Goal: Task Accomplishment & Management: Complete application form

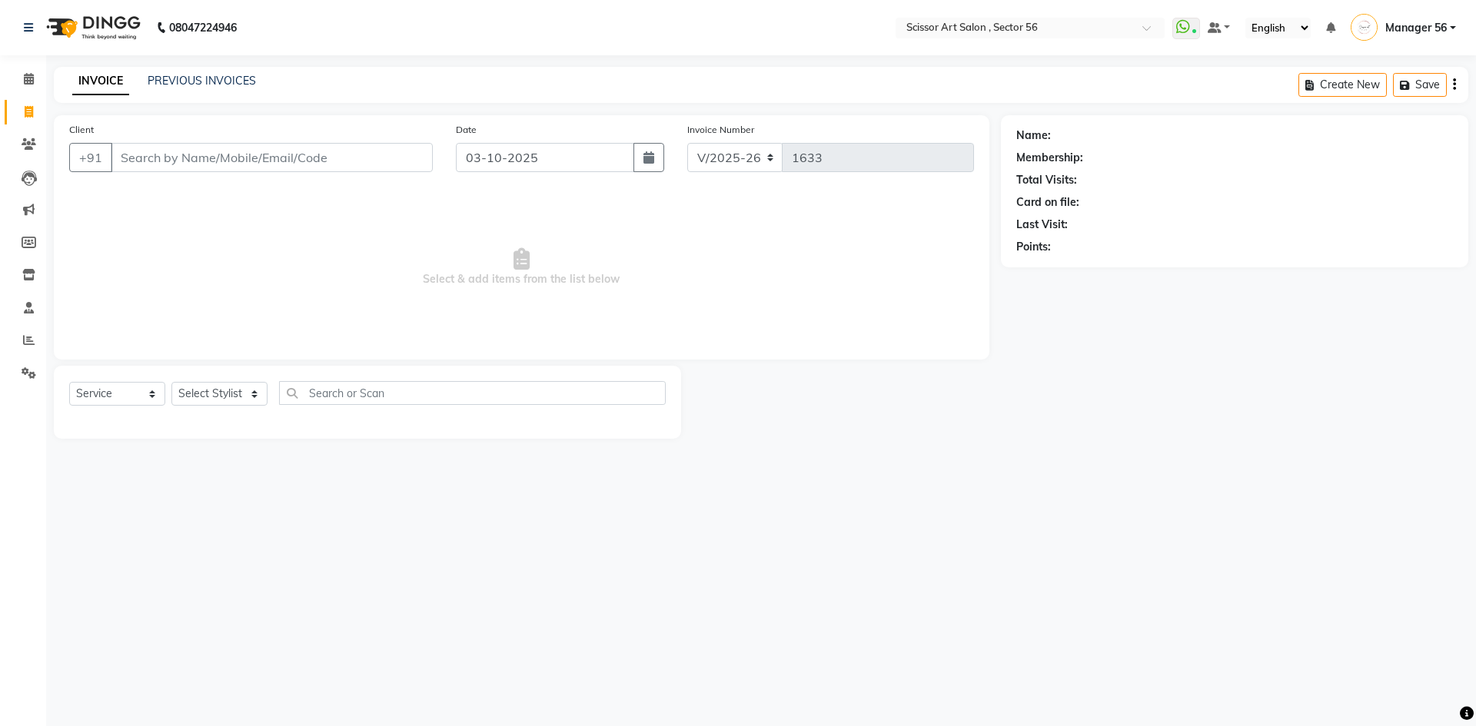
select select "6185"
select select "service"
select select "63014"
click at [171, 382] on select "Select Stylist Anees DEV DAS Kiran Manager 56 [PERSON_NAME] [PERSON_NAME] Raano…" at bounding box center [219, 394] width 96 height 24
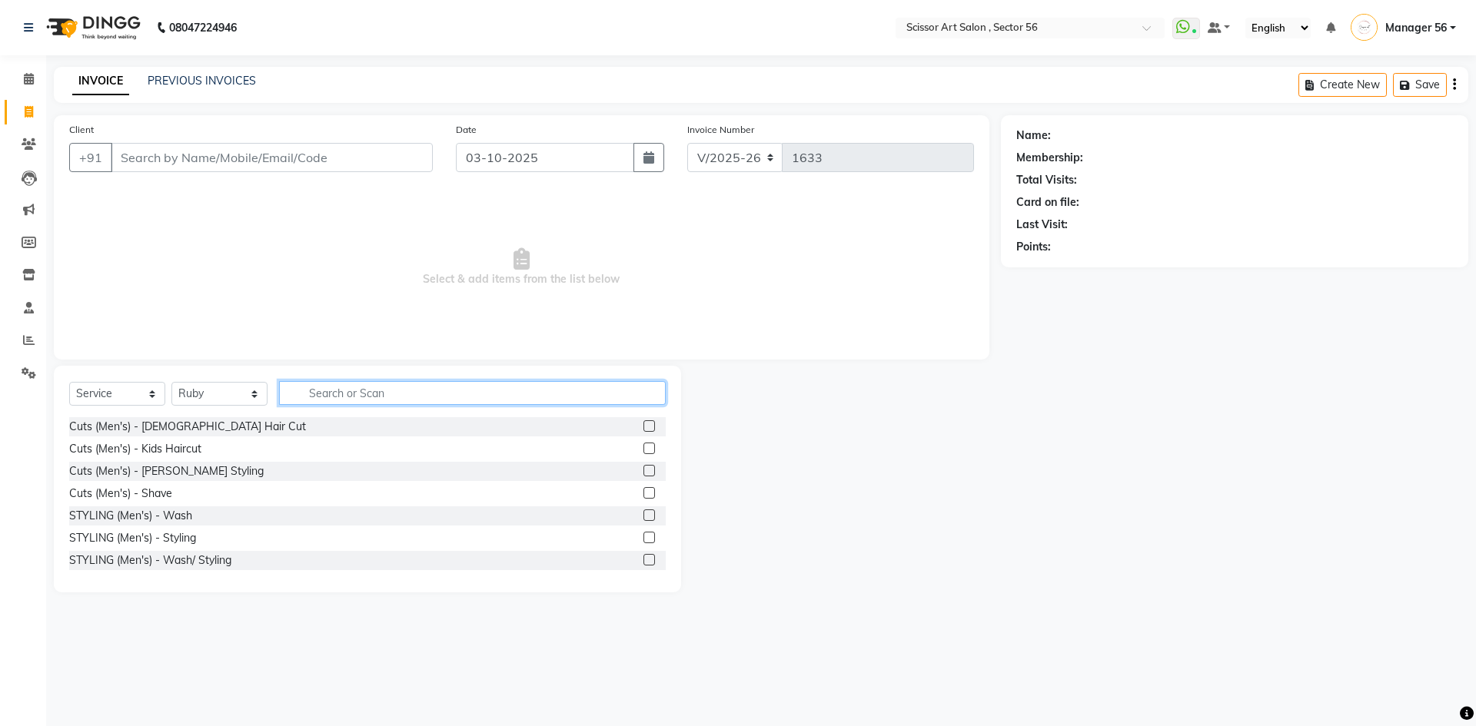
click at [407, 393] on input "text" at bounding box center [472, 393] width 387 height 24
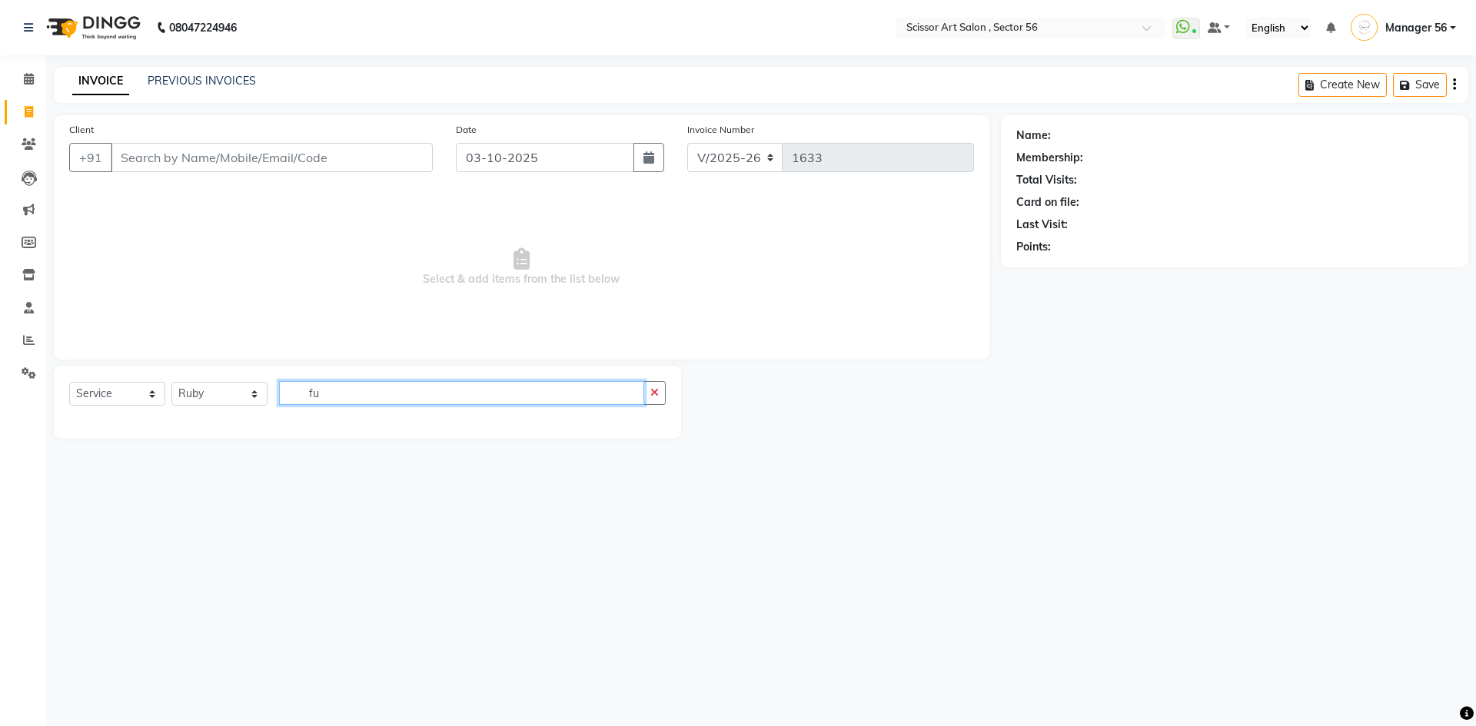
type input "f"
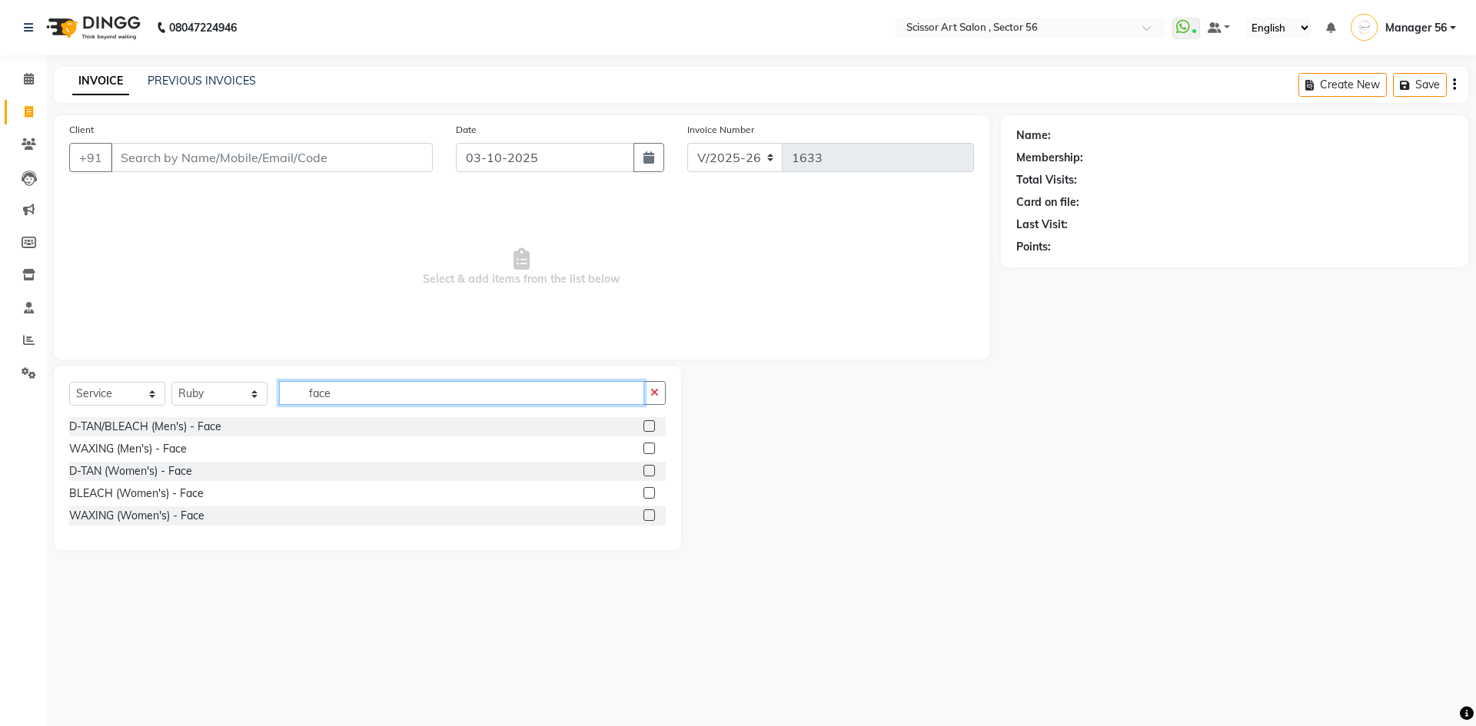
type input "face"
click at [647, 513] on label at bounding box center [649, 516] width 12 height 12
click at [647, 513] on input "checkbox" at bounding box center [648, 516] width 10 height 10
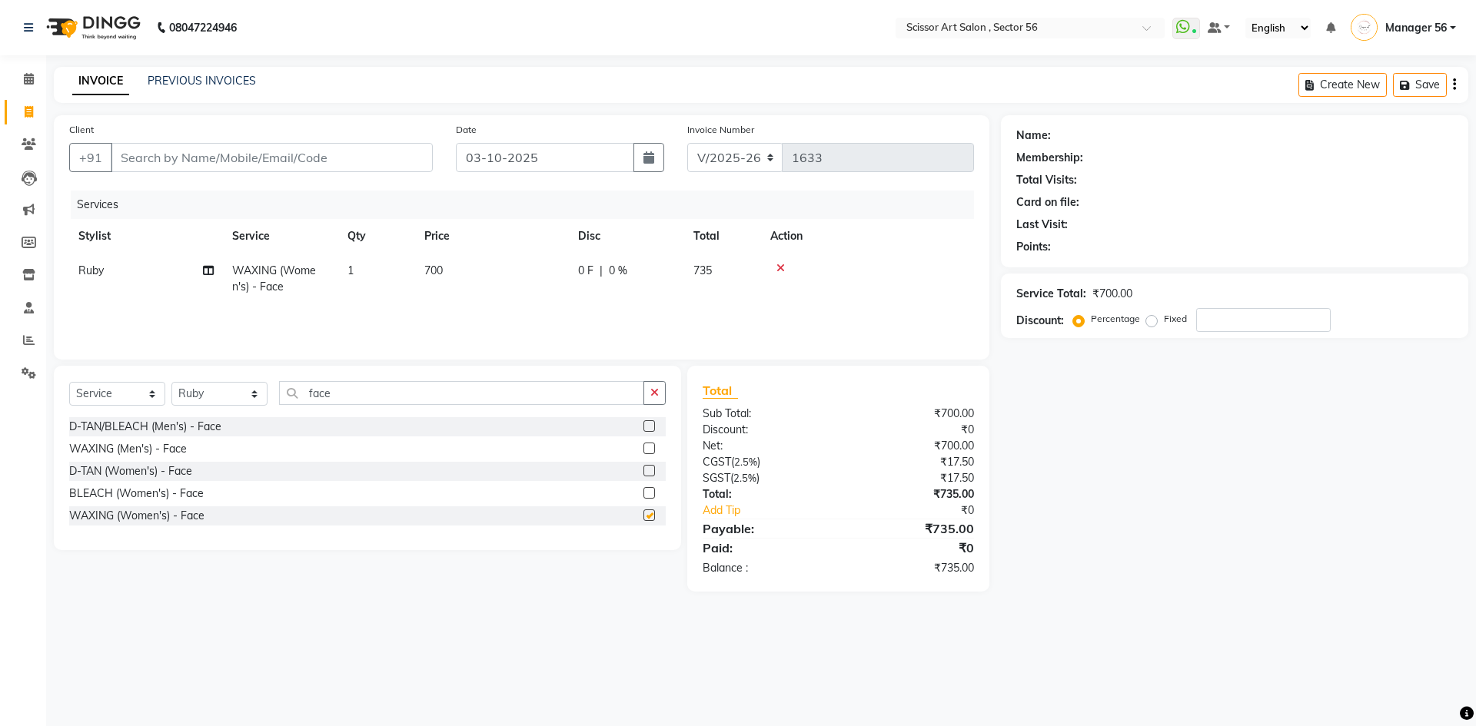
checkbox input "false"
click at [652, 391] on icon "button" at bounding box center [654, 392] width 8 height 11
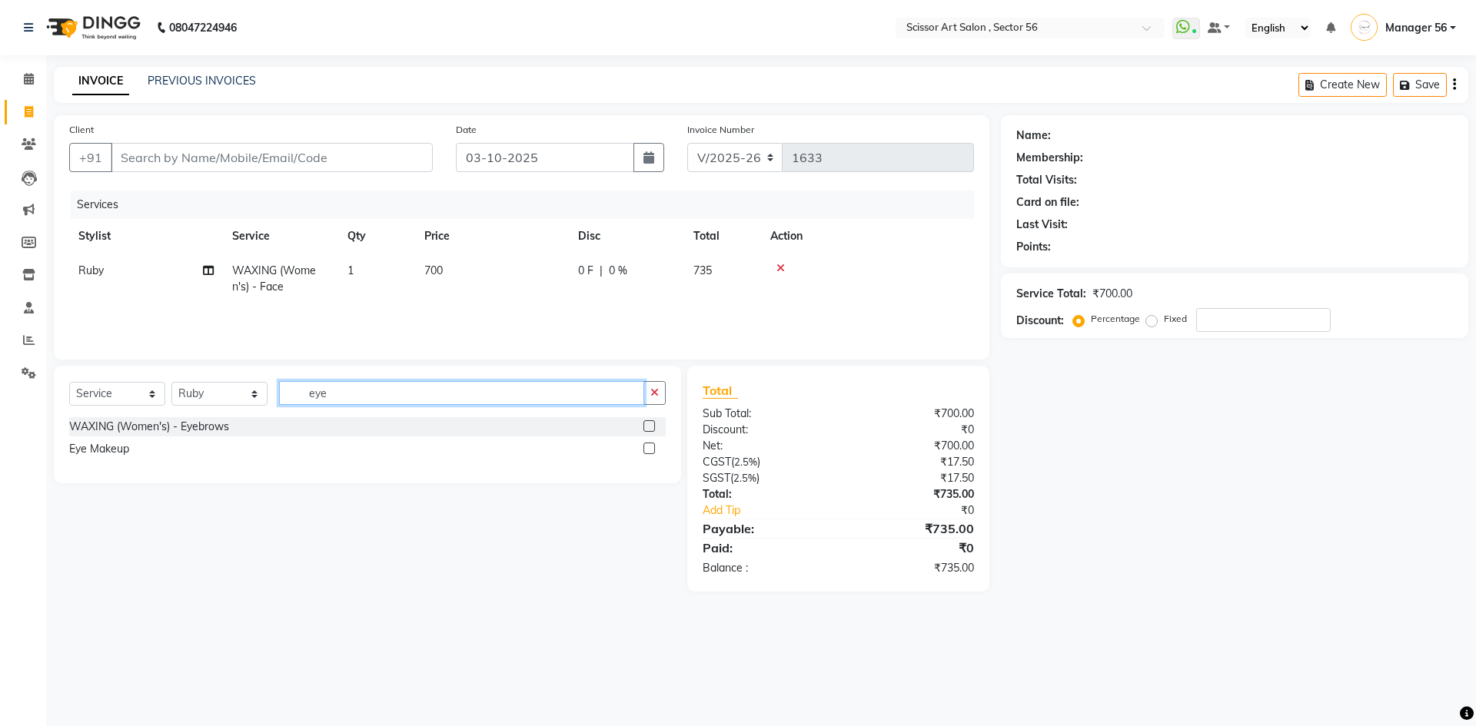
type input "eye"
click at [646, 421] on label at bounding box center [649, 426] width 12 height 12
click at [646, 422] on input "checkbox" at bounding box center [648, 427] width 10 height 10
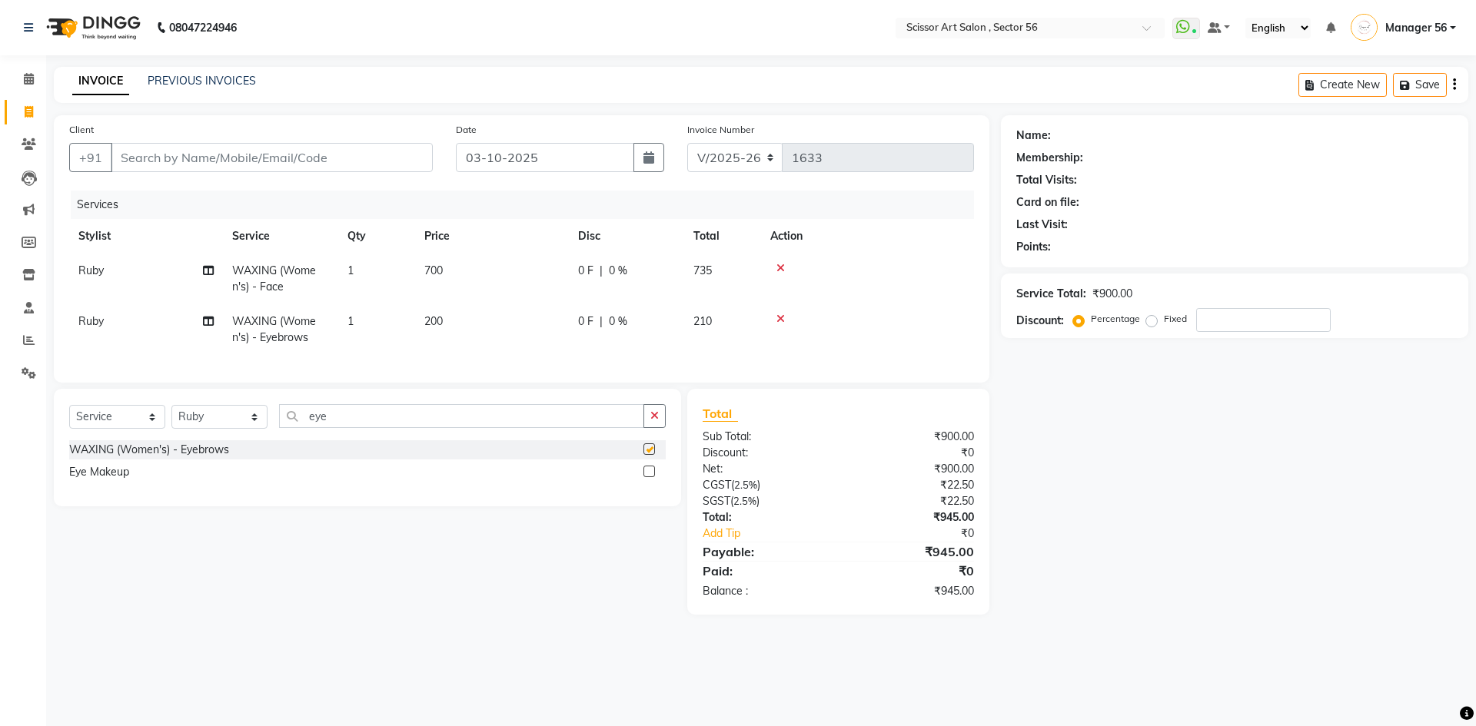
checkbox input "false"
click at [450, 321] on td "200" at bounding box center [492, 329] width 154 height 51
select select "63014"
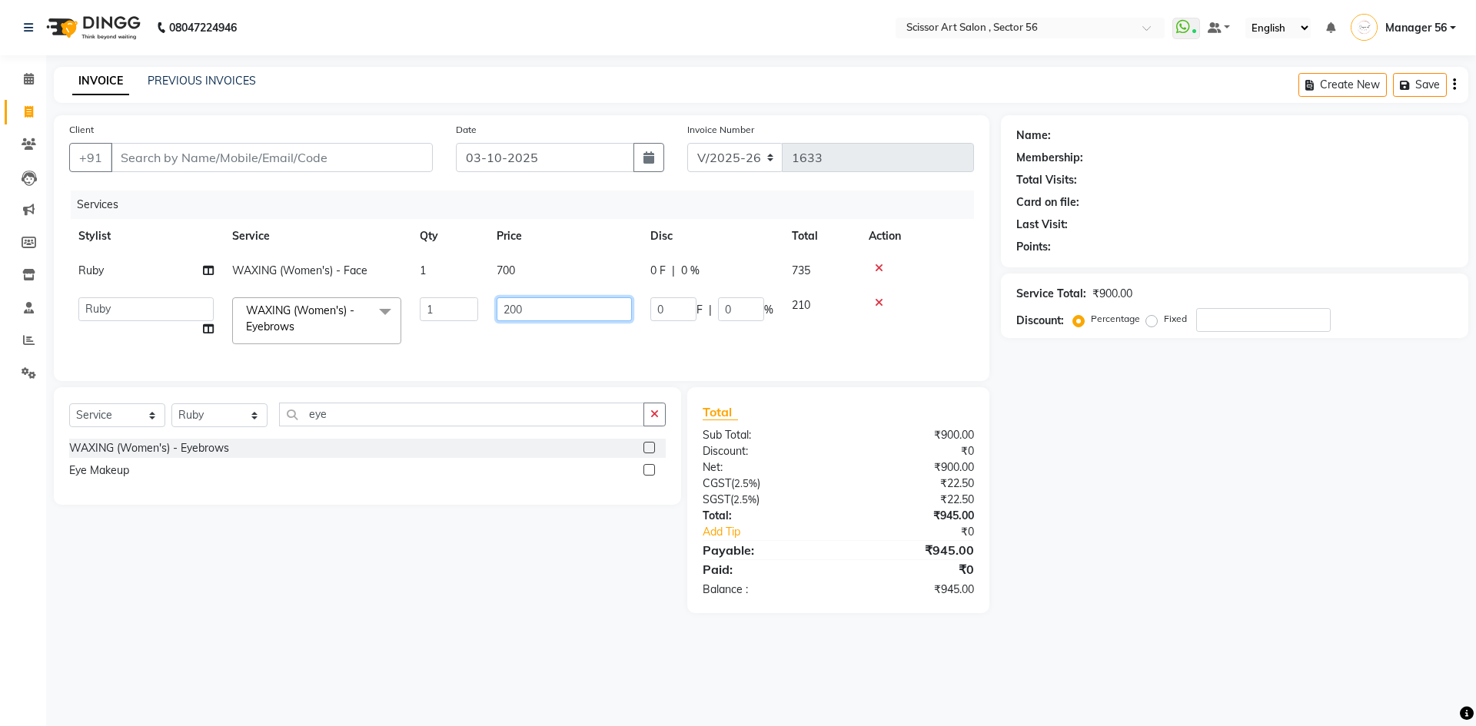
drag, startPoint x: 574, startPoint y: 314, endPoint x: 576, endPoint y: 305, distance: 8.6
click at [574, 311] on input "200" at bounding box center [564, 309] width 135 height 24
type input "2"
type input "100"
click at [1150, 447] on div "Name: Membership: Total Visits: Card on file: Last Visit: Points: Service Total…" at bounding box center [1240, 364] width 479 height 498
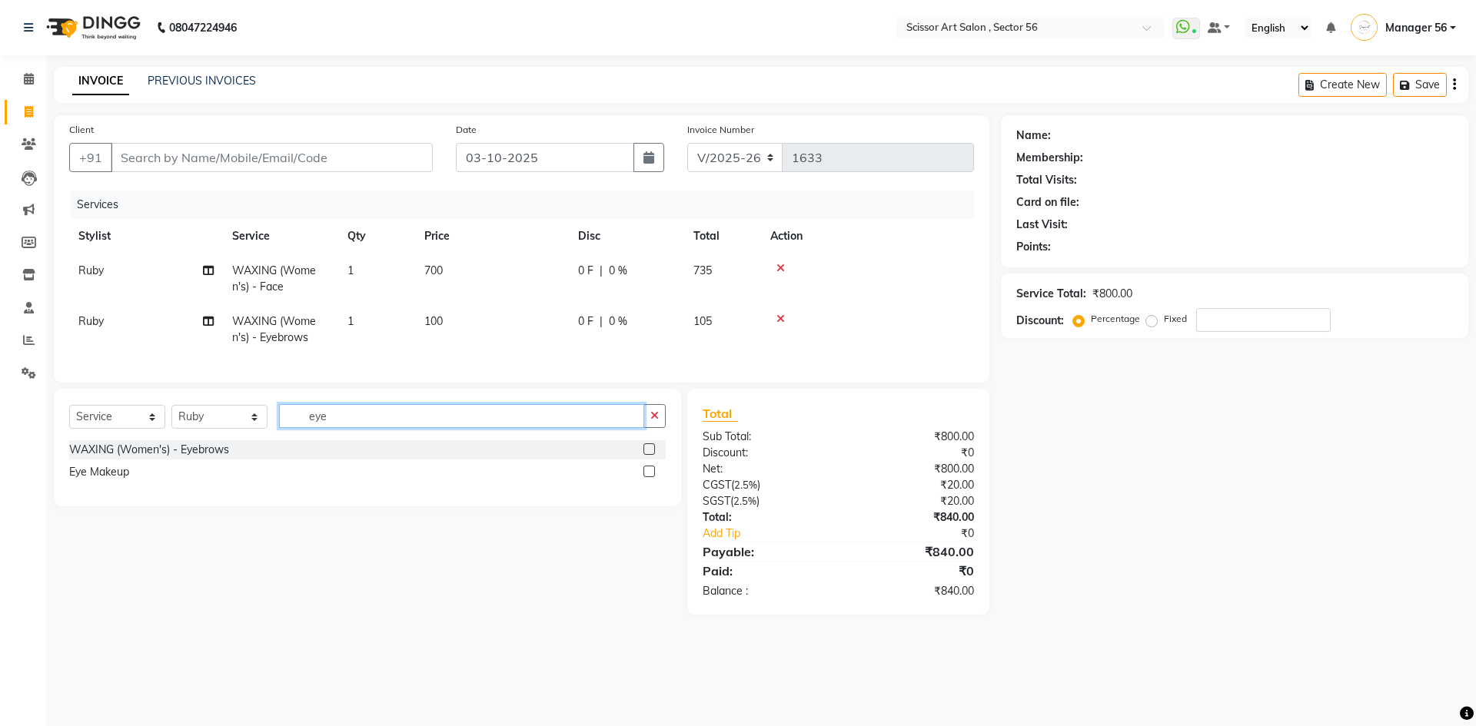
click at [633, 419] on input "eye" at bounding box center [461, 416] width 365 height 24
click at [231, 424] on select "Select Stylist Anees DEV DAS Kiran Manager 56 [PERSON_NAME] [PERSON_NAME] Raano…" at bounding box center [219, 417] width 96 height 24
select select "76503"
click at [171, 417] on select "Select Stylist Anees DEV DAS Kiran Manager 56 [PERSON_NAME] [PERSON_NAME] Raano…" at bounding box center [219, 417] width 96 height 24
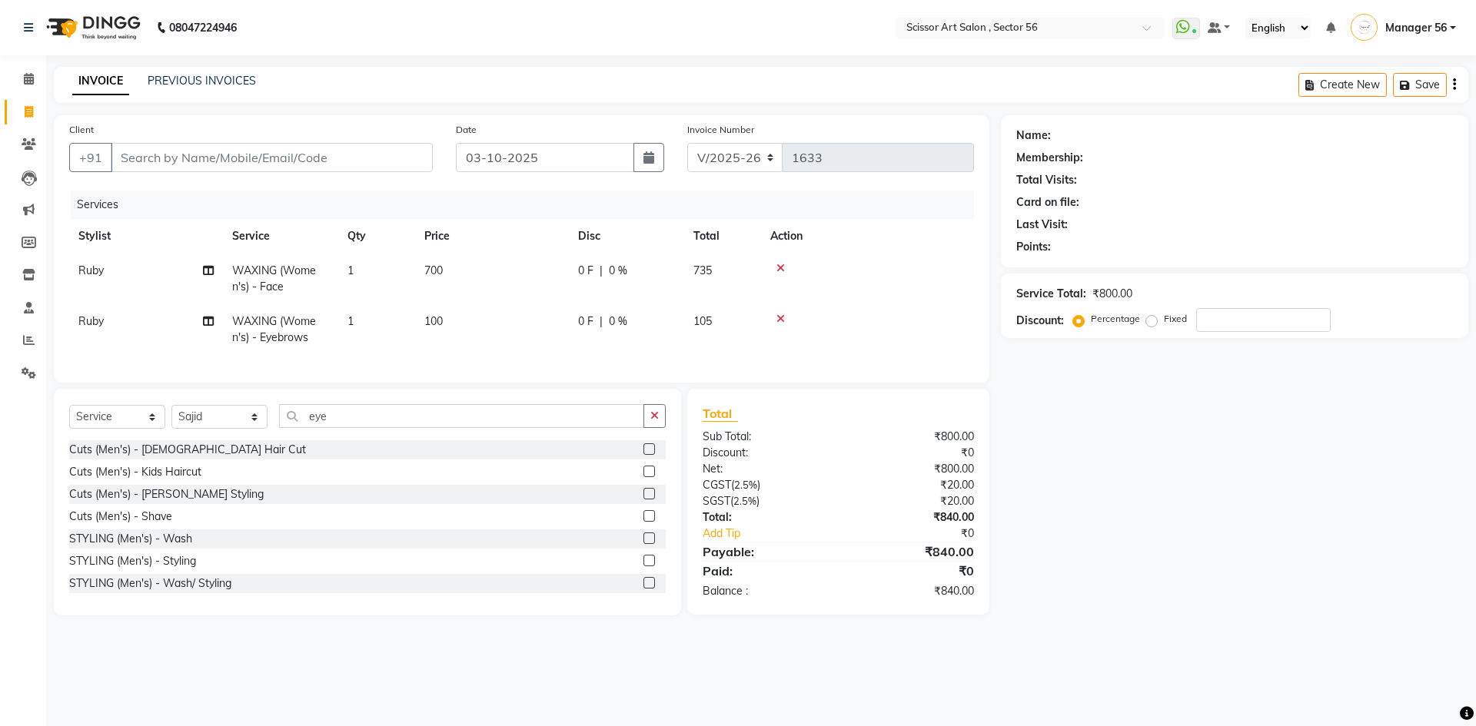
click at [654, 421] on icon "button" at bounding box center [654, 415] width 8 height 11
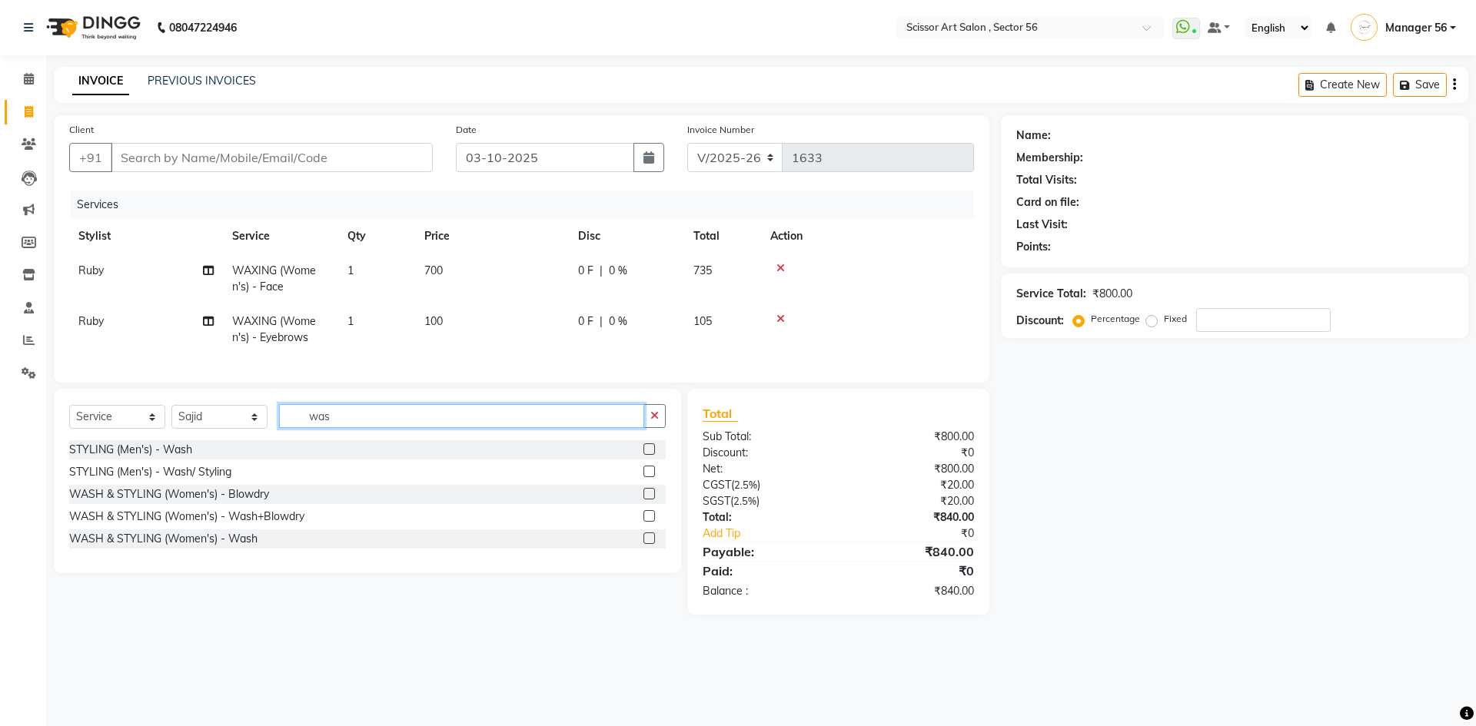
type input "was"
click at [649, 522] on label at bounding box center [649, 516] width 12 height 12
click at [649, 522] on input "checkbox" at bounding box center [648, 517] width 10 height 10
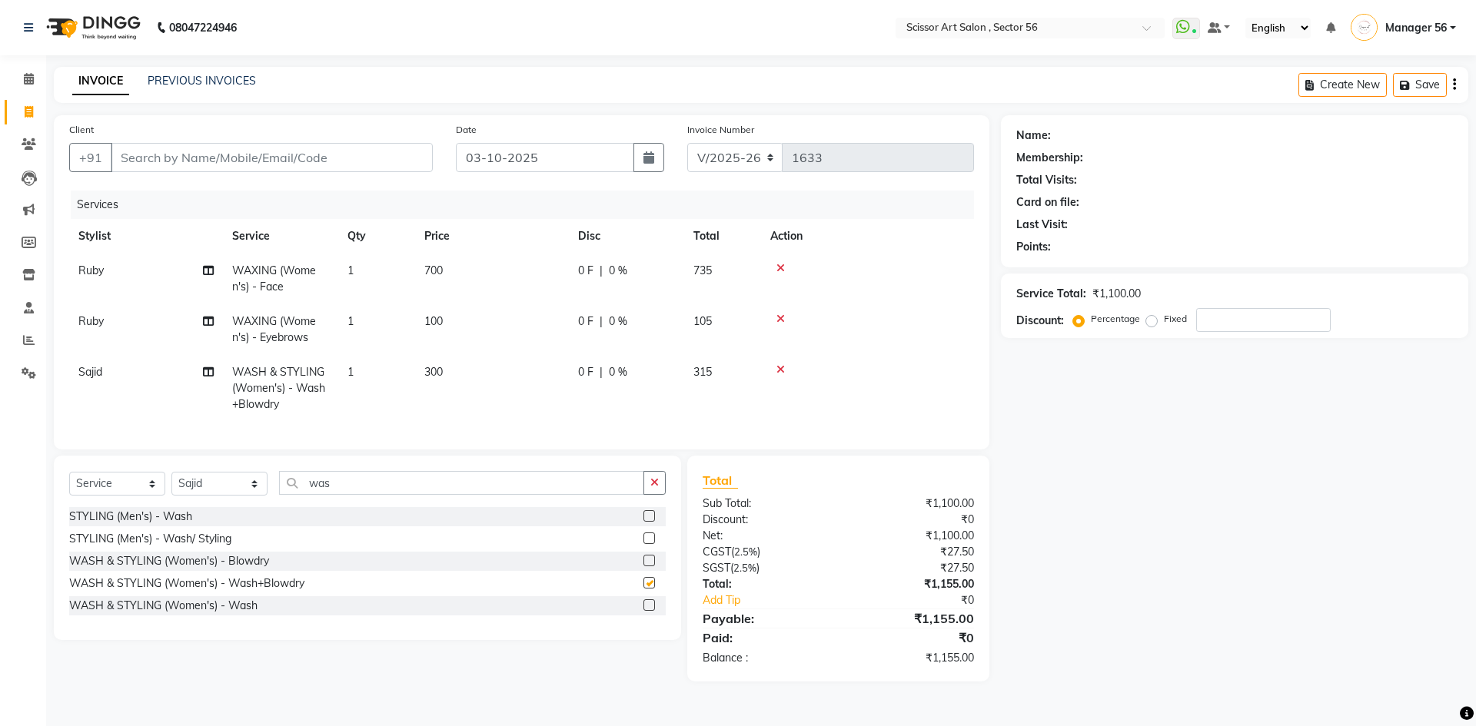
checkbox input "false"
click at [427, 375] on span "300" at bounding box center [433, 372] width 18 height 14
select select "76503"
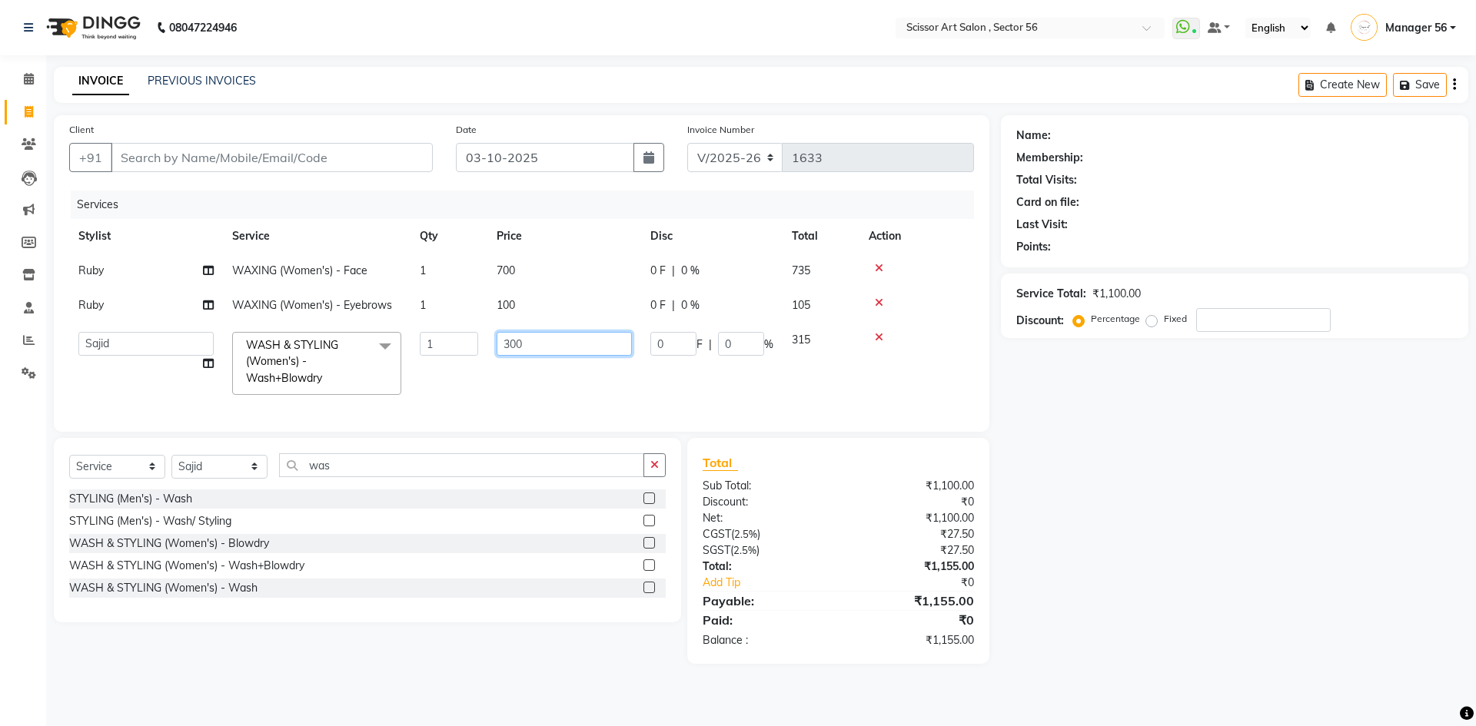
click at [547, 340] on input "300" at bounding box center [564, 344] width 135 height 24
type input "3"
type input "600"
click at [1200, 437] on div "Name: Membership: Total Visits: Card on file: Last Visit: Points: Service Total…" at bounding box center [1240, 389] width 479 height 549
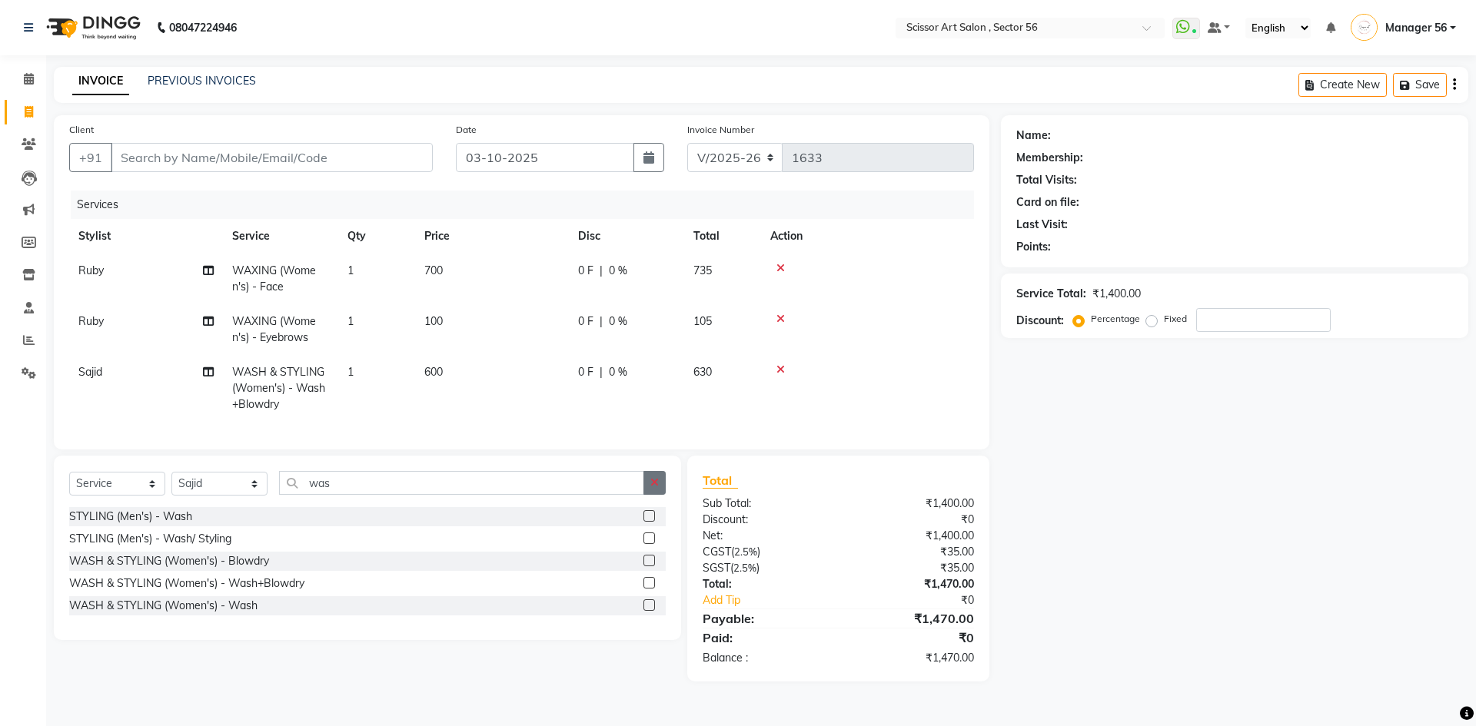
click at [653, 488] on icon "button" at bounding box center [654, 482] width 8 height 11
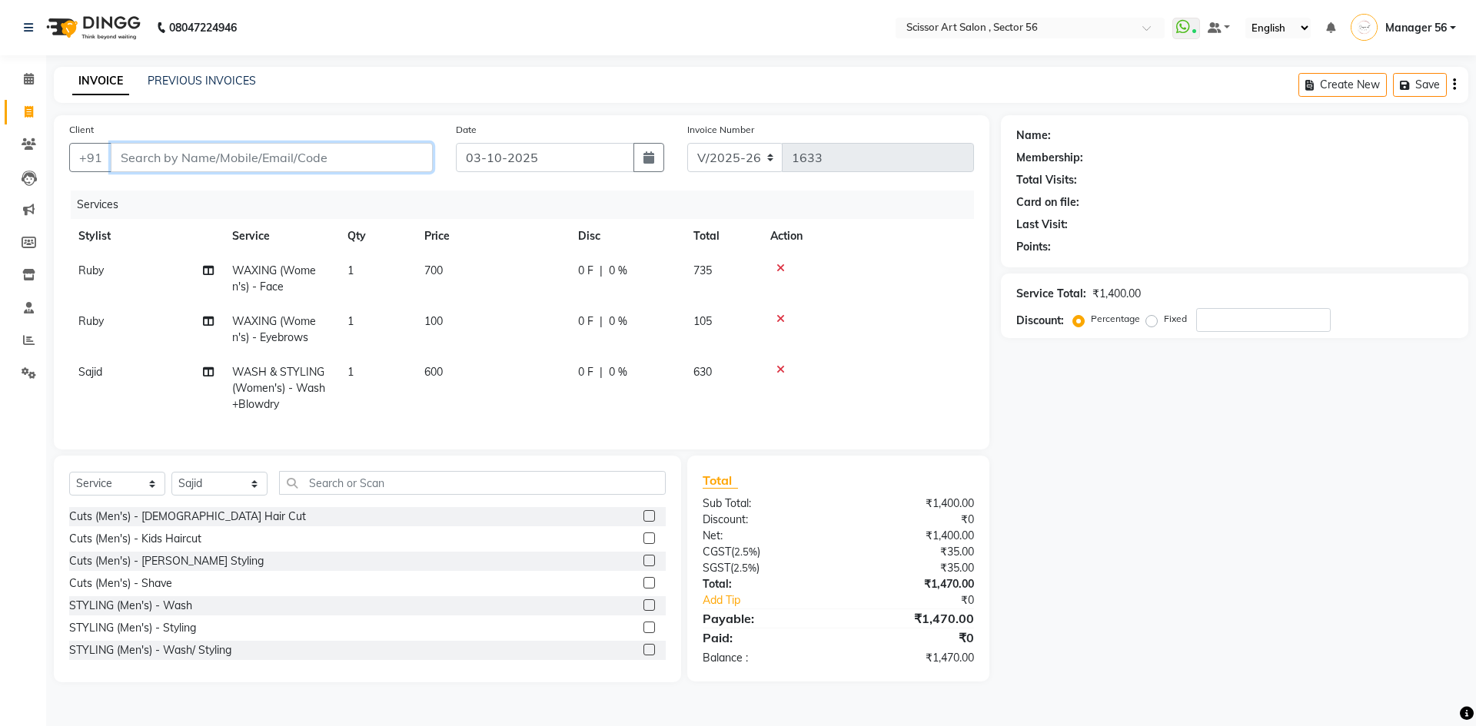
click at [253, 164] on input "Client" at bounding box center [272, 157] width 322 height 29
type input "8"
type input "0"
type input "8130476687"
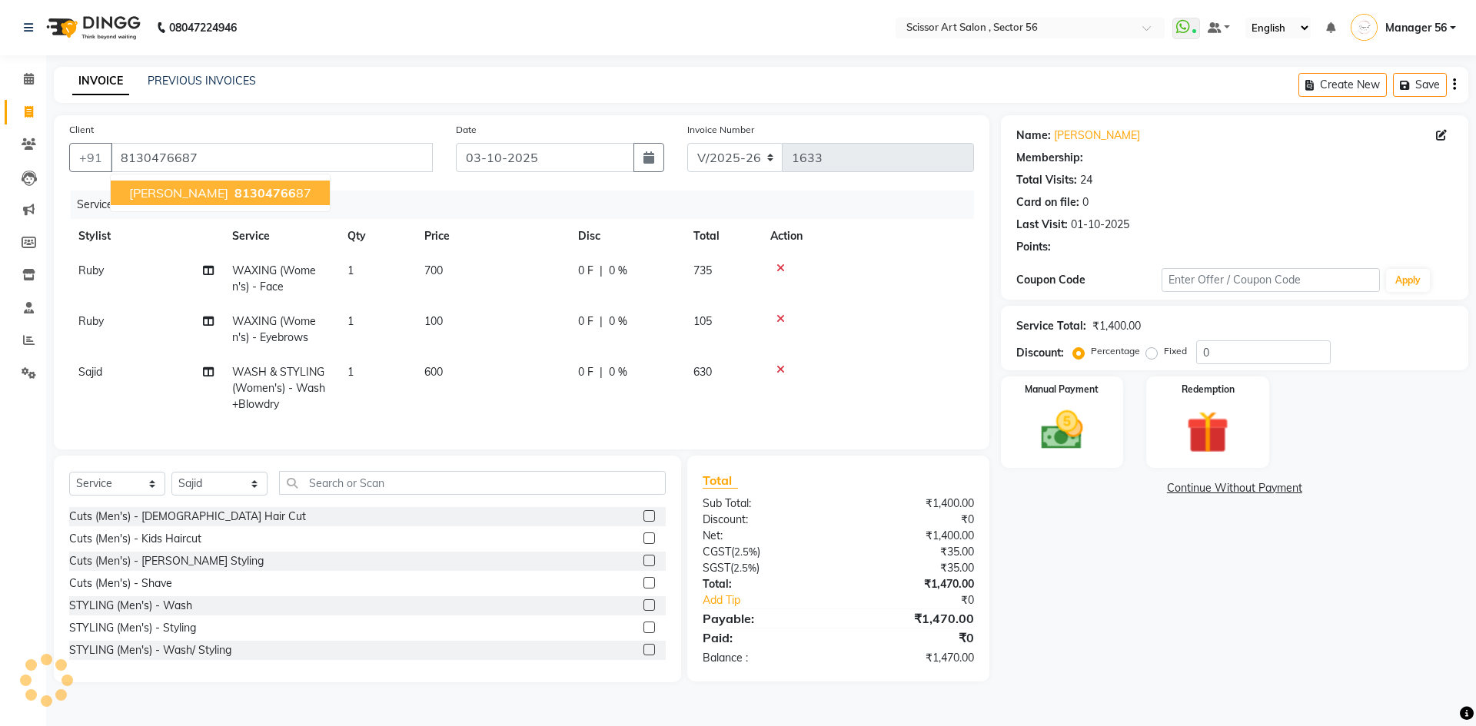
select select "1: Object"
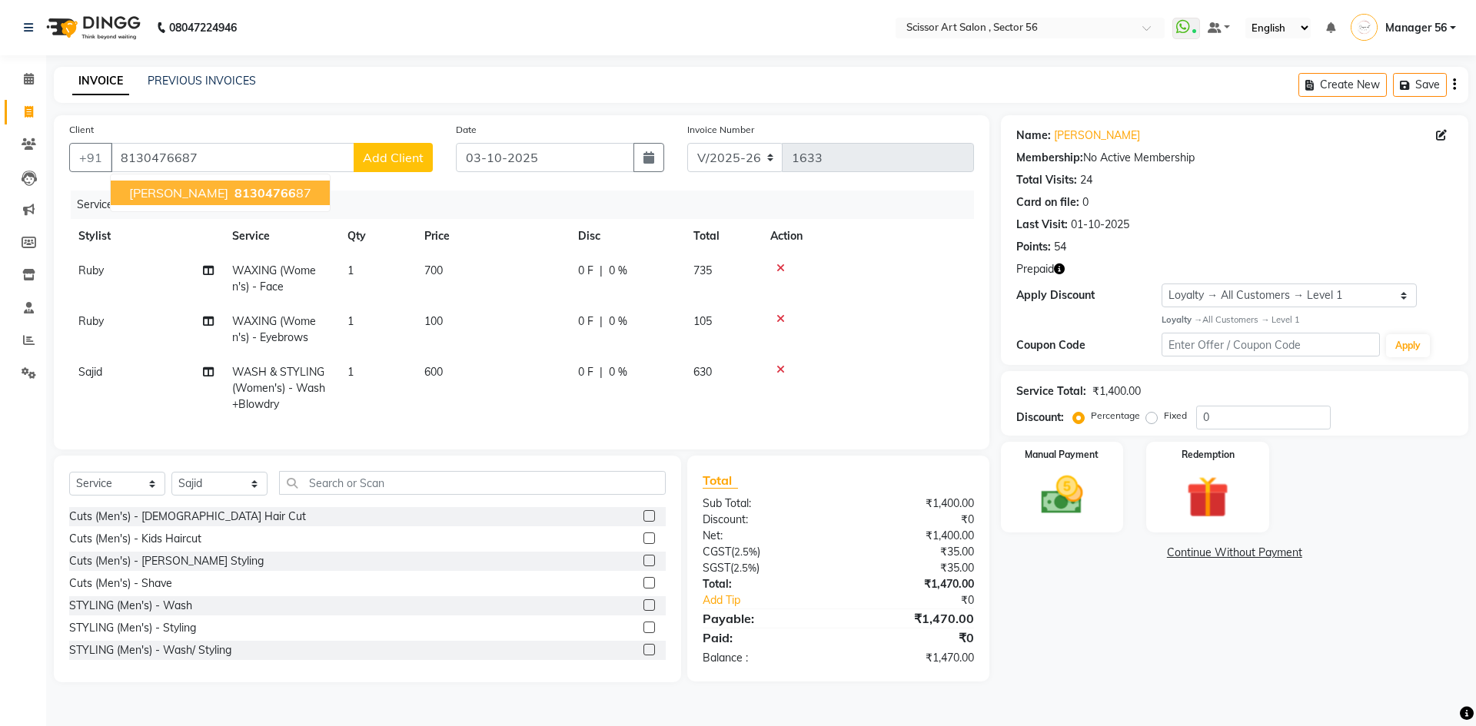
click at [234, 188] on span "81304766" at bounding box center [264, 192] width 61 height 15
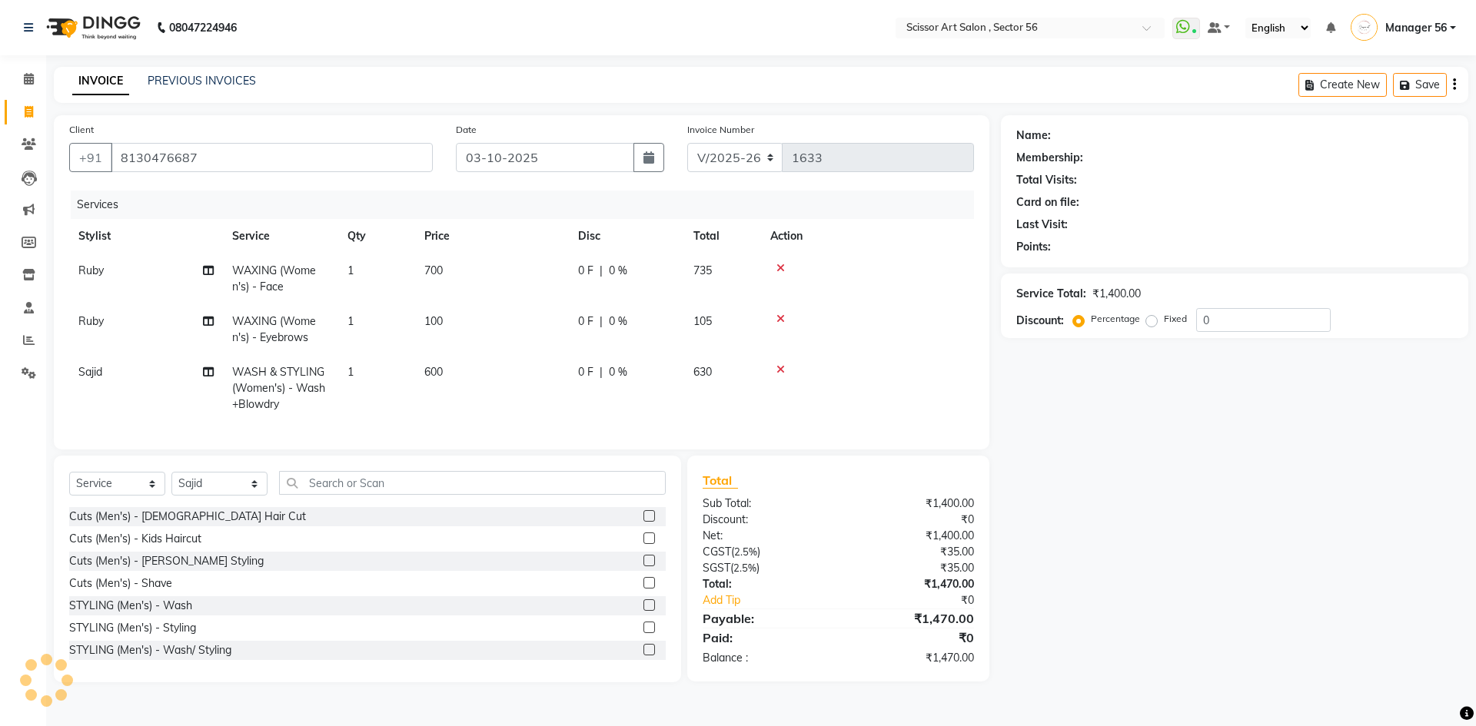
select select "1: Object"
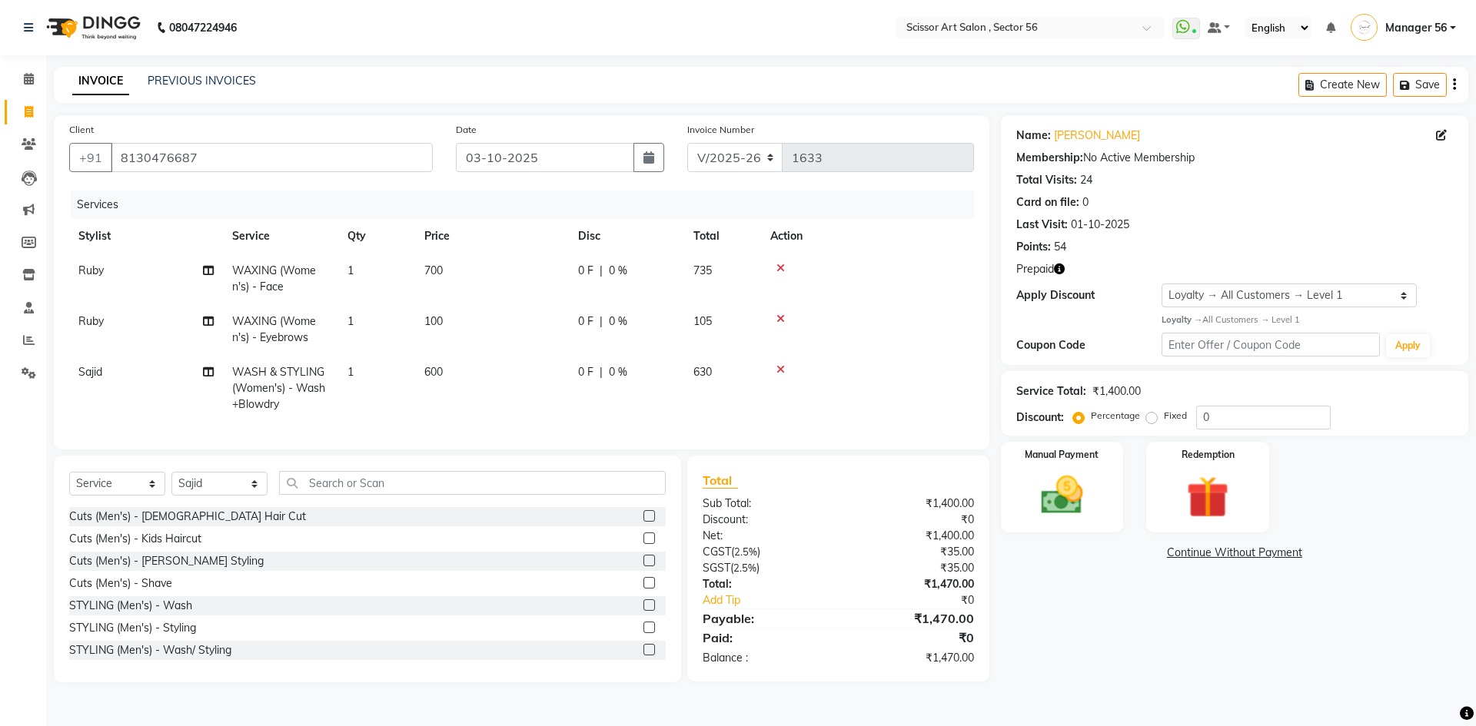
click at [1058, 268] on icon "button" at bounding box center [1059, 269] width 11 height 11
click at [1058, 475] on img at bounding box center [1061, 495] width 71 height 51
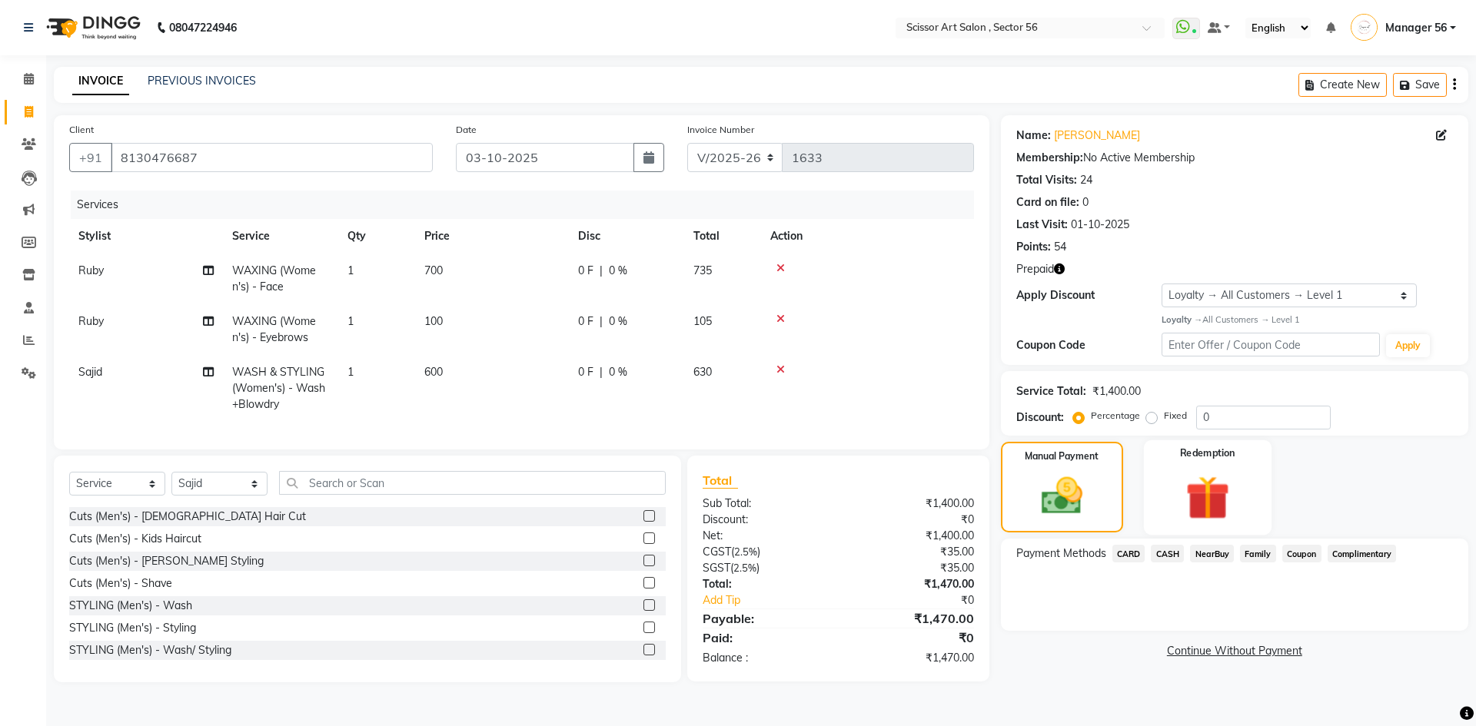
click at [1174, 483] on img at bounding box center [1206, 497] width 71 height 55
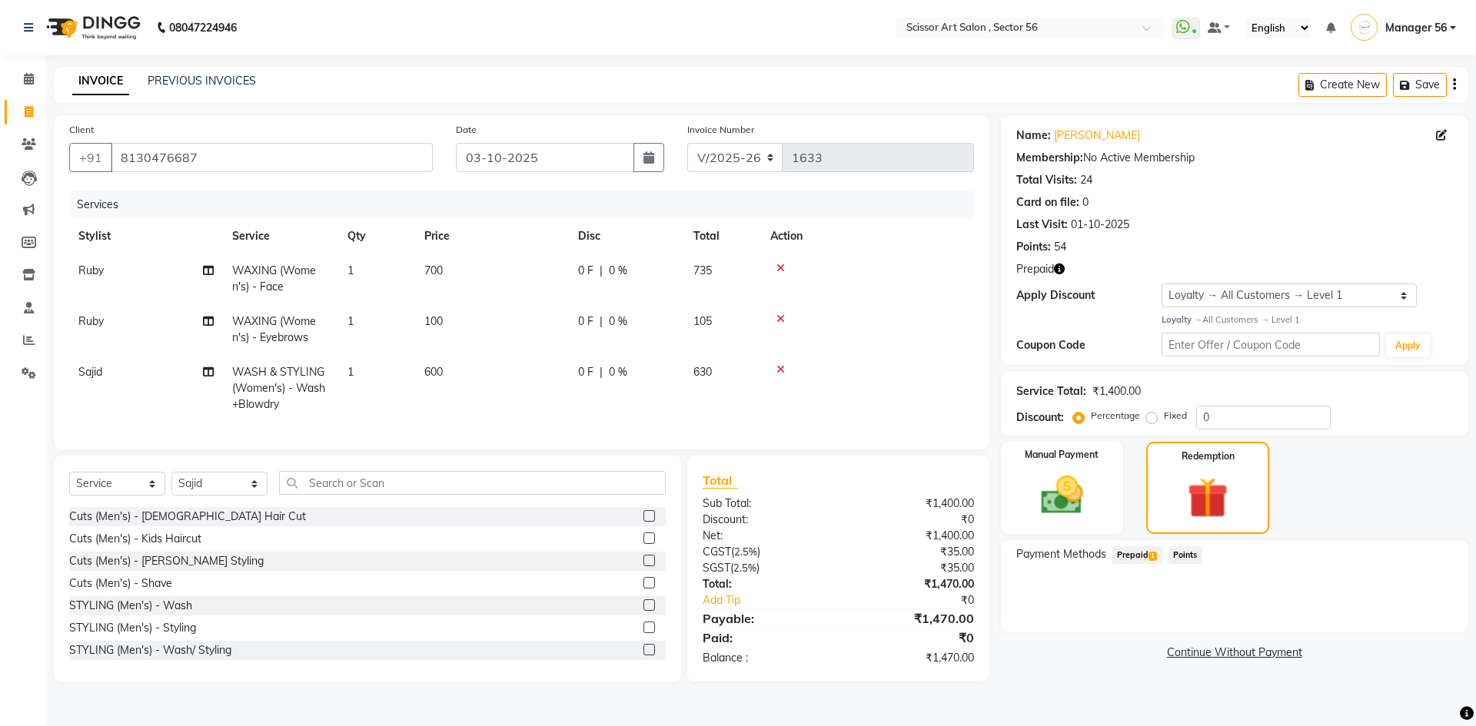
click at [1146, 552] on span "Prepaid 1" at bounding box center [1137, 555] width 50 height 18
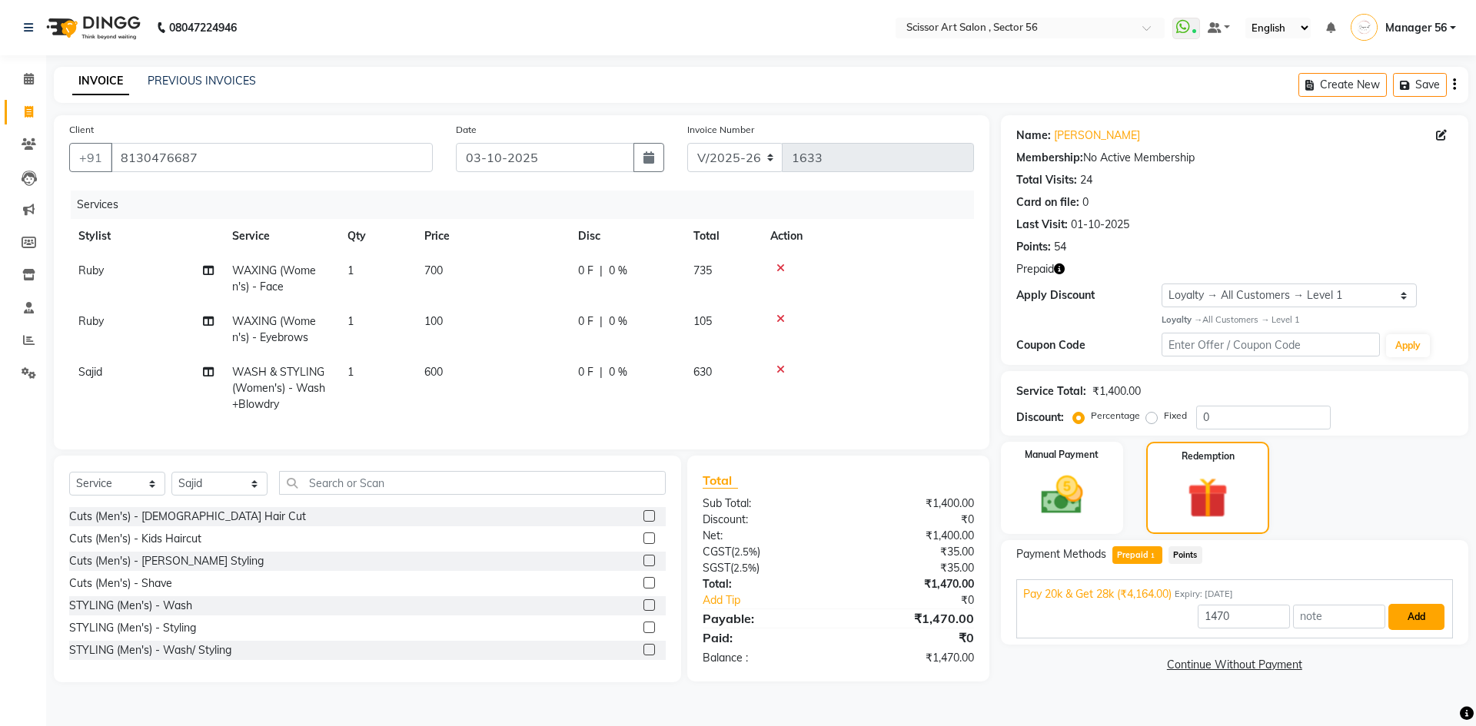
click at [1419, 622] on button "Add" at bounding box center [1416, 617] width 56 height 26
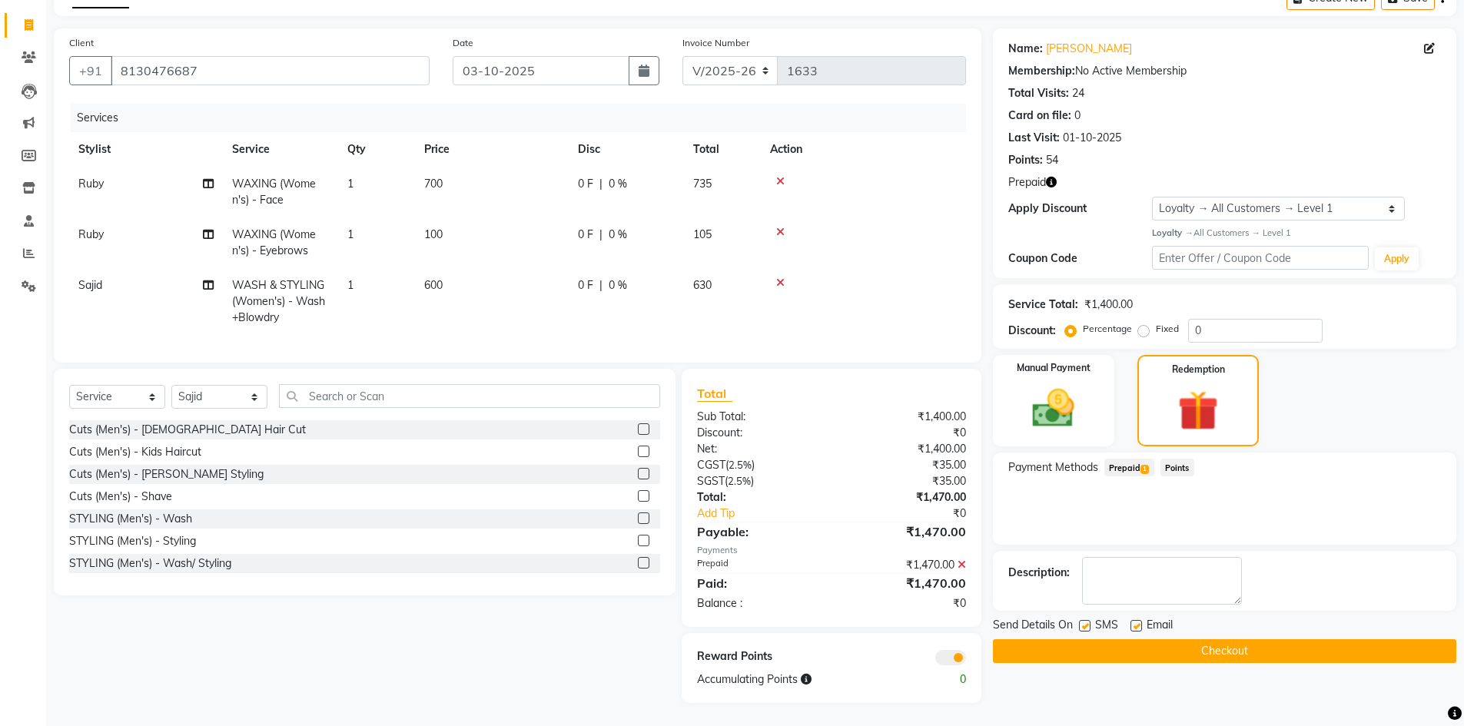
scroll to position [98, 0]
click at [1077, 651] on button "Checkout" at bounding box center [1224, 651] width 463 height 24
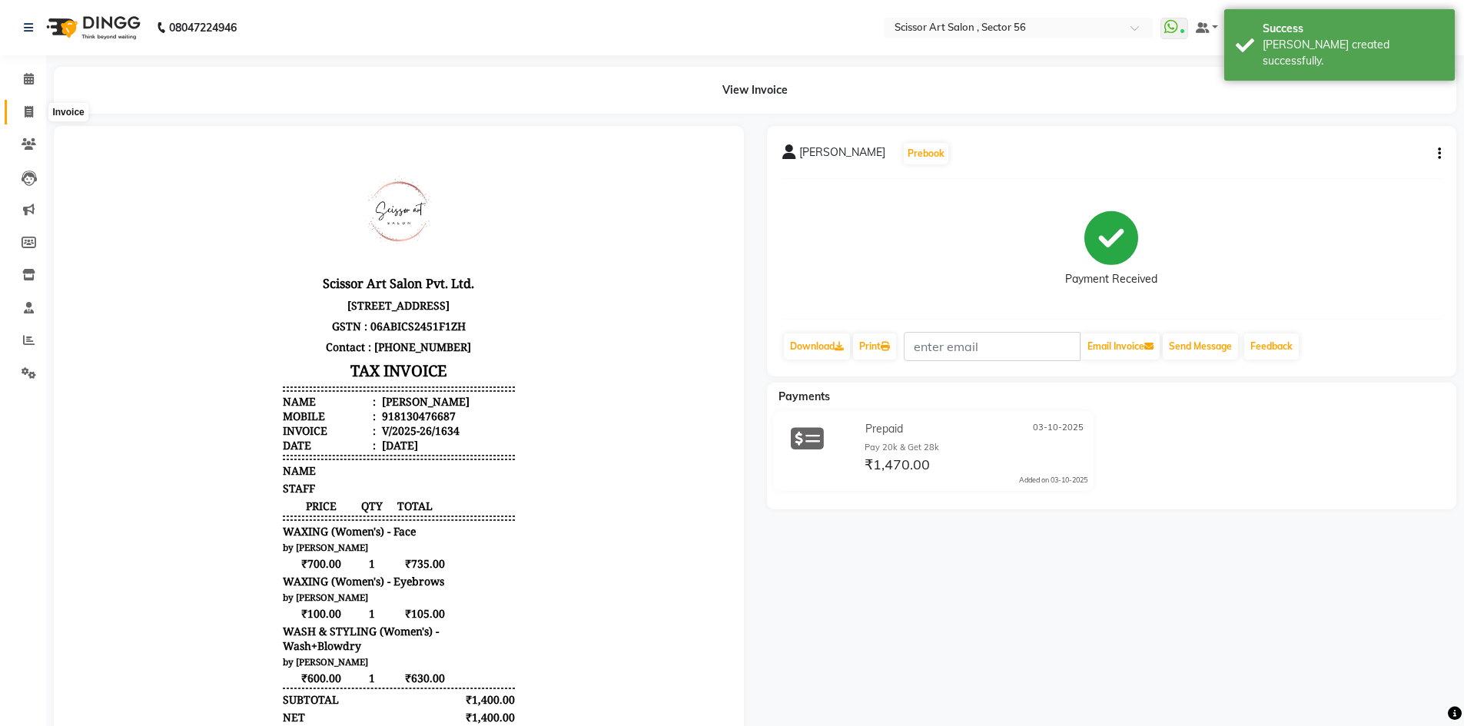
click at [25, 114] on icon at bounding box center [29, 112] width 8 height 12
select select "service"
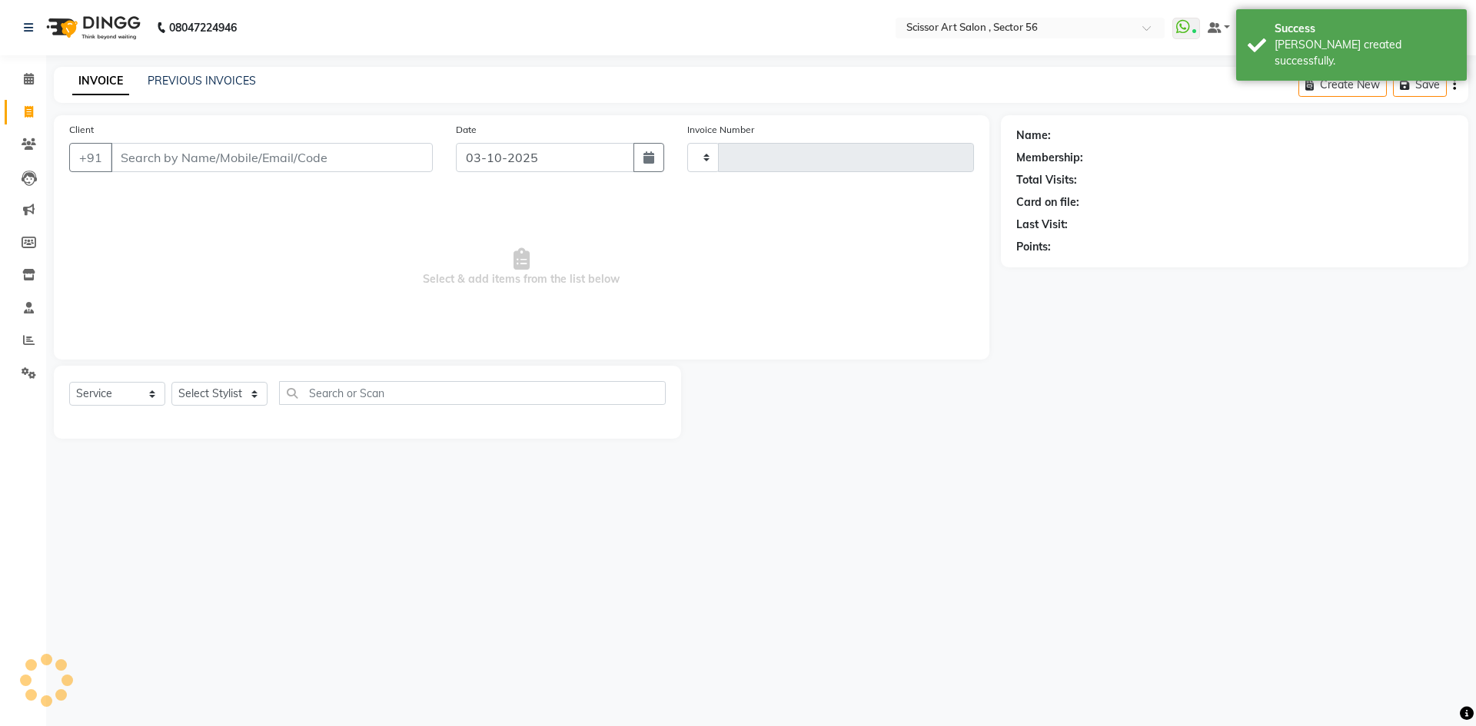
type input "1635"
select select "6185"
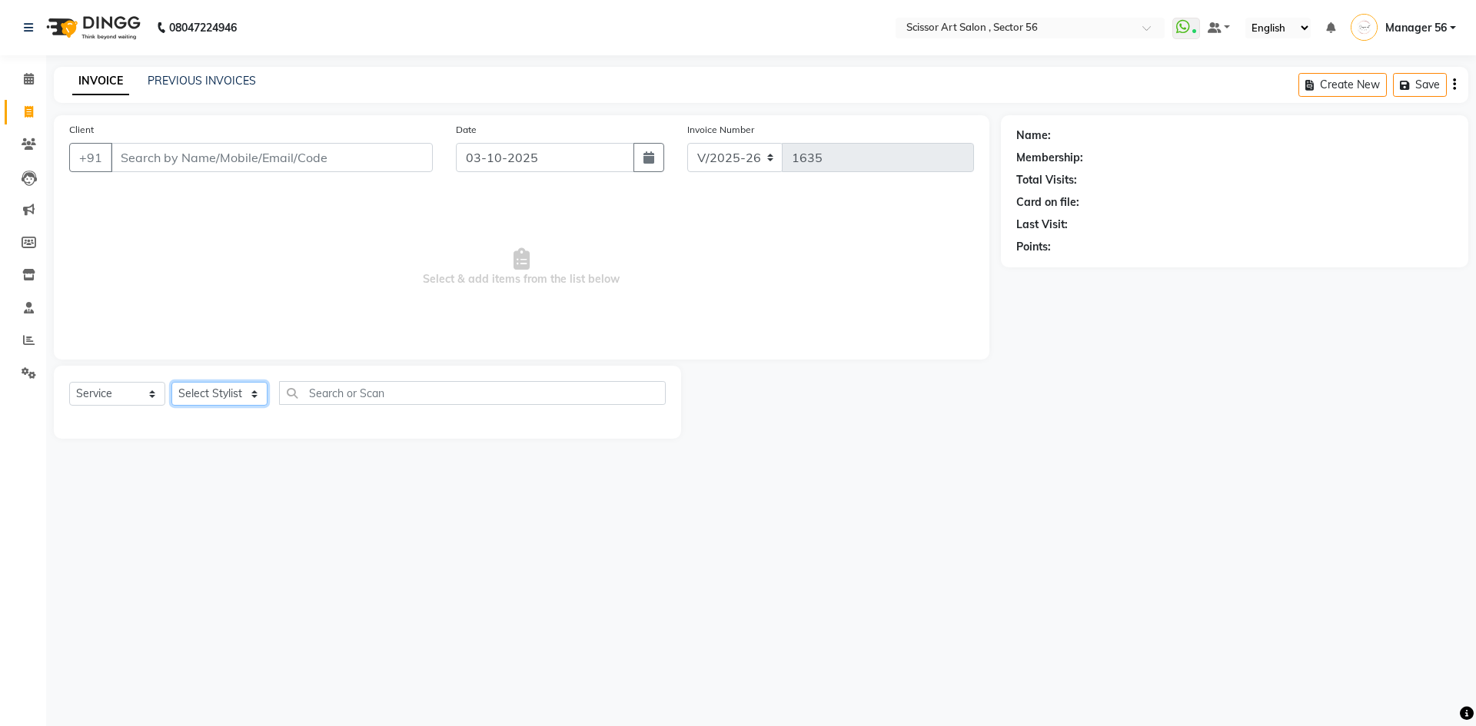
click at [220, 396] on select "Select Stylist Anees DEV DAS Kiran Manager 56 [PERSON_NAME] [PERSON_NAME] Raano…" at bounding box center [219, 394] width 96 height 24
select select "85435"
click at [171, 382] on select "Select Stylist Anees DEV DAS Kiran Manager 56 [PERSON_NAME] [PERSON_NAME] Raano…" at bounding box center [219, 394] width 96 height 24
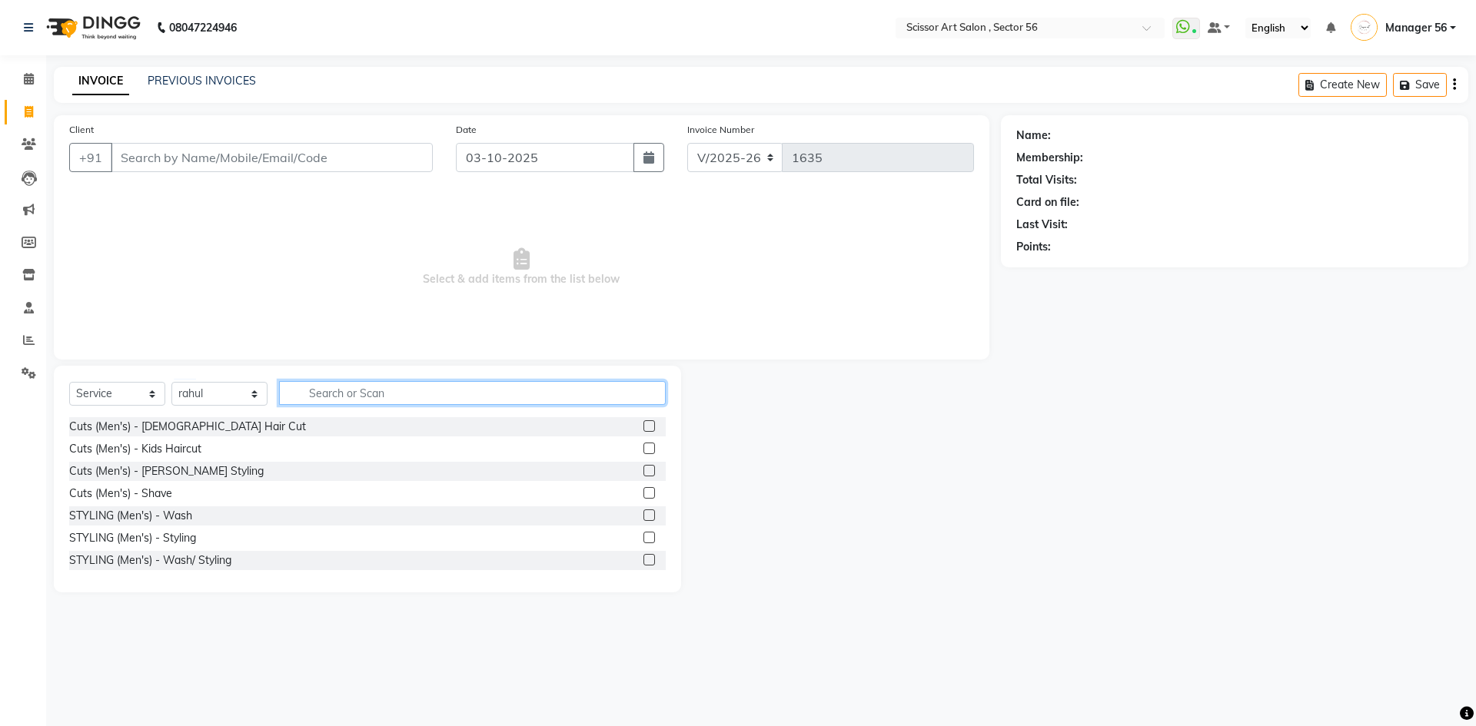
click at [394, 392] on input "text" at bounding box center [472, 393] width 387 height 24
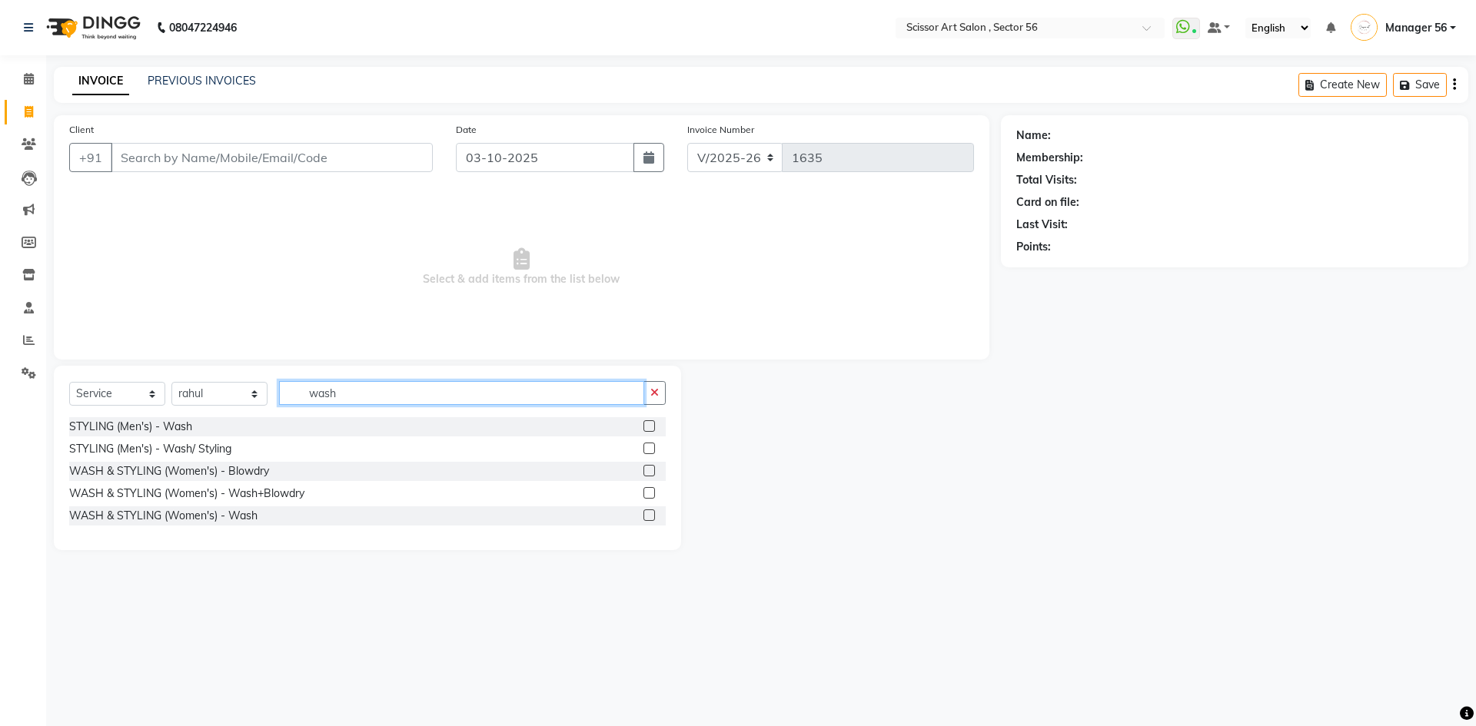
type input "wash"
click at [180, 79] on link "PREVIOUS INVOICES" at bounding box center [202, 81] width 108 height 14
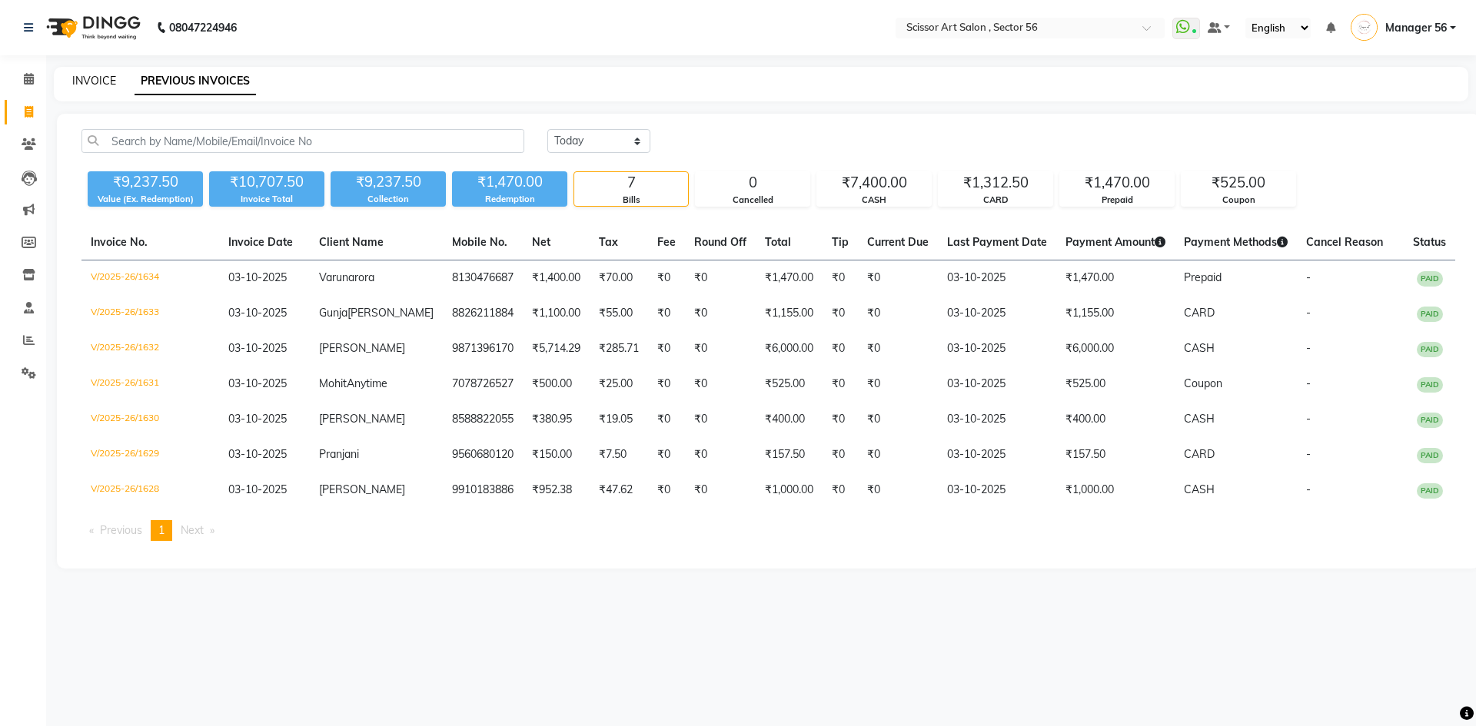
click at [85, 78] on link "INVOICE" at bounding box center [94, 81] width 44 height 14
select select "service"
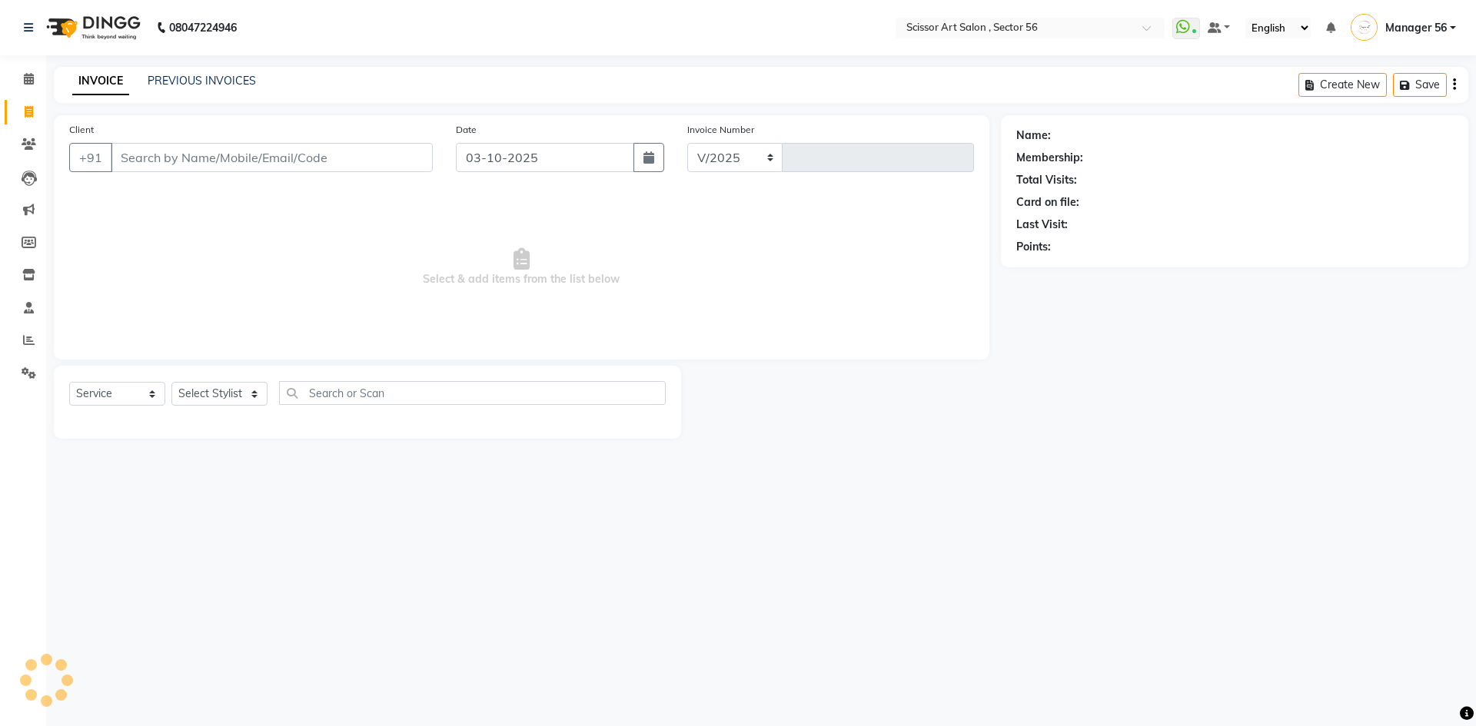
select select "6185"
type input "1635"
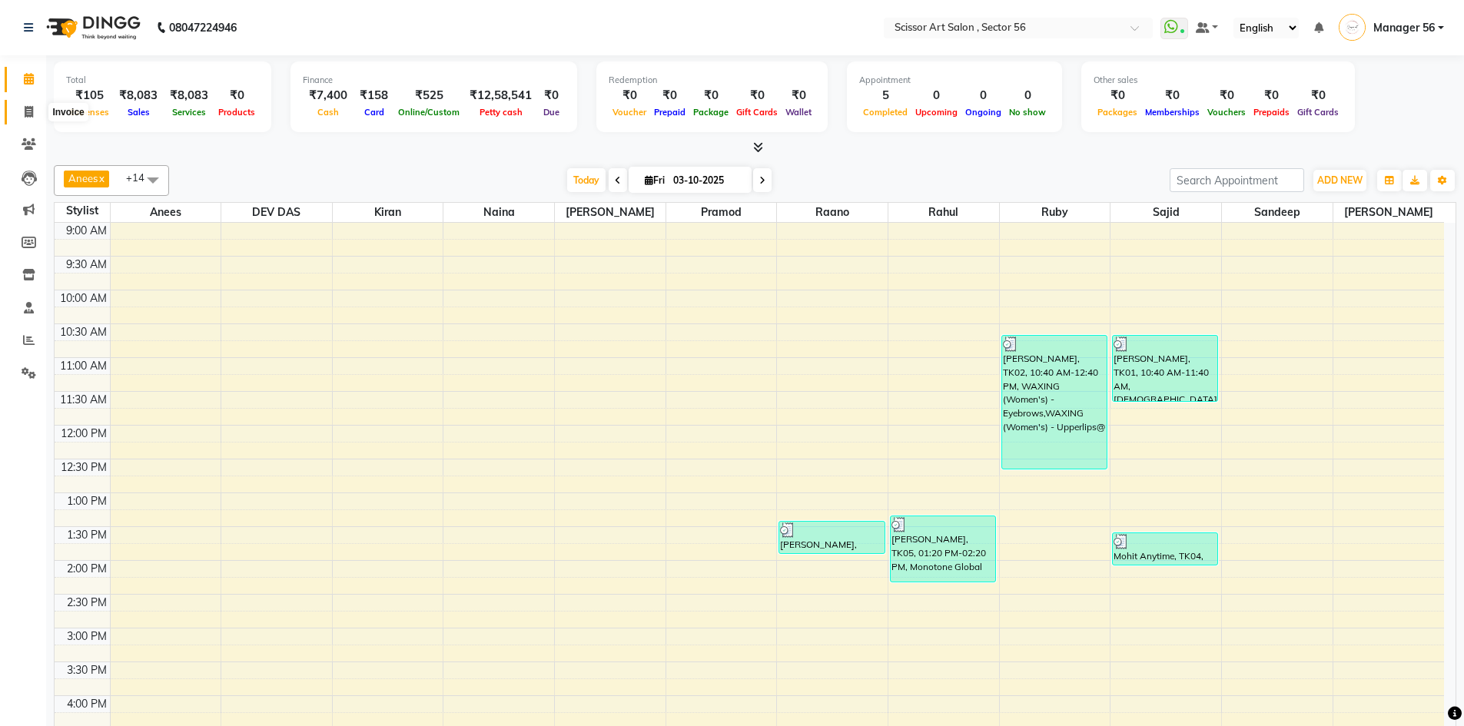
click at [25, 110] on icon at bounding box center [29, 112] width 8 height 12
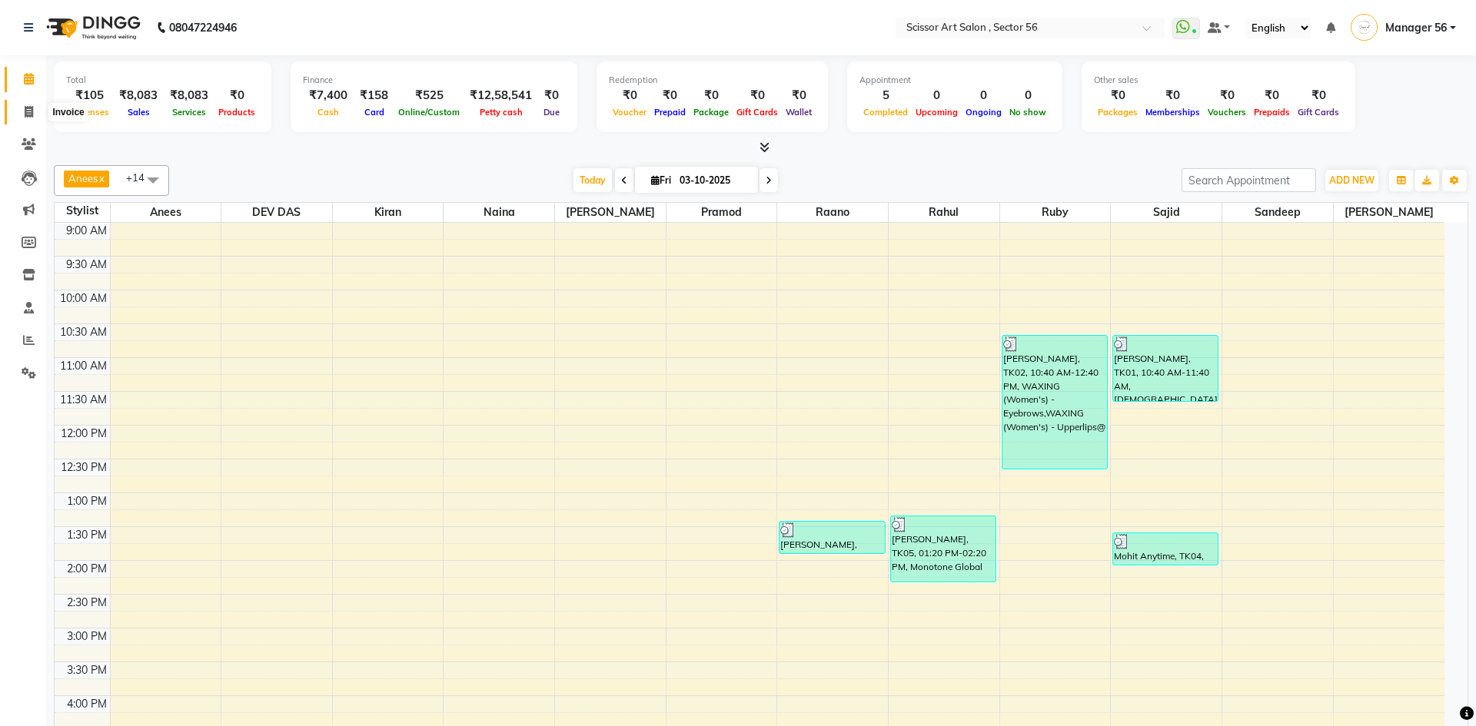
select select "service"
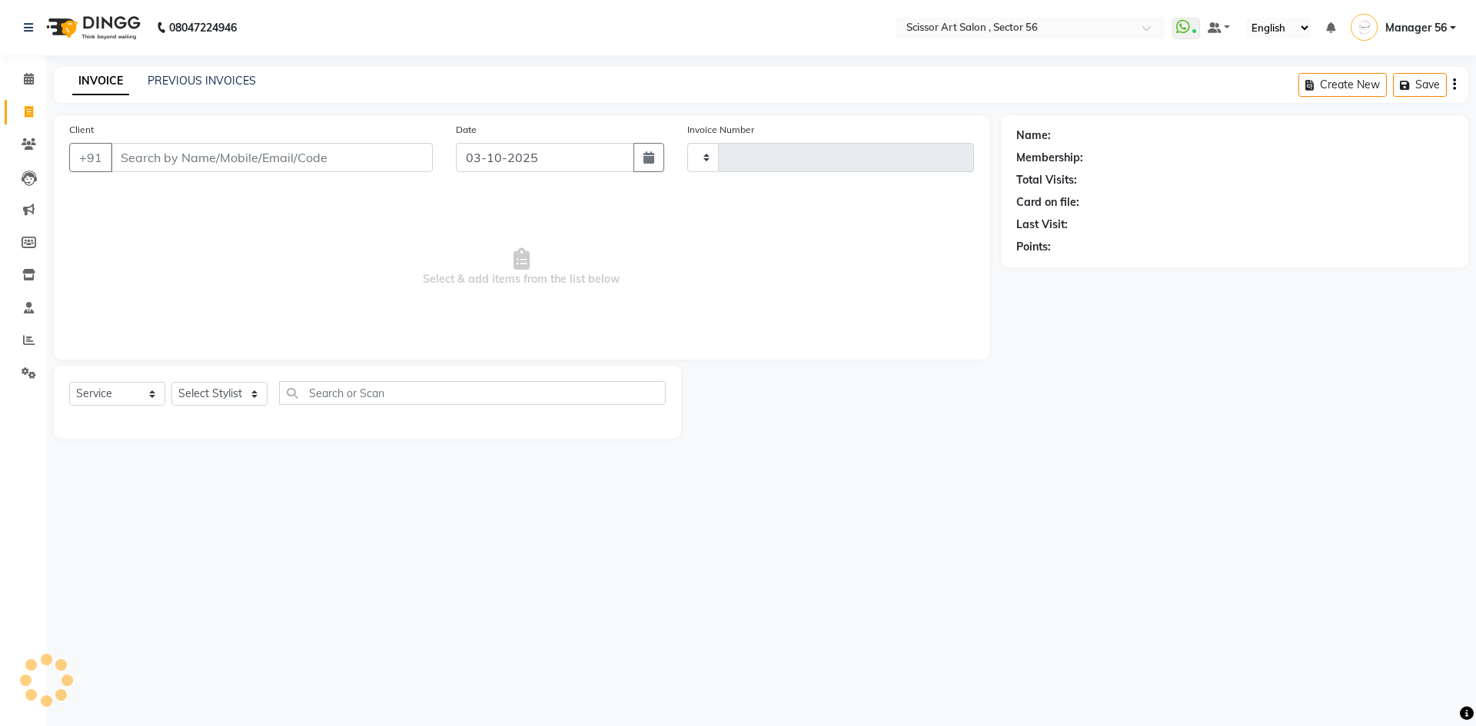
type input "1633"
select select "6185"
click at [224, 391] on select "Select Stylist Anees DEV DAS Kiran Manager 56 [PERSON_NAME] [PERSON_NAME] Raano…" at bounding box center [219, 394] width 96 height 24
select select "85435"
click at [171, 382] on select "Select Stylist Anees DEV DAS Kiran Manager 56 [PERSON_NAME] [PERSON_NAME] Raano…" at bounding box center [219, 394] width 96 height 24
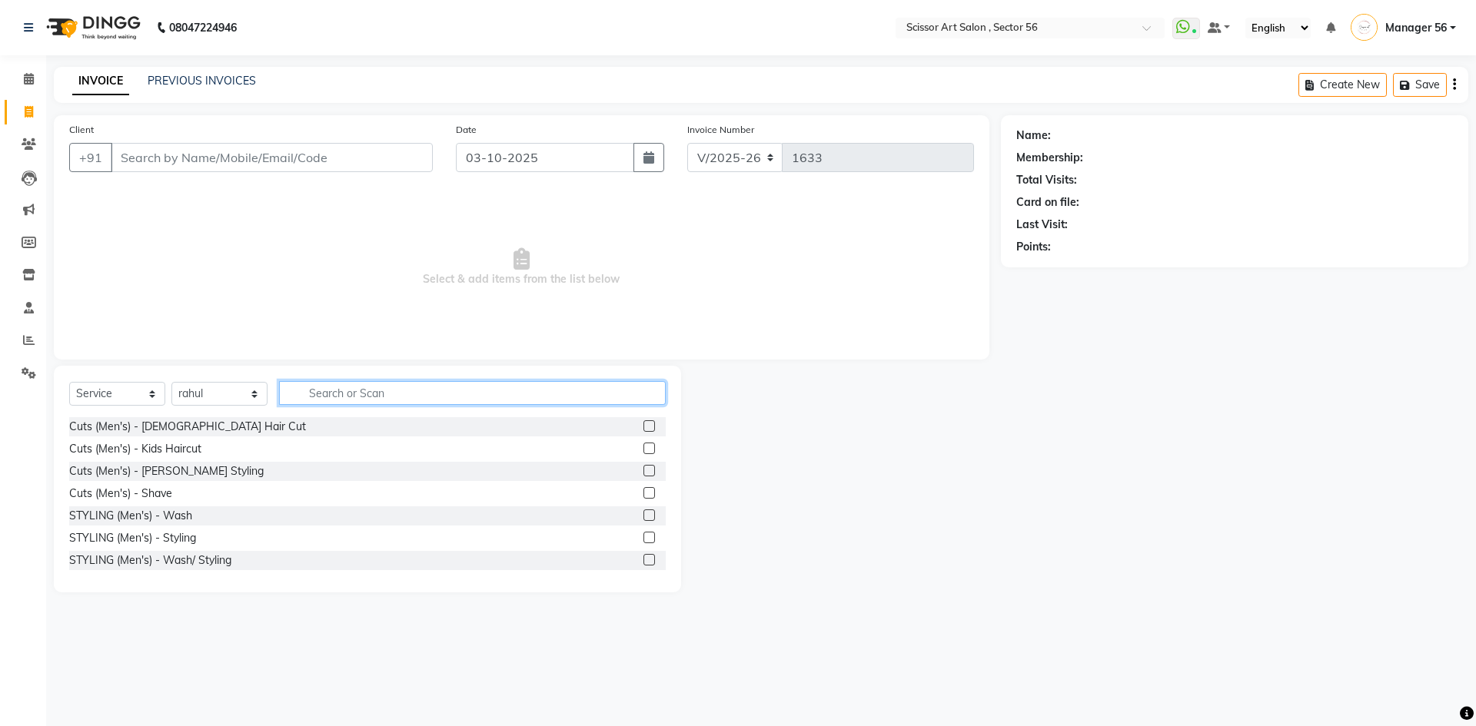
click at [384, 390] on input "text" at bounding box center [472, 393] width 387 height 24
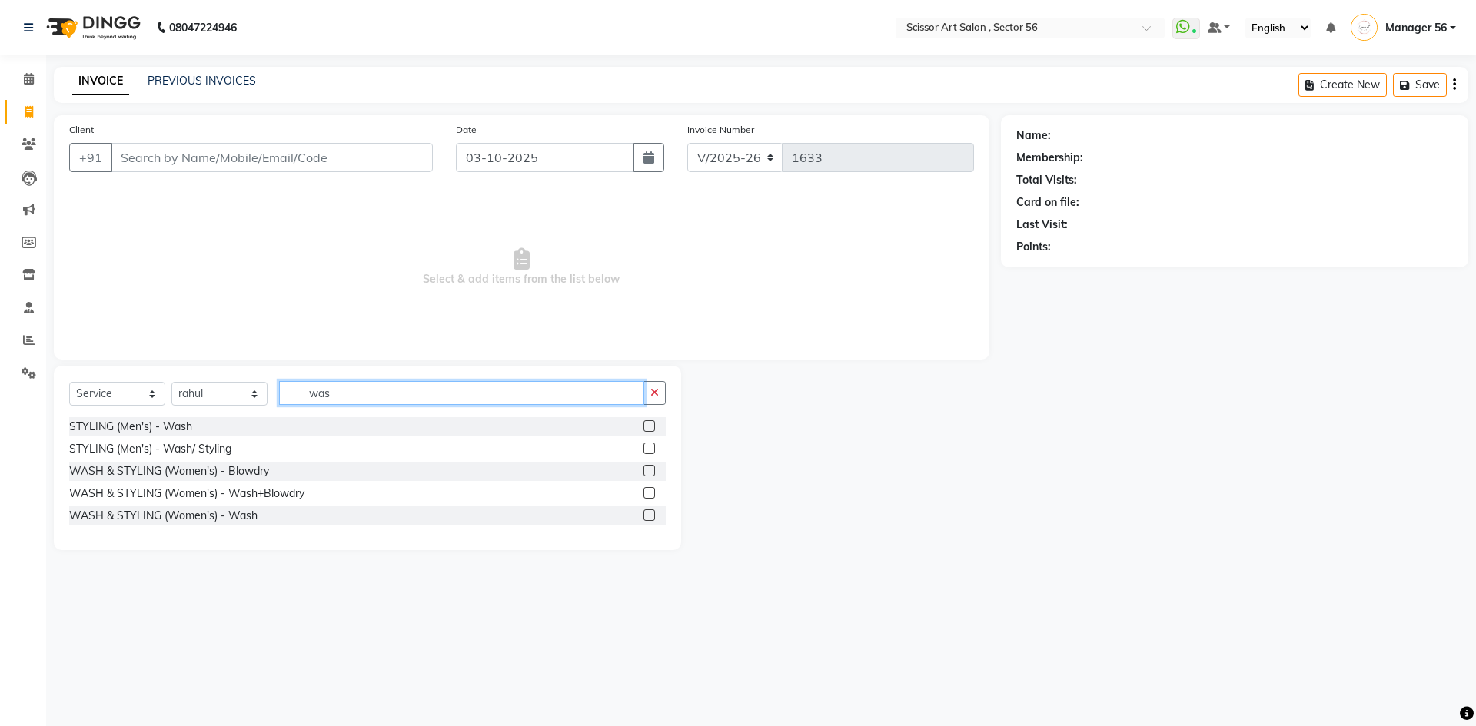
type input "was"
click at [647, 516] on label at bounding box center [649, 516] width 12 height 12
click at [647, 516] on input "checkbox" at bounding box center [648, 516] width 10 height 10
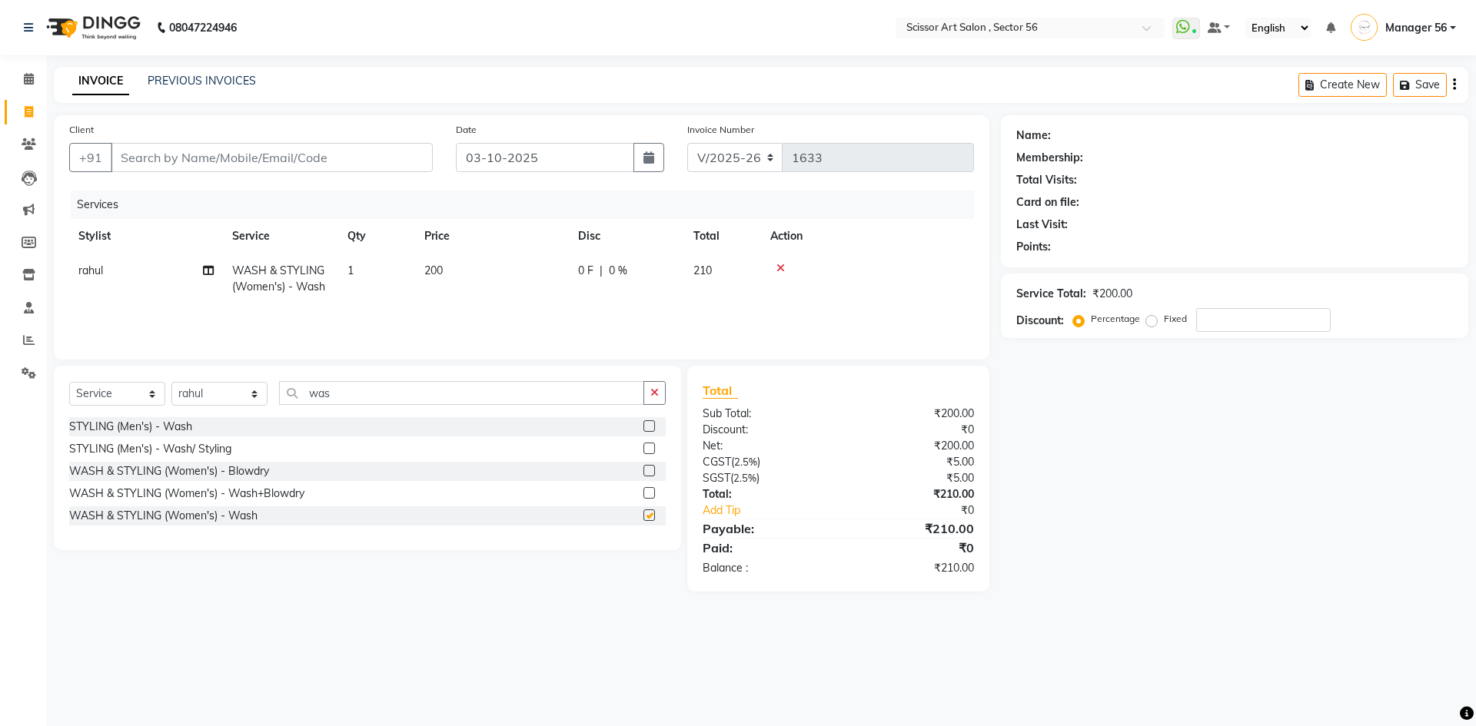
checkbox input "false"
click at [487, 264] on td "200" at bounding box center [492, 279] width 154 height 51
select select "85435"
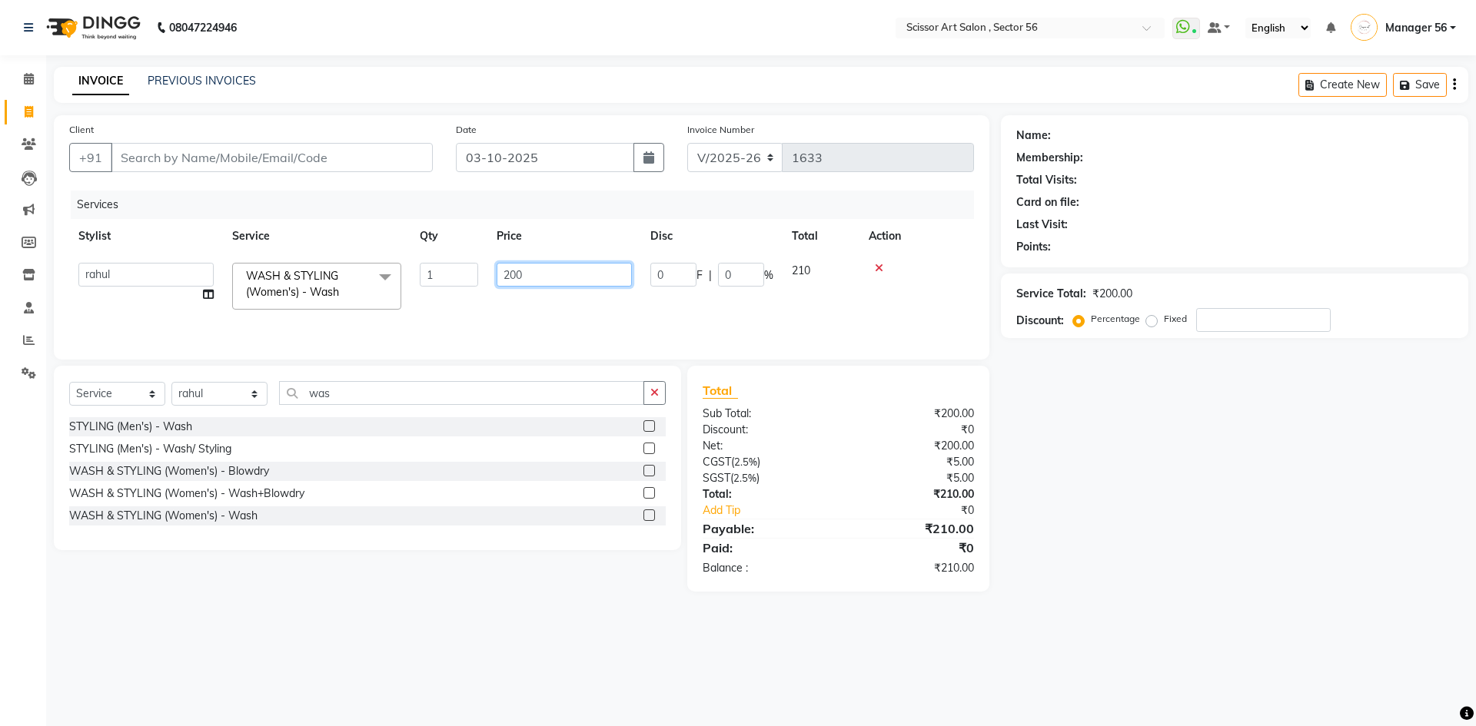
click at [579, 277] on input "200" at bounding box center [564, 275] width 135 height 24
type input "2"
type input "400"
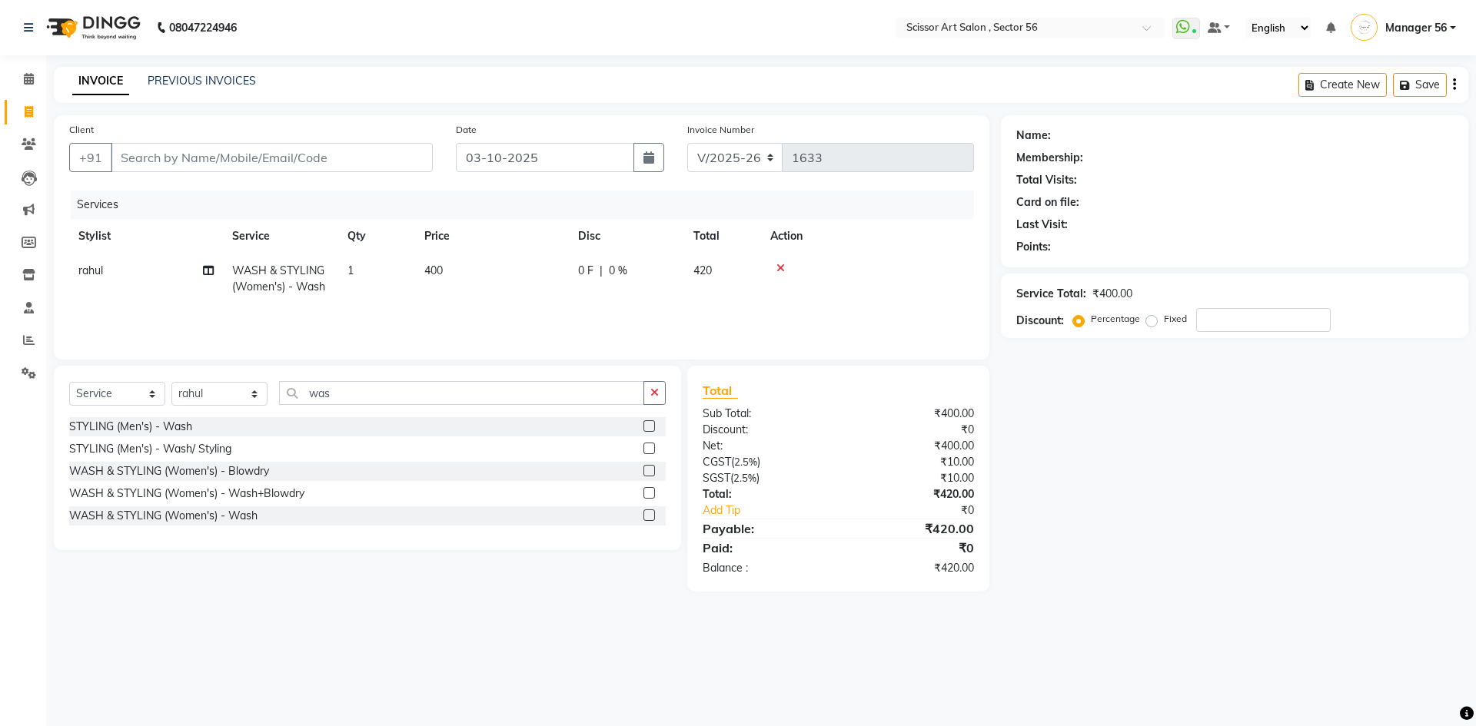
click at [1219, 496] on div "Name: Membership: Total Visits: Card on file: Last Visit: Points: Service Total…" at bounding box center [1240, 353] width 479 height 477
click at [171, 155] on input "Client" at bounding box center [272, 157] width 322 height 29
type input "9"
type input "0"
type input "9425812536"
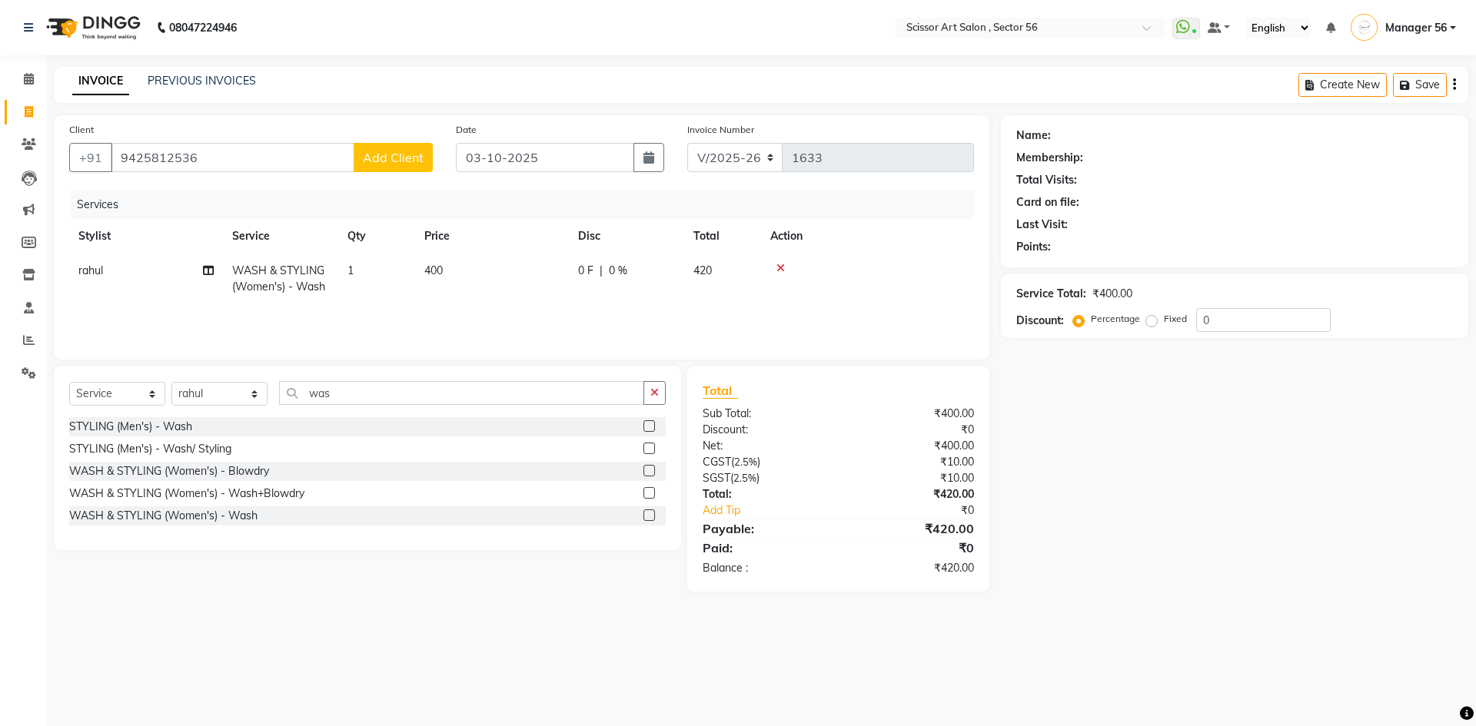
click at [376, 154] on span "Add Client" at bounding box center [393, 157] width 61 height 15
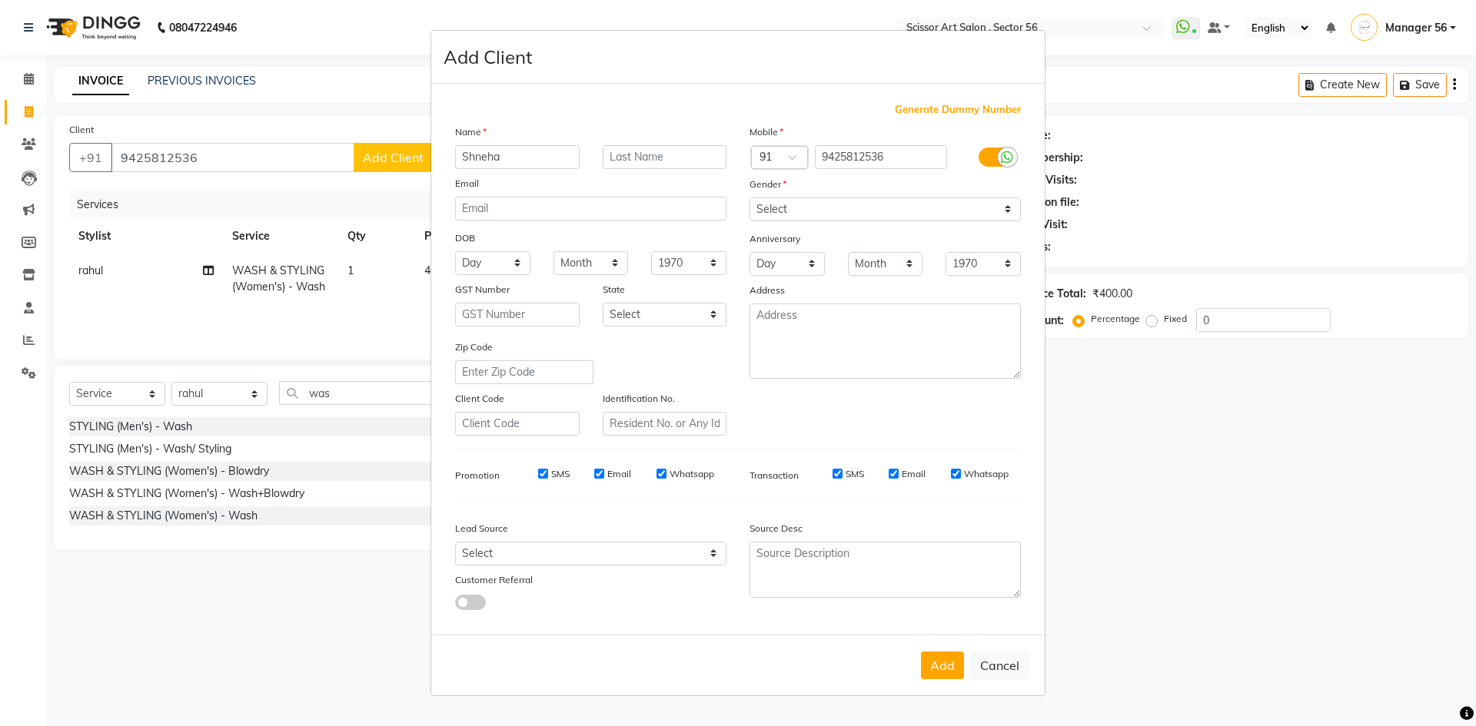
type input "Shneha"
click at [914, 214] on select "Select [DEMOGRAPHIC_DATA] [DEMOGRAPHIC_DATA] Other Prefer Not To Say" at bounding box center [884, 210] width 271 height 24
select select "[DEMOGRAPHIC_DATA]"
click at [749, 198] on select "Select [DEMOGRAPHIC_DATA] [DEMOGRAPHIC_DATA] Other Prefer Not To Say" at bounding box center [884, 210] width 271 height 24
drag, startPoint x: 938, startPoint y: 659, endPoint x: 933, endPoint y: 625, distance: 35.0
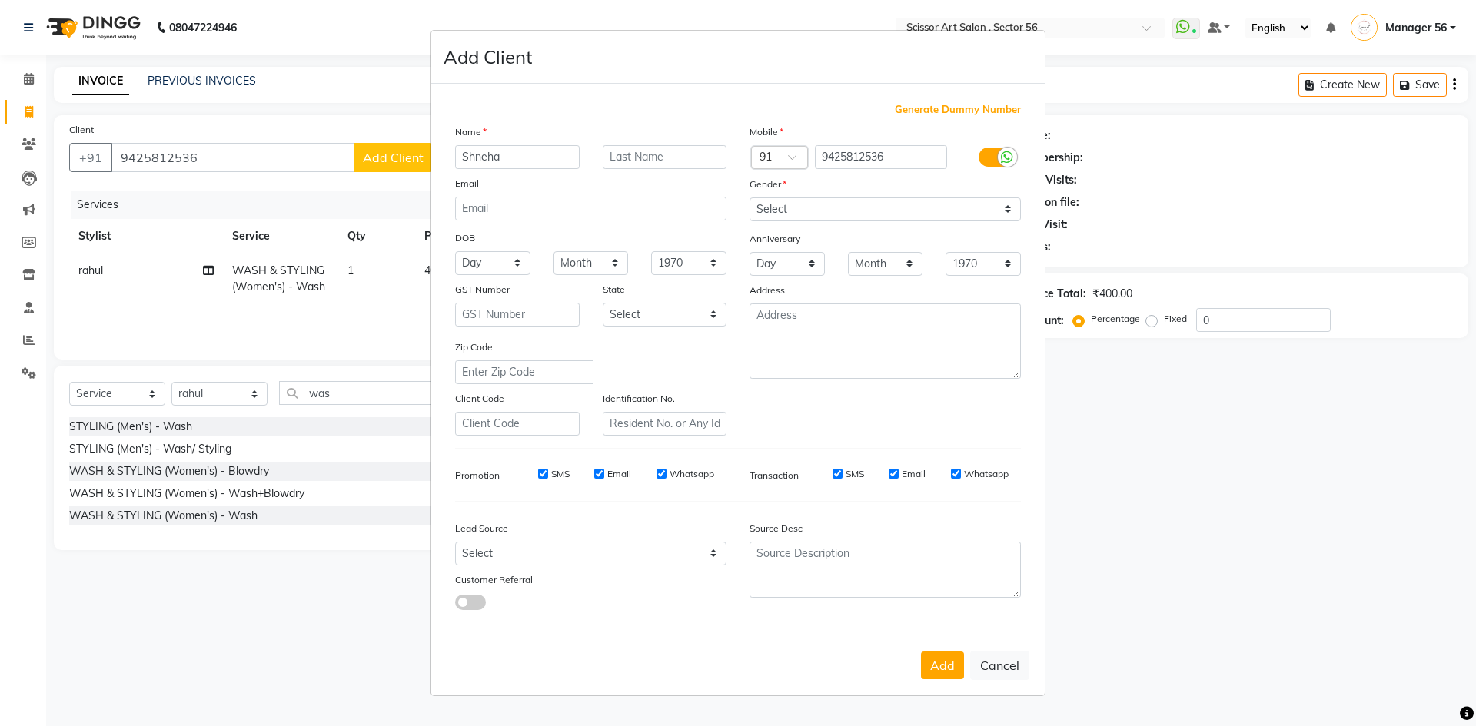
click at [940, 646] on div "Add Cancel" at bounding box center [737, 665] width 613 height 61
click at [943, 670] on button "Add" at bounding box center [942, 666] width 43 height 28
select select
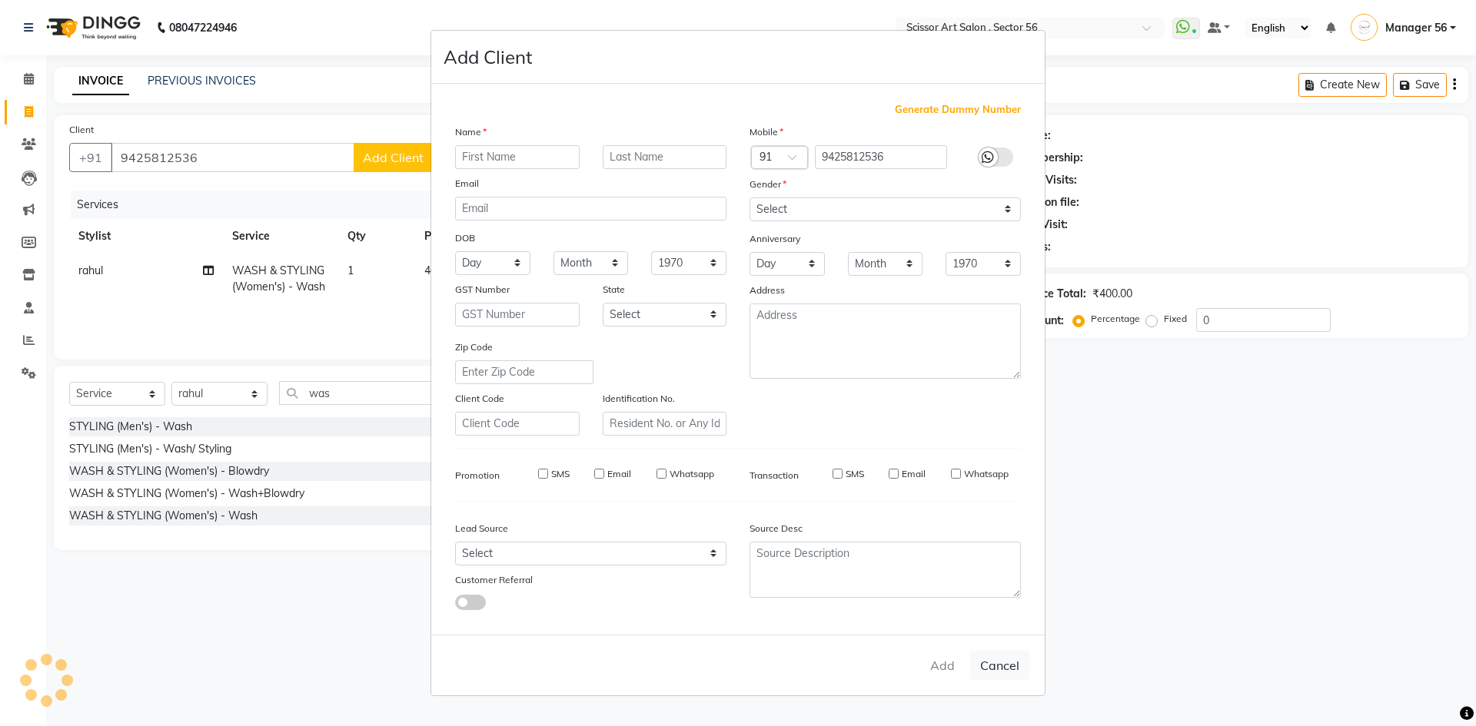
select select
checkbox input "false"
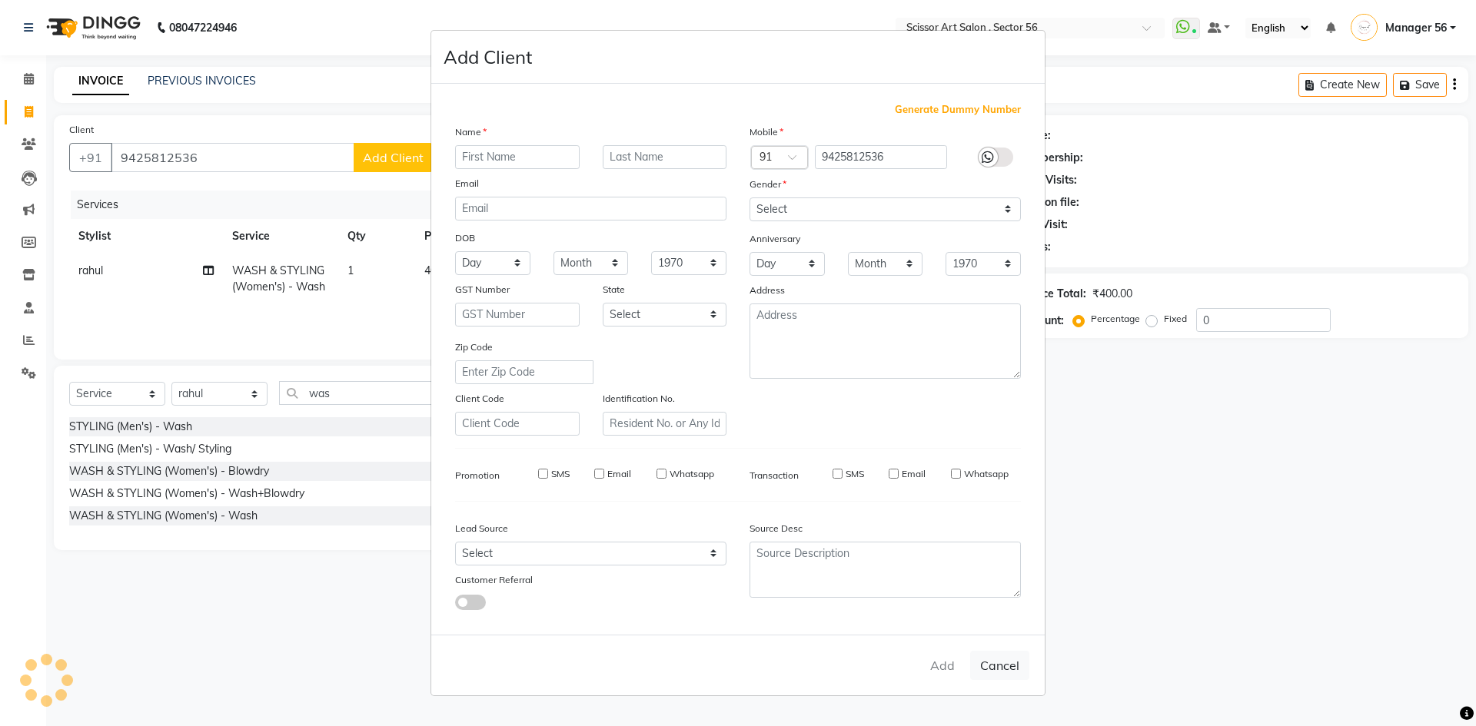
checkbox input "false"
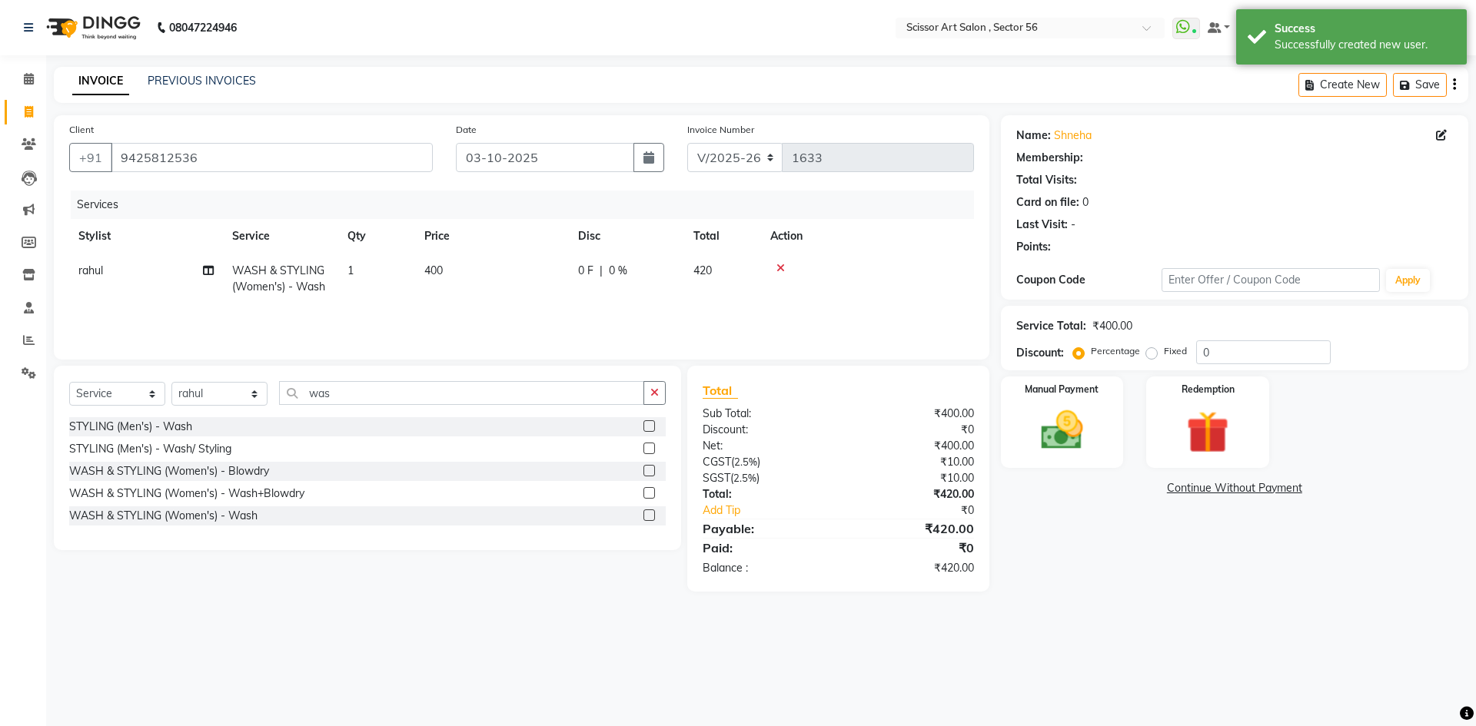
select select "1: Object"
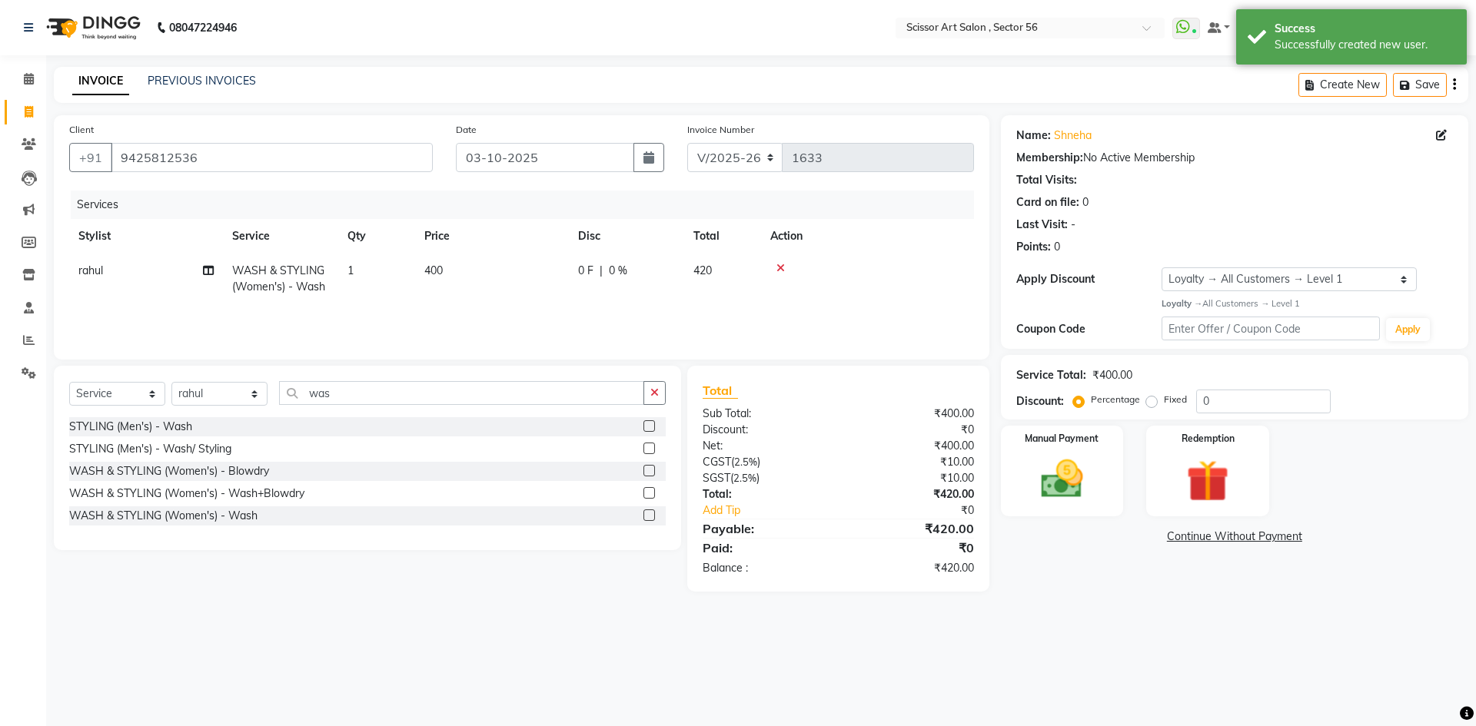
click at [456, 264] on td "400" at bounding box center [492, 279] width 154 height 51
select select "85435"
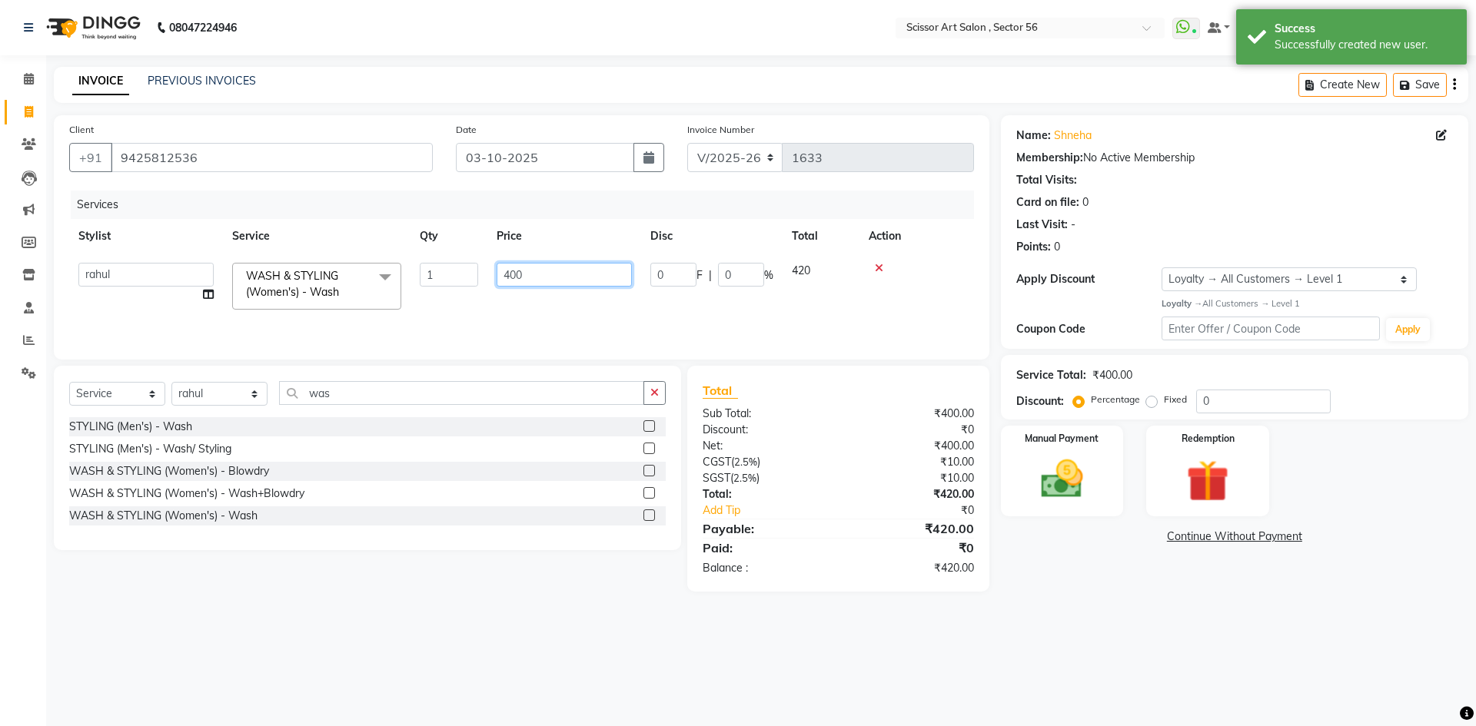
click at [526, 271] on input "400" at bounding box center [564, 275] width 135 height 24
type input "4"
type input "600"
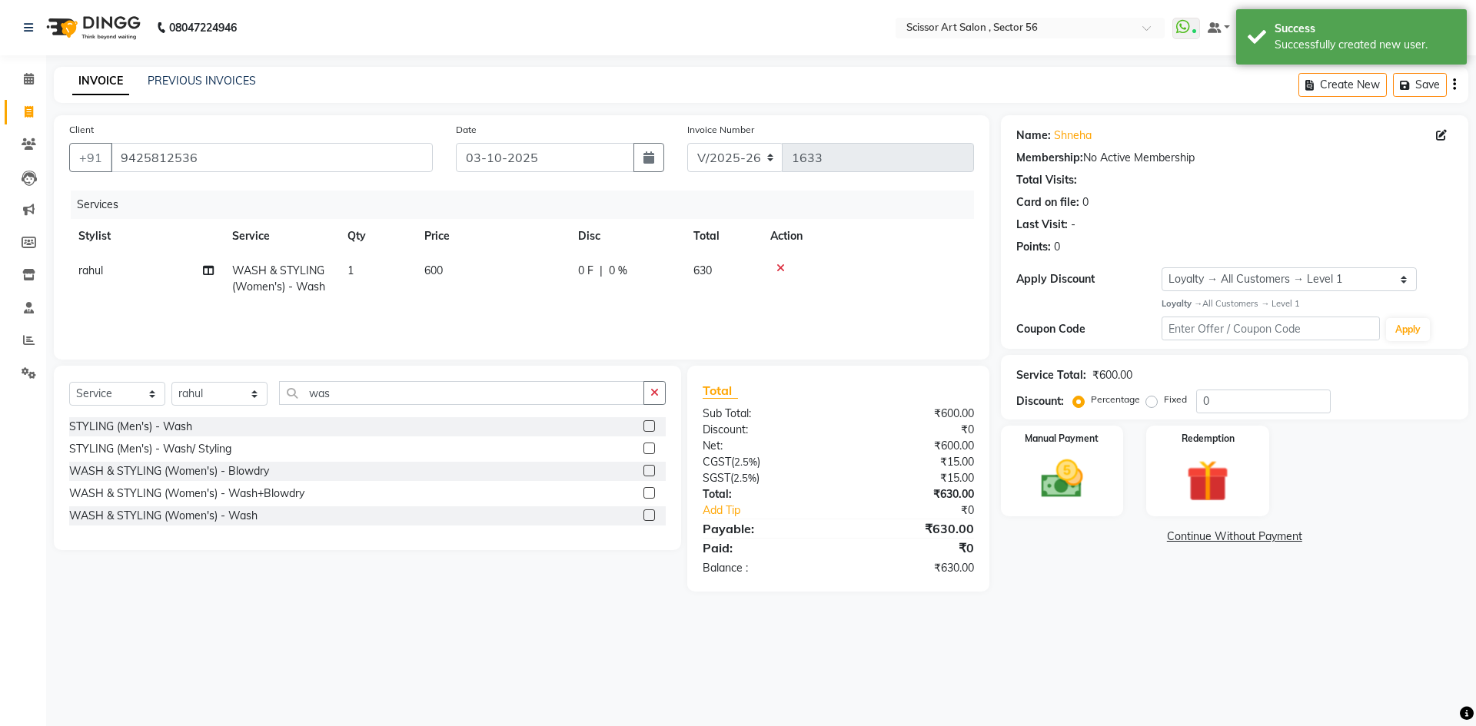
drag, startPoint x: 1056, startPoint y: 634, endPoint x: 1080, endPoint y: 627, distance: 24.8
click at [1062, 632] on div "08047224946 Select Location × Scissor Art Salon , [GEOGRAPHIC_DATA] 56 WhatsApp…" at bounding box center [738, 363] width 1476 height 726
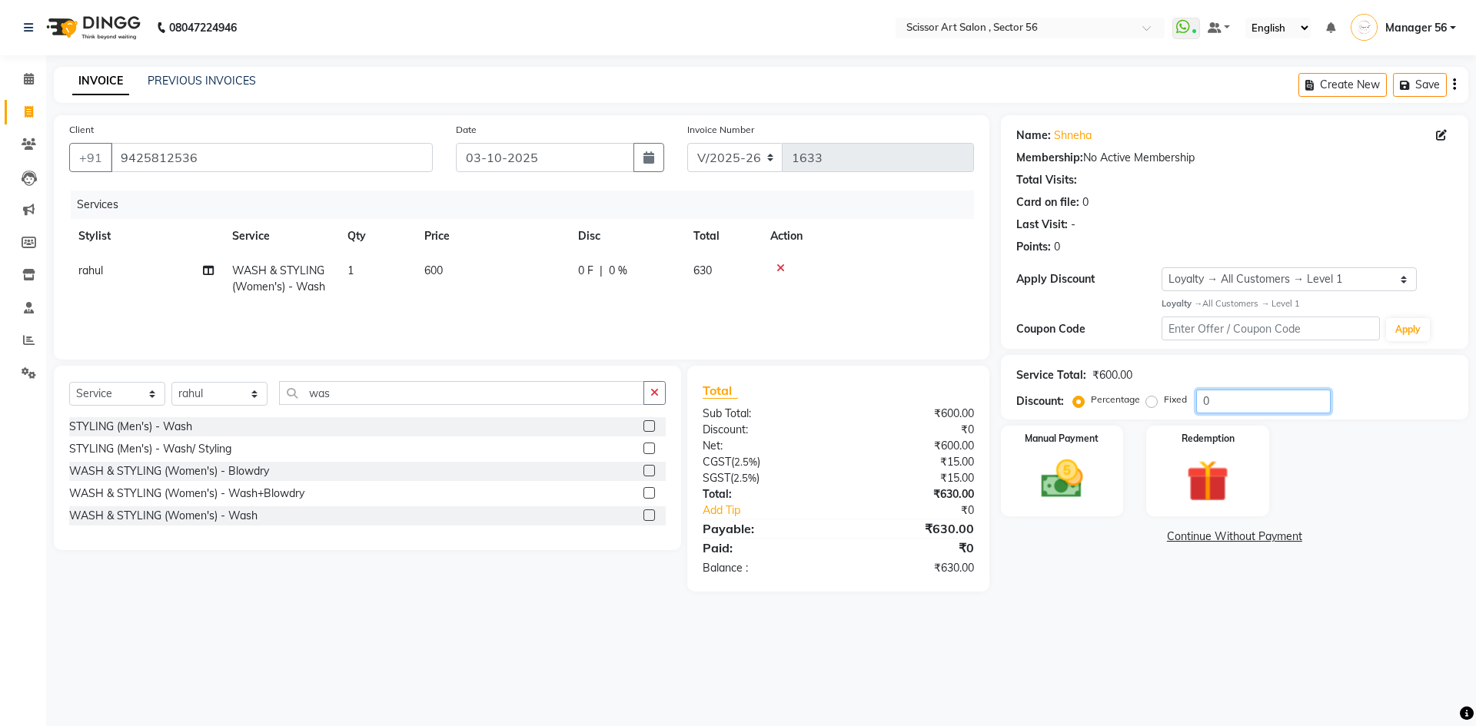
click at [1229, 404] on input "0" at bounding box center [1263, 402] width 135 height 24
click at [1154, 409] on div "Fixed" at bounding box center [1168, 399] width 38 height 18
click at [1164, 404] on label "Fixed" at bounding box center [1175, 400] width 23 height 14
click at [1154, 404] on input "Fixed" at bounding box center [1154, 399] width 11 height 11
radio input "true"
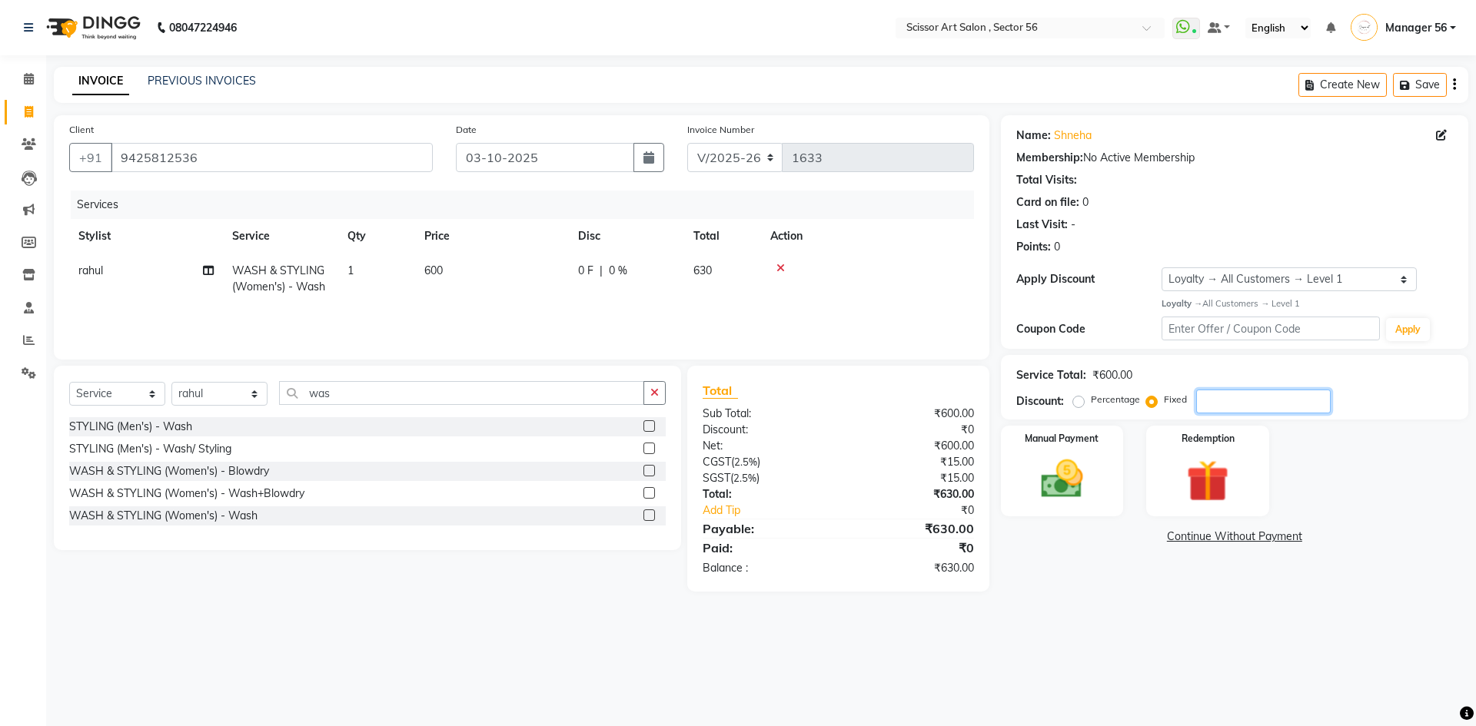
click at [1201, 399] on input "number" at bounding box center [1263, 402] width 135 height 24
type input "30"
click at [1084, 467] on img at bounding box center [1061, 479] width 71 height 51
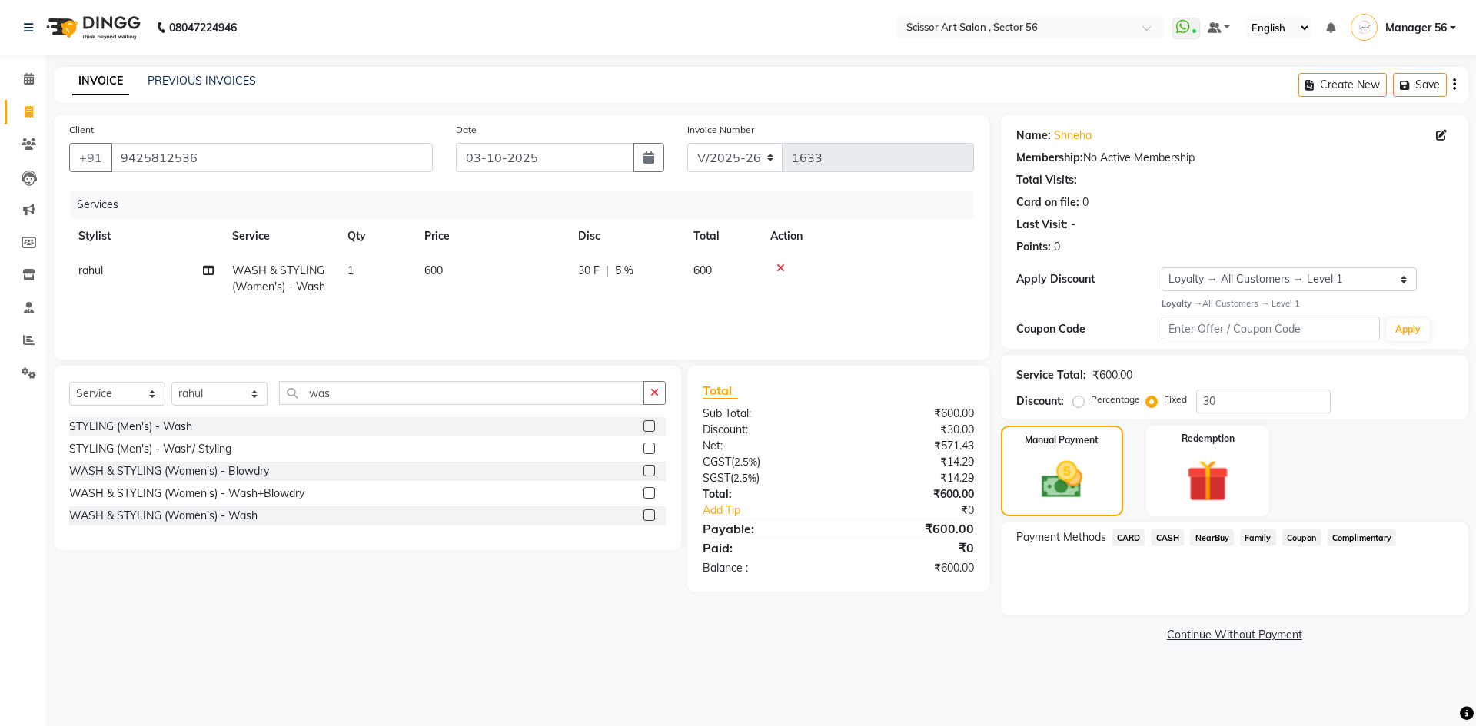
click at [1174, 536] on span "CASH" at bounding box center [1167, 538] width 33 height 18
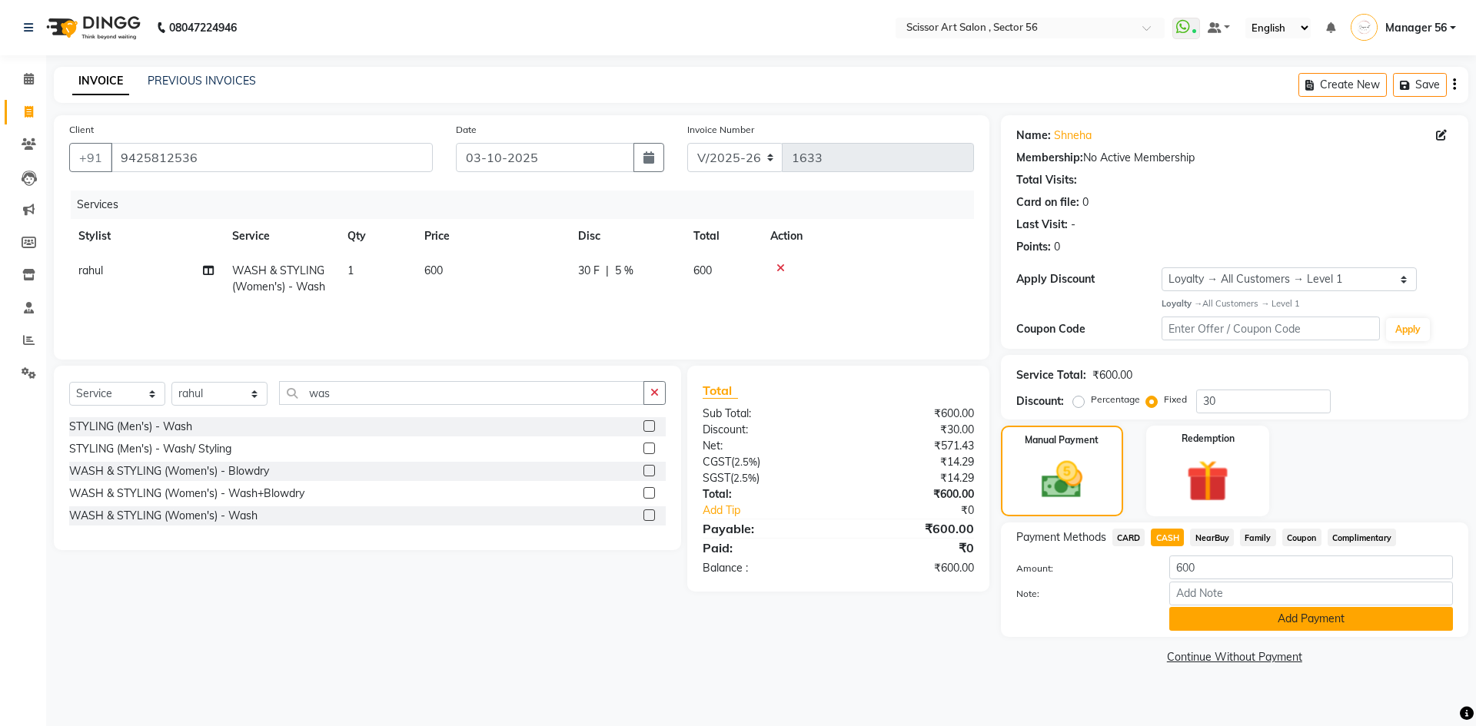
click at [1270, 616] on button "Add Payment" at bounding box center [1311, 619] width 284 height 24
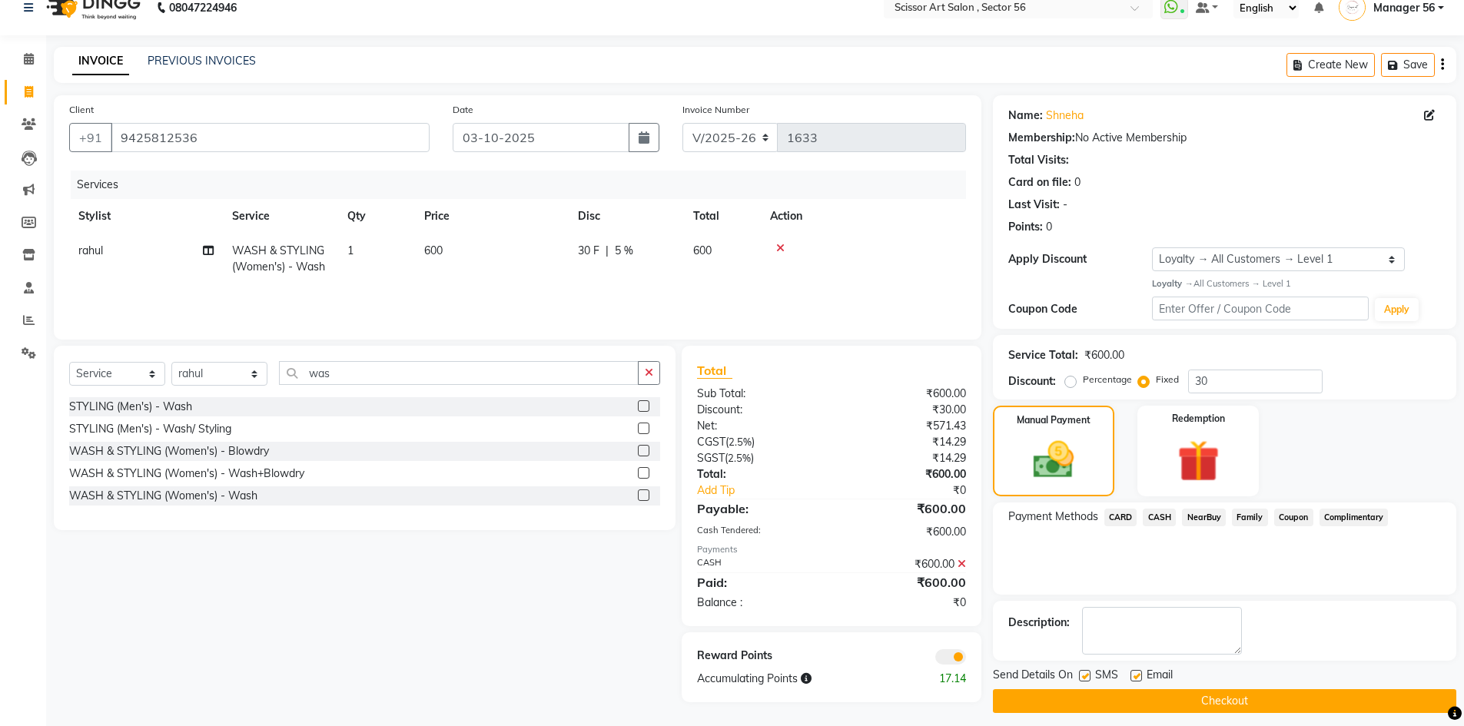
scroll to position [30, 0]
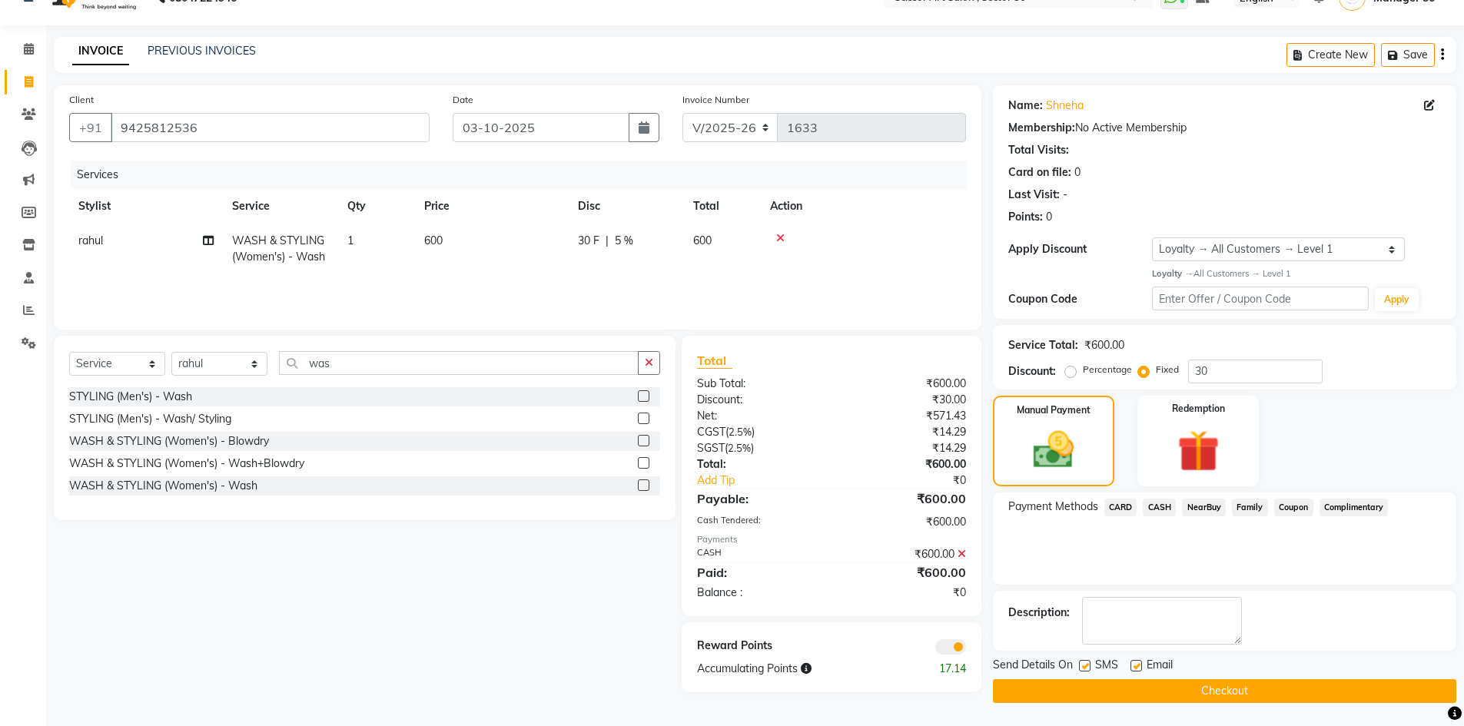
drag, startPoint x: 1257, startPoint y: 687, endPoint x: 1237, endPoint y: 689, distance: 20.8
click at [1254, 688] on button "Checkout" at bounding box center [1224, 691] width 463 height 24
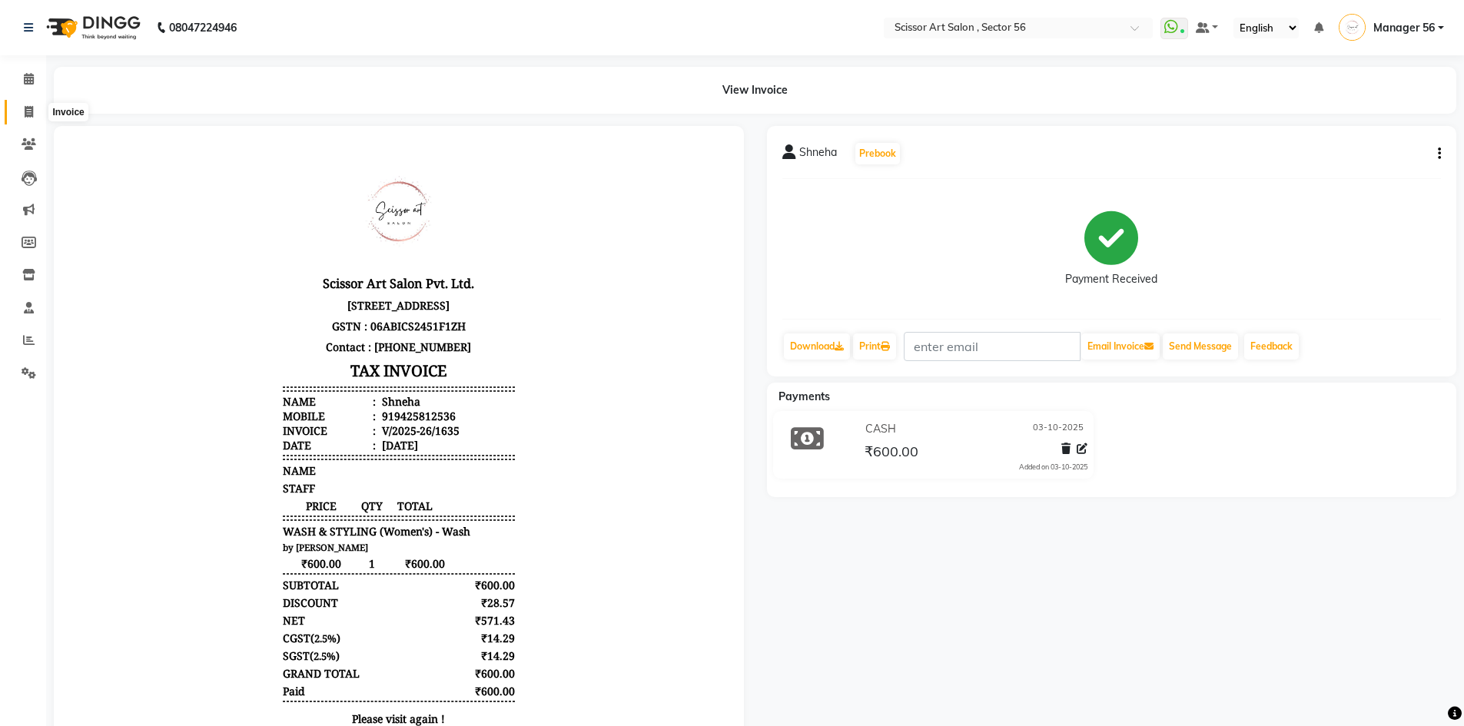
click at [29, 116] on icon at bounding box center [29, 112] width 8 height 12
select select "service"
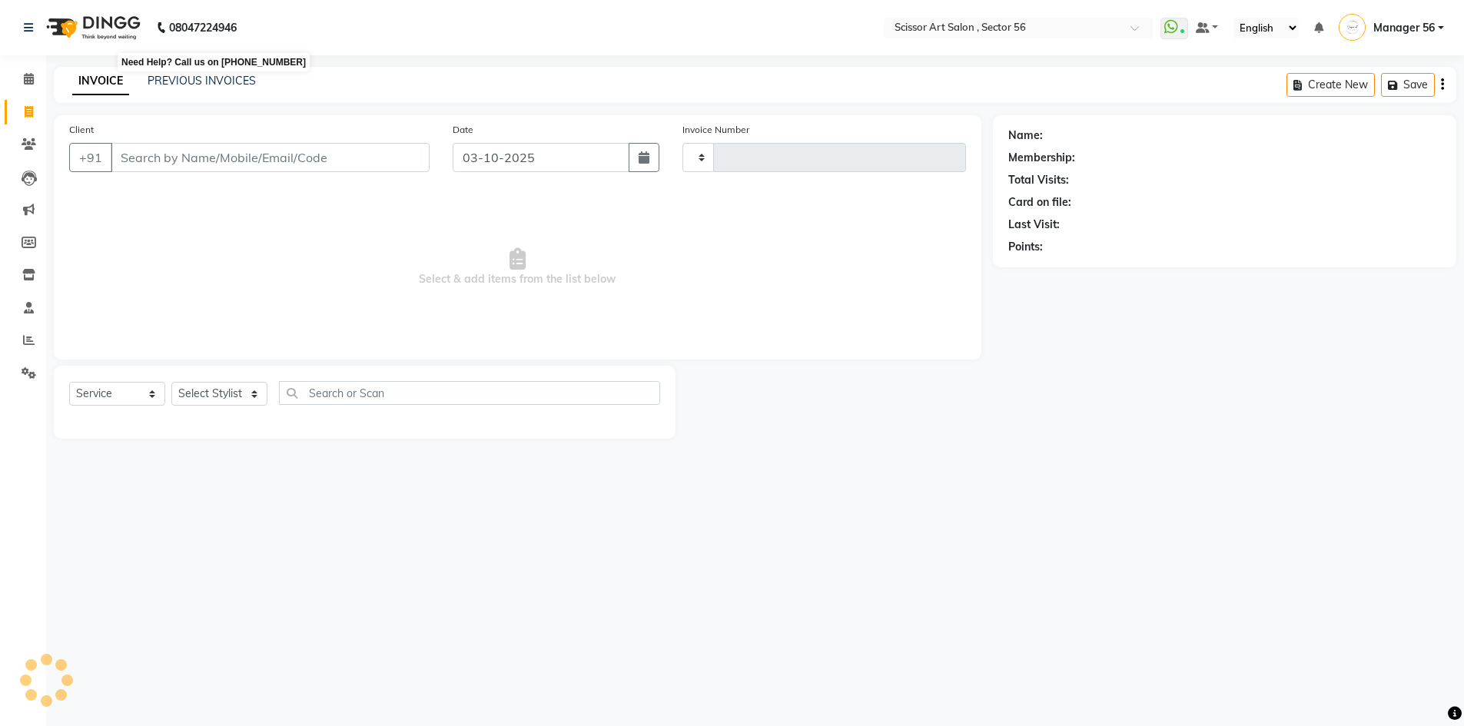
type input "1637"
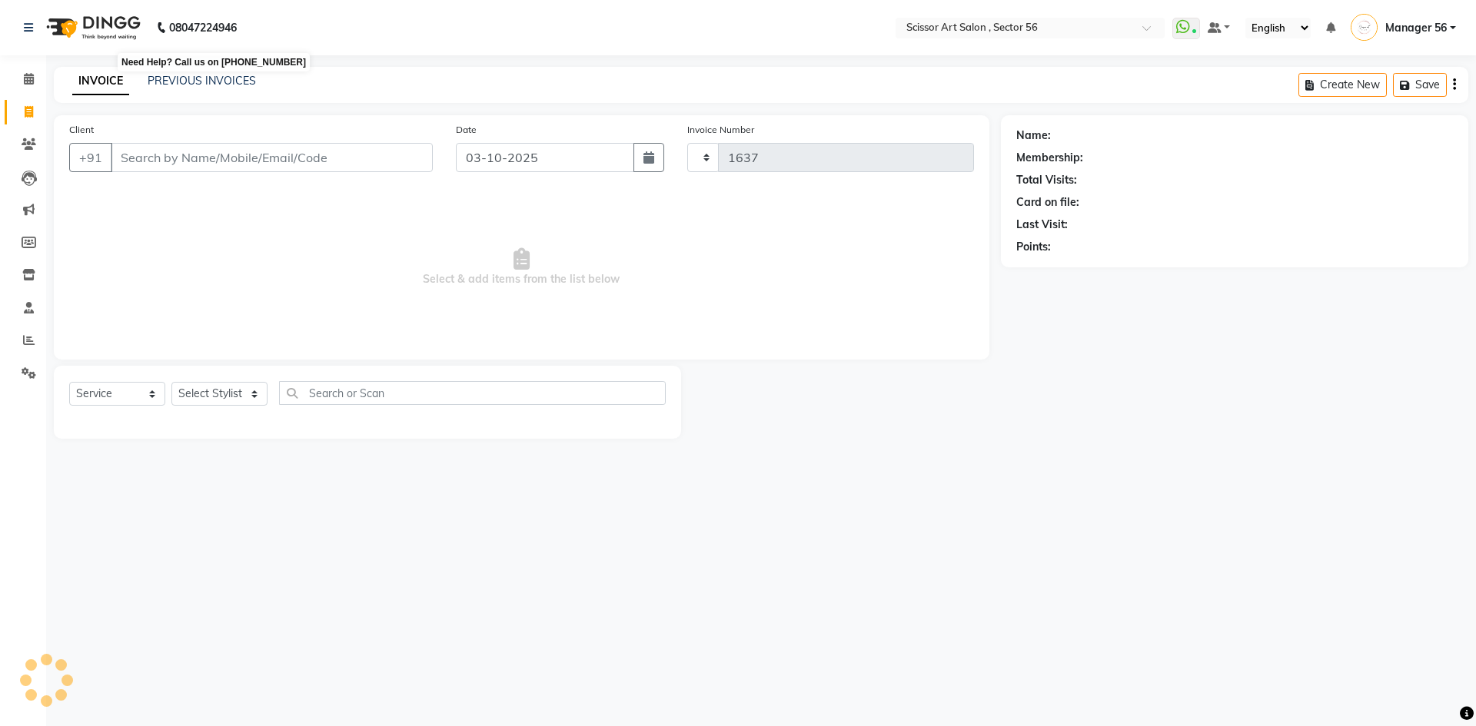
select select "6185"
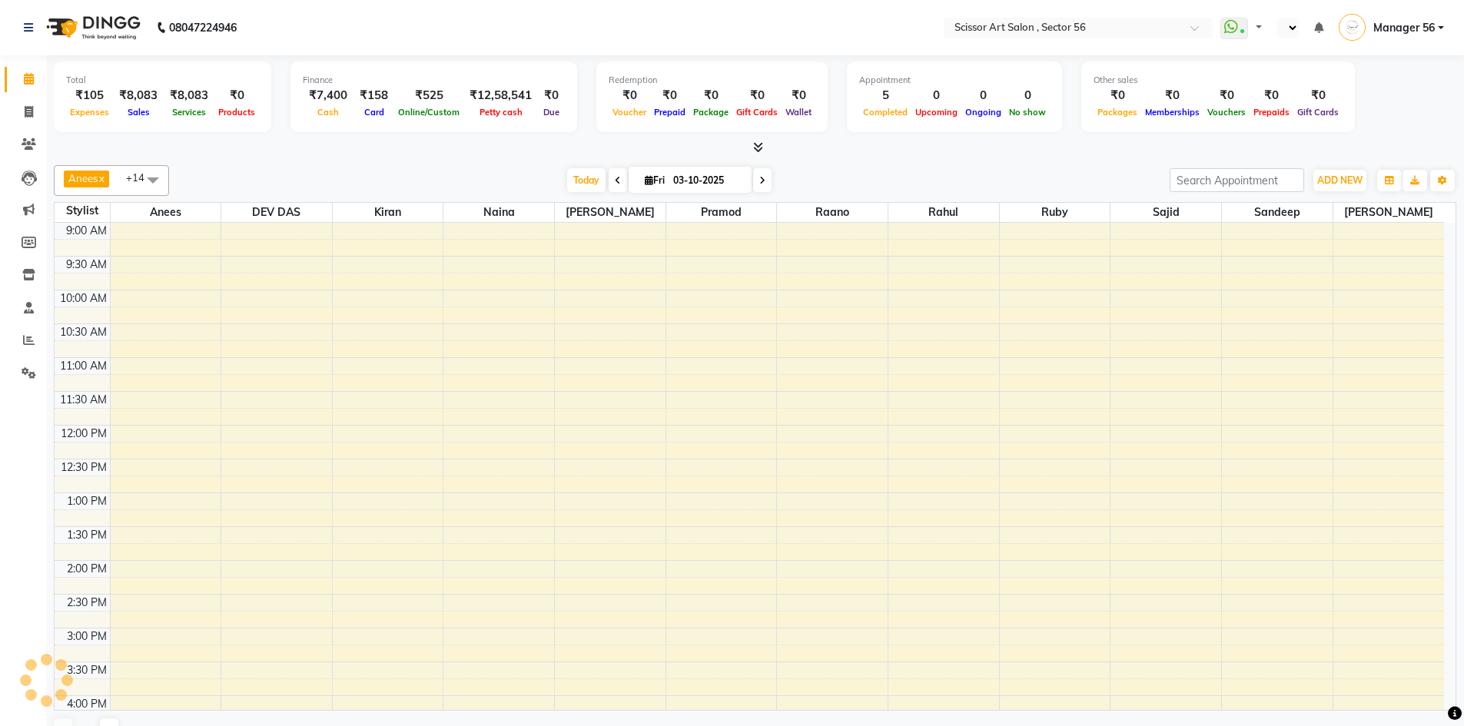
scroll to position [308, 0]
select select "en"
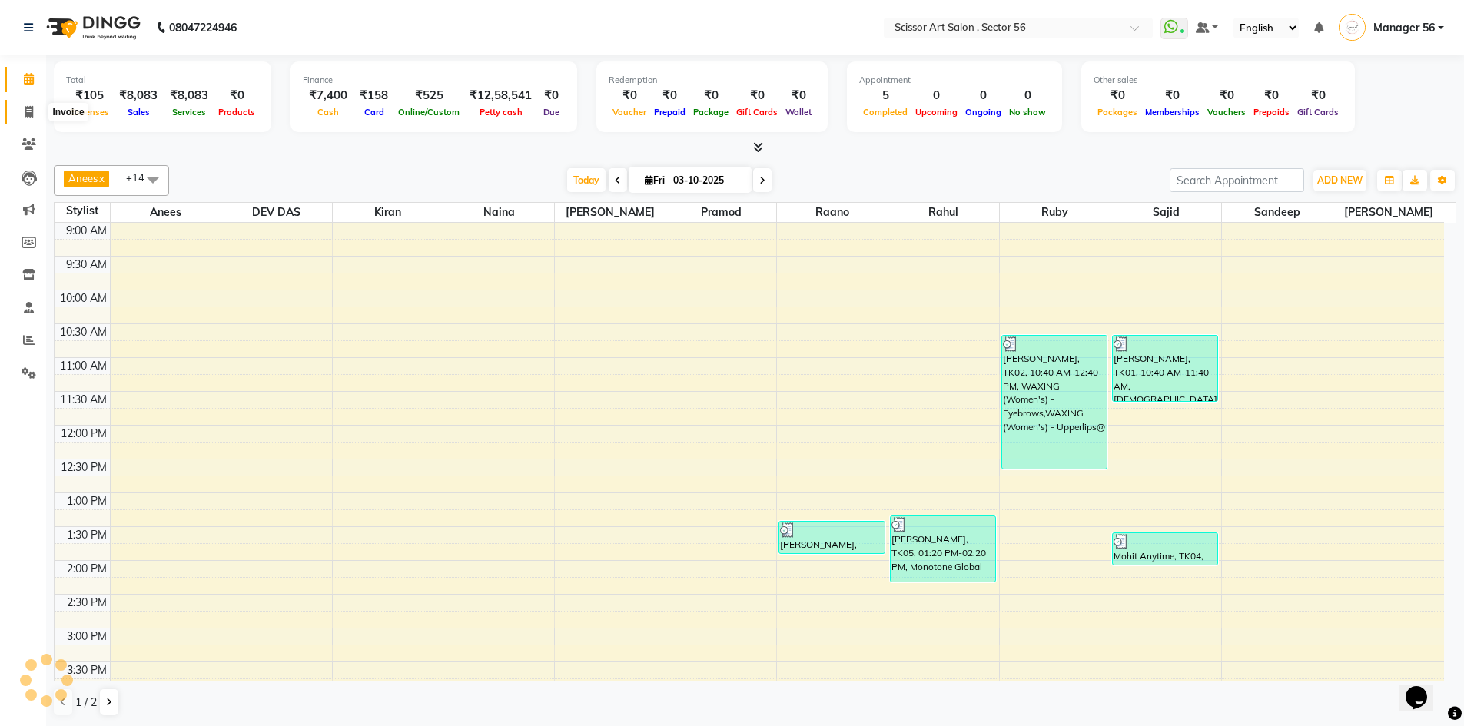
scroll to position [0, 0]
click at [32, 118] on span at bounding box center [28, 113] width 27 height 18
select select "service"
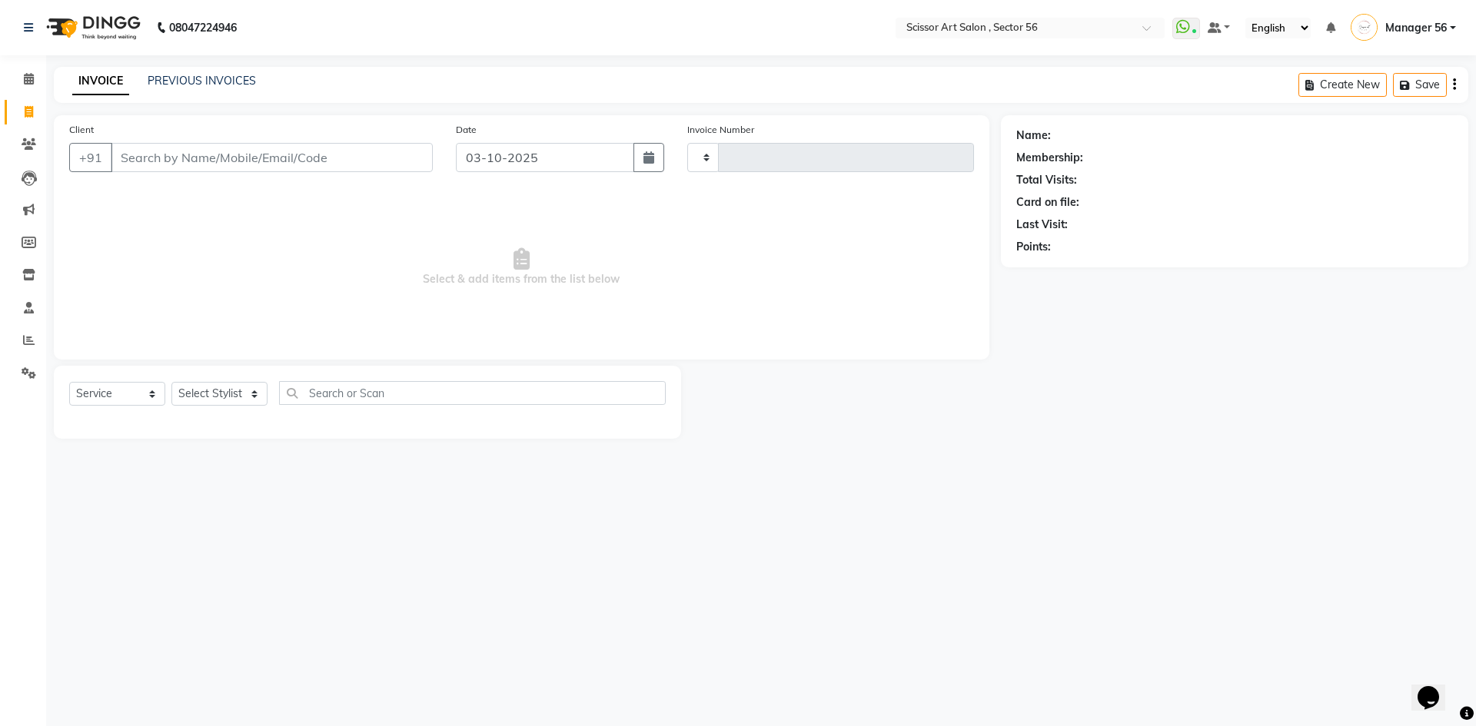
type input "1633"
select select "6185"
click at [211, 395] on select "Select Stylist" at bounding box center [219, 394] width 96 height 24
select select "63014"
click at [171, 382] on select "Select Stylist Anees DEV DAS Kiran Manager 56 [PERSON_NAME] [PERSON_NAME] Raano…" at bounding box center [219, 394] width 96 height 24
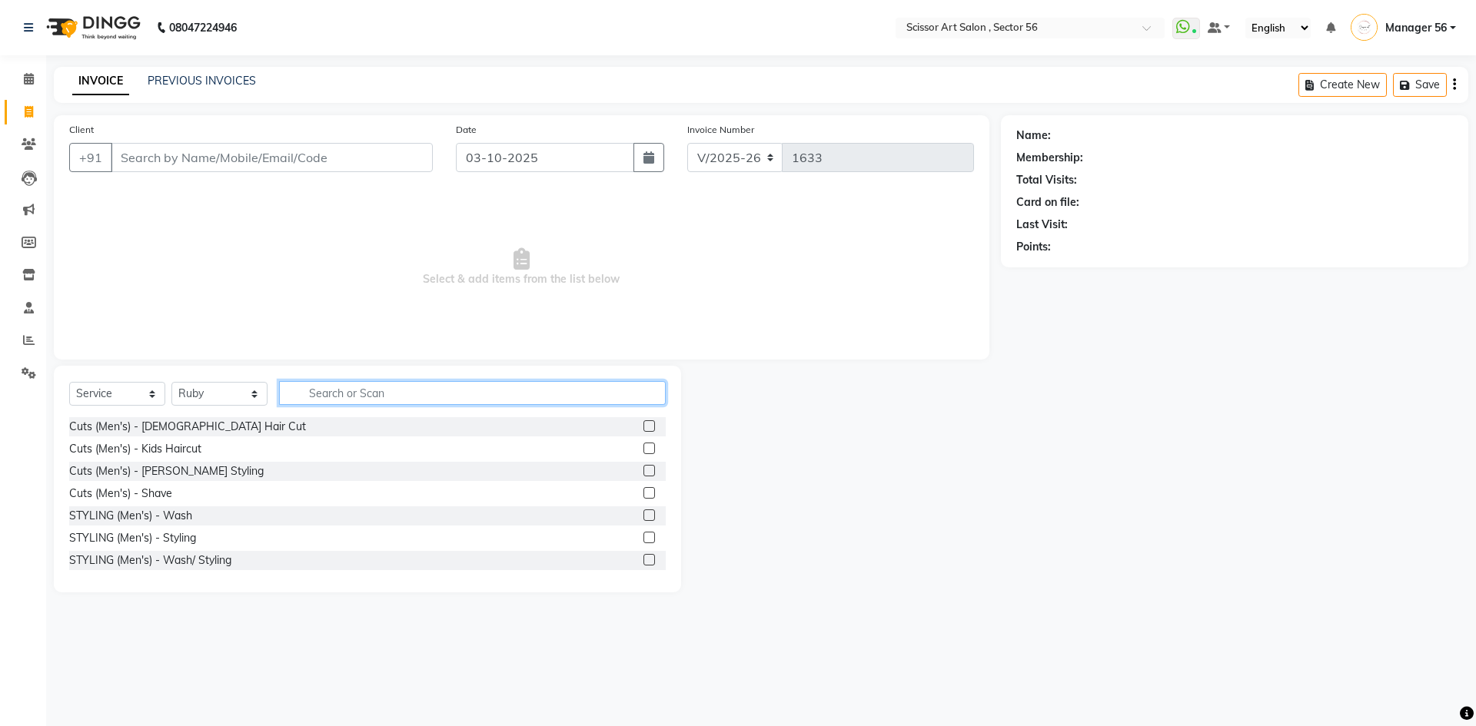
click at [390, 389] on input "text" at bounding box center [472, 393] width 387 height 24
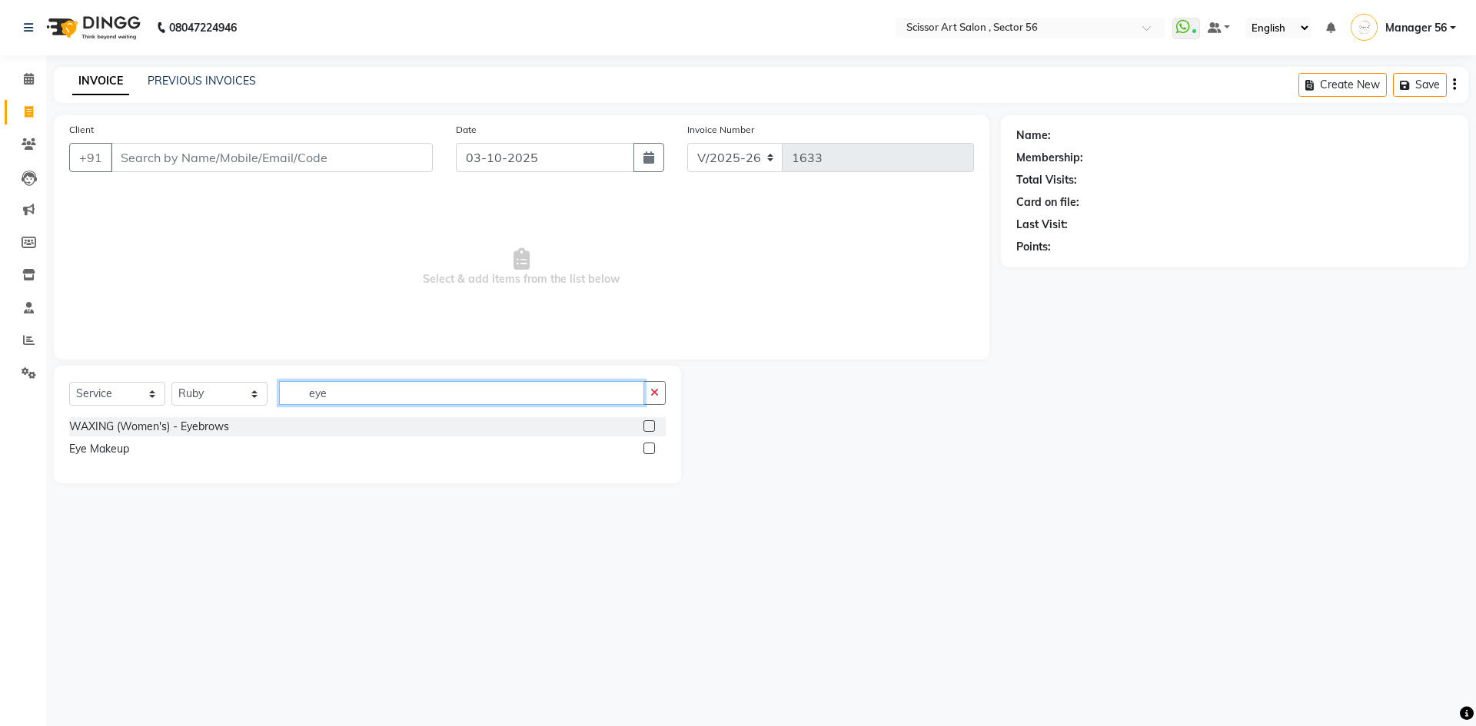
type input "eye"
click at [649, 420] on label at bounding box center [649, 426] width 12 height 12
click at [649, 422] on input "checkbox" at bounding box center [648, 427] width 10 height 10
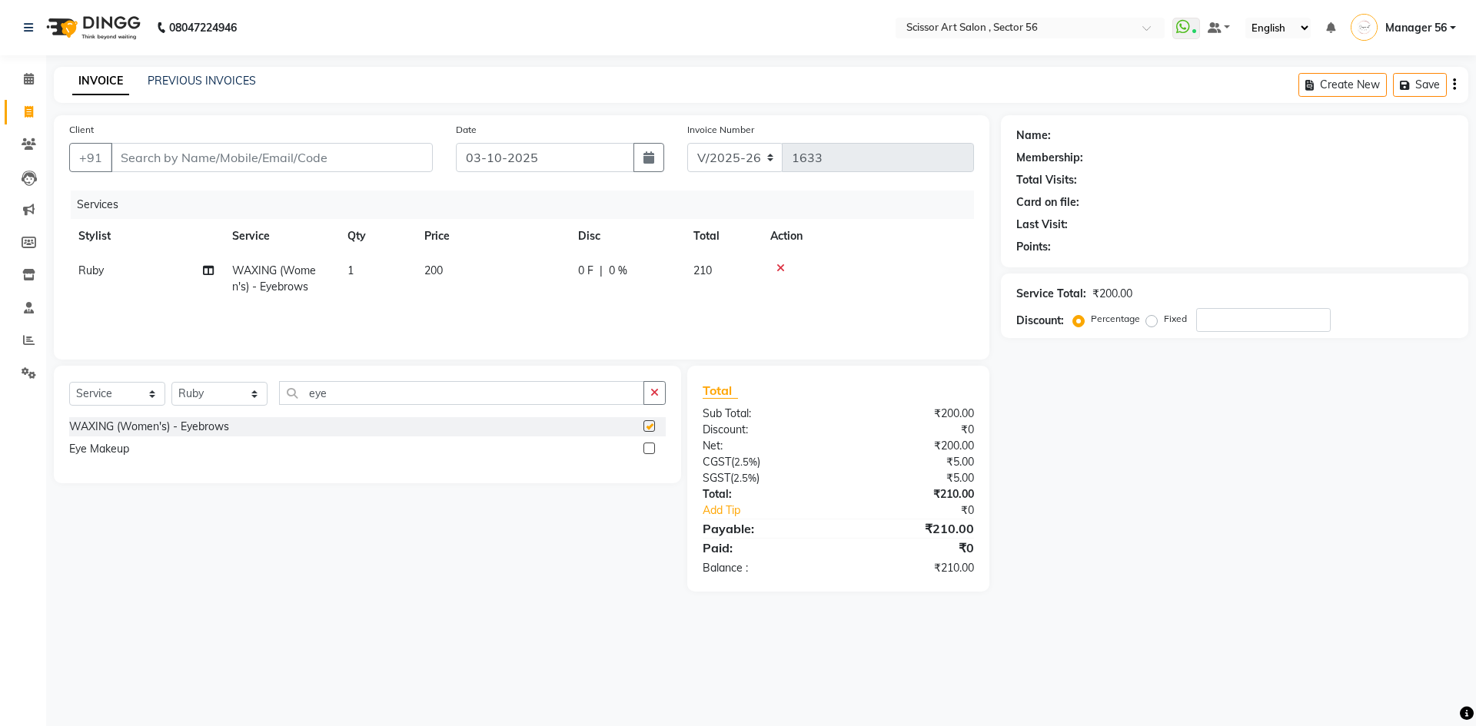
checkbox input "false"
click at [467, 271] on td "200" at bounding box center [492, 279] width 154 height 51
select select "63014"
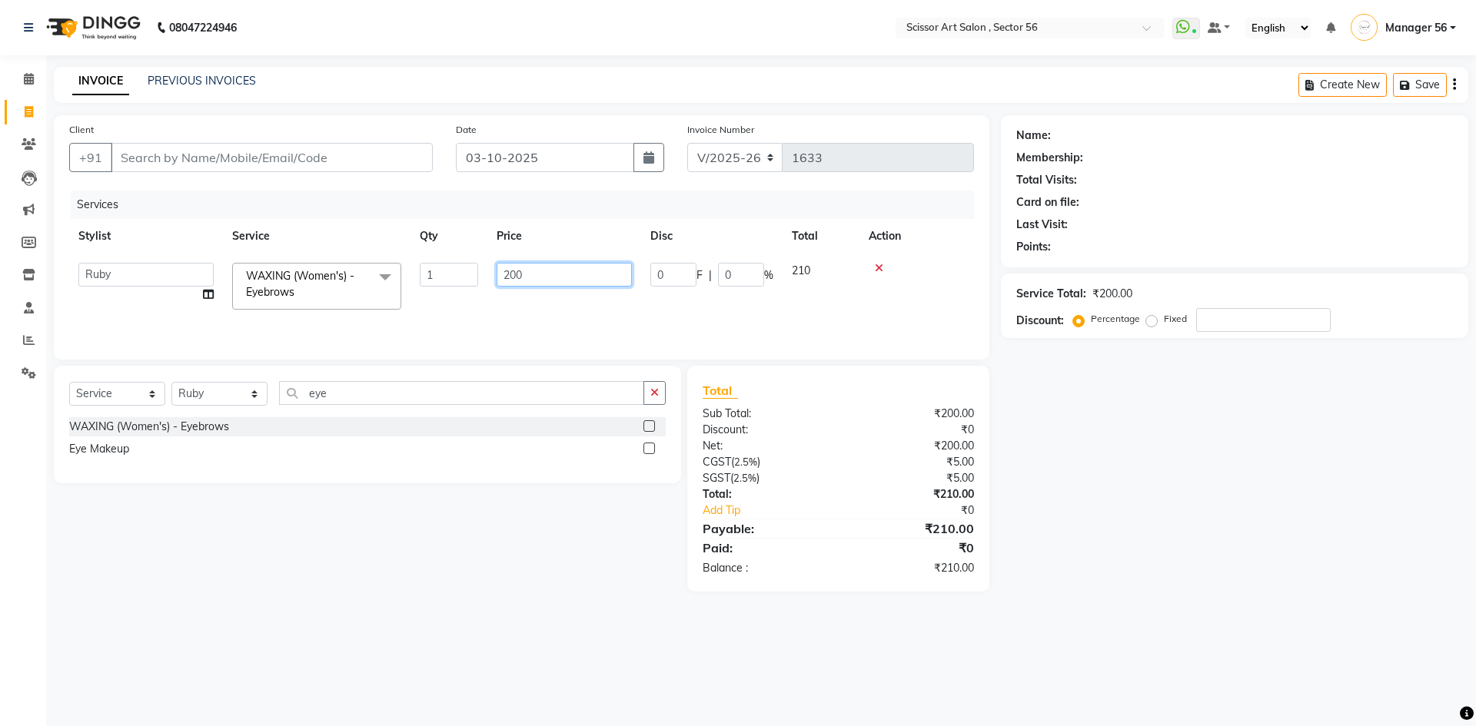
click at [561, 277] on input "200" at bounding box center [564, 275] width 135 height 24
type input "2"
type input "100"
click at [377, 666] on div "08047224946 Select Location × Scissor Art Salon , Sector 56 WhatsApp Status ✕ S…" at bounding box center [738, 363] width 1476 height 726
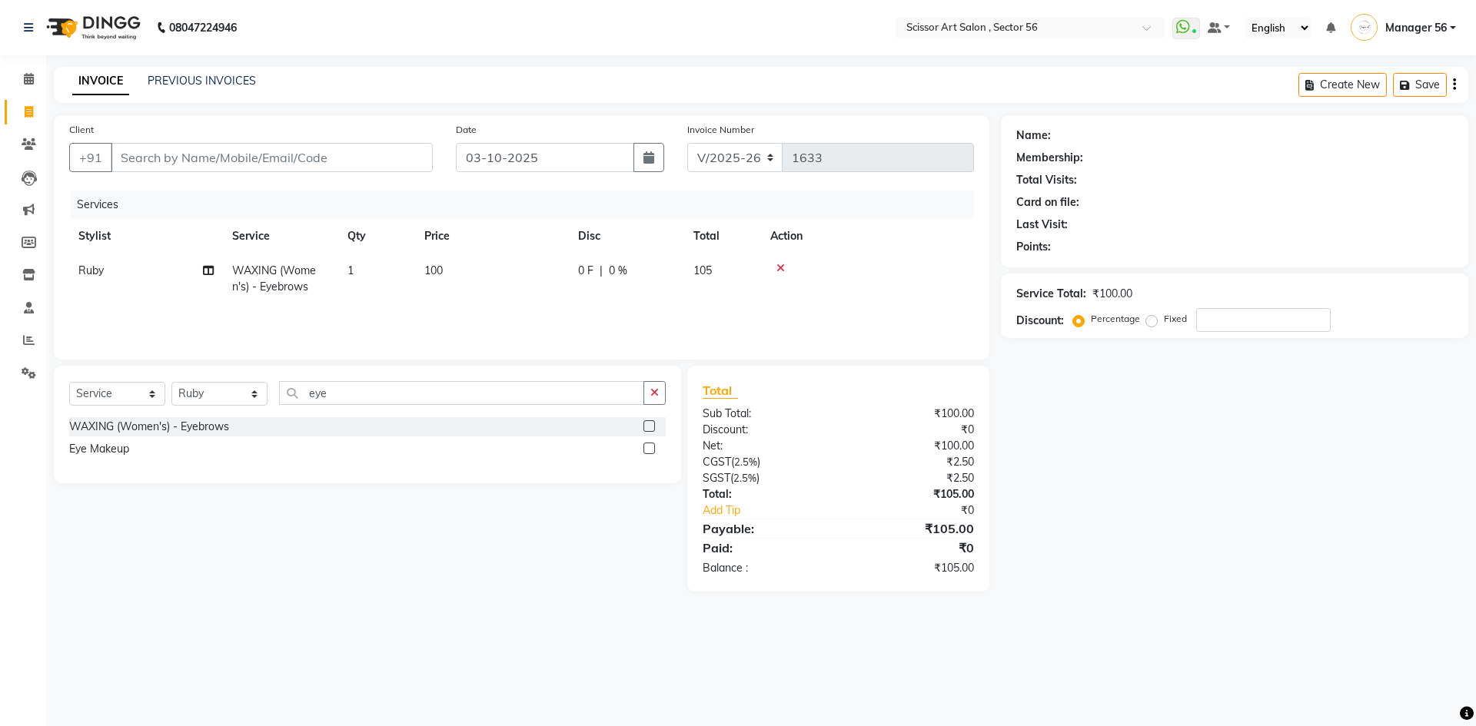
click at [666, 377] on div "Select Service Product Membership Package Voucher Prepaid Gift Card Select Styl…" at bounding box center [367, 425] width 627 height 118
click at [656, 392] on icon "button" at bounding box center [654, 392] width 8 height 11
type input "upp"
click at [649, 423] on label at bounding box center [649, 426] width 12 height 12
click at [649, 423] on input "checkbox" at bounding box center [648, 427] width 10 height 10
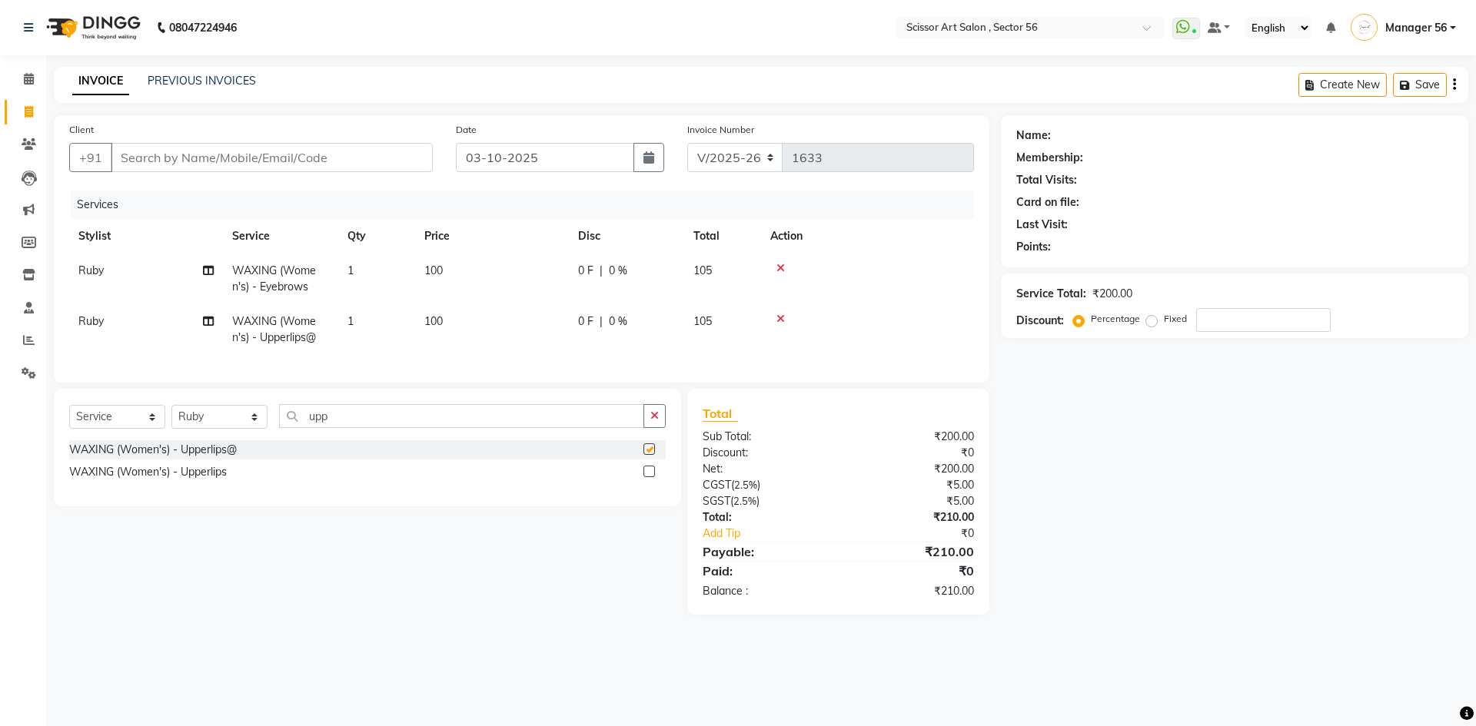
checkbox input "false"
click at [663, 427] on button "button" at bounding box center [654, 416] width 22 height 24
type input "nose"
click at [649, 455] on label at bounding box center [649, 449] width 12 height 12
click at [649, 455] on input "checkbox" at bounding box center [648, 450] width 10 height 10
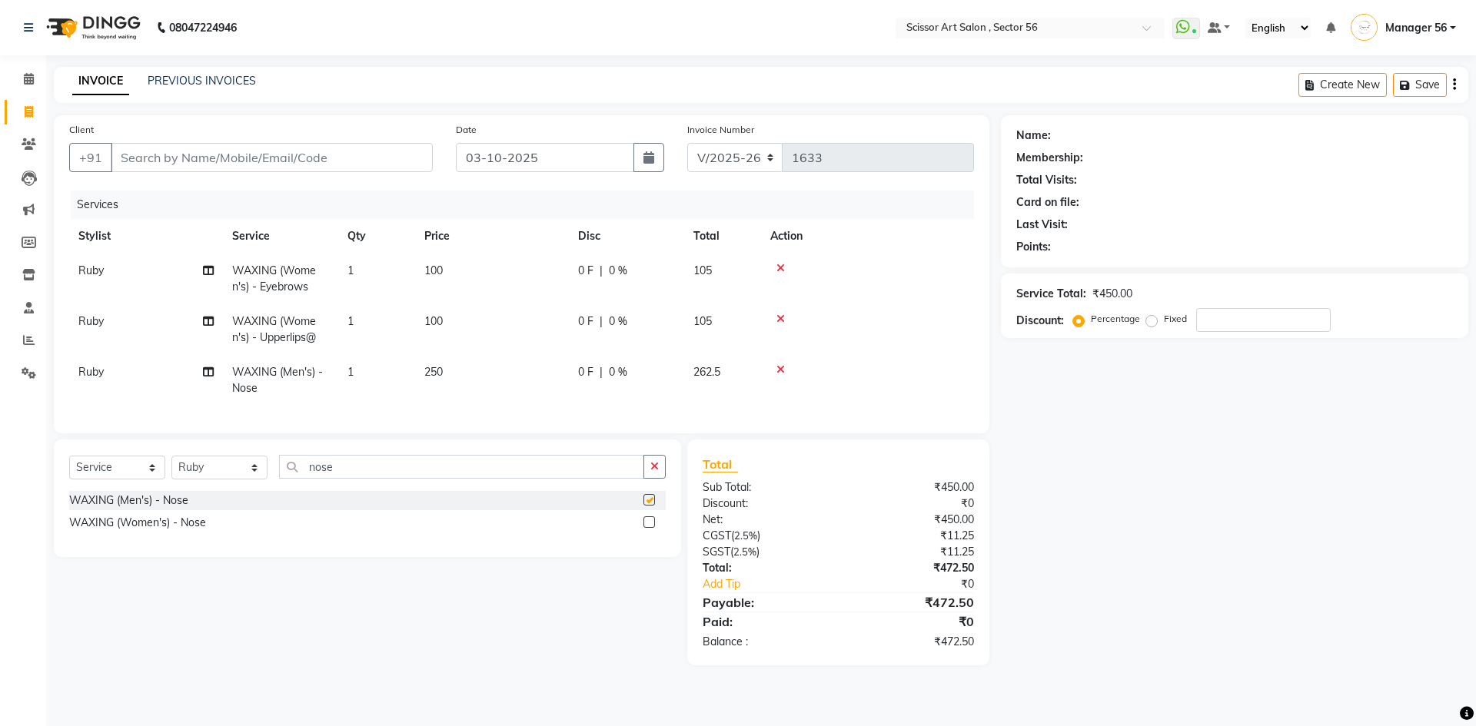
checkbox input "false"
click at [494, 370] on td "250" at bounding box center [492, 380] width 154 height 51
select select "63014"
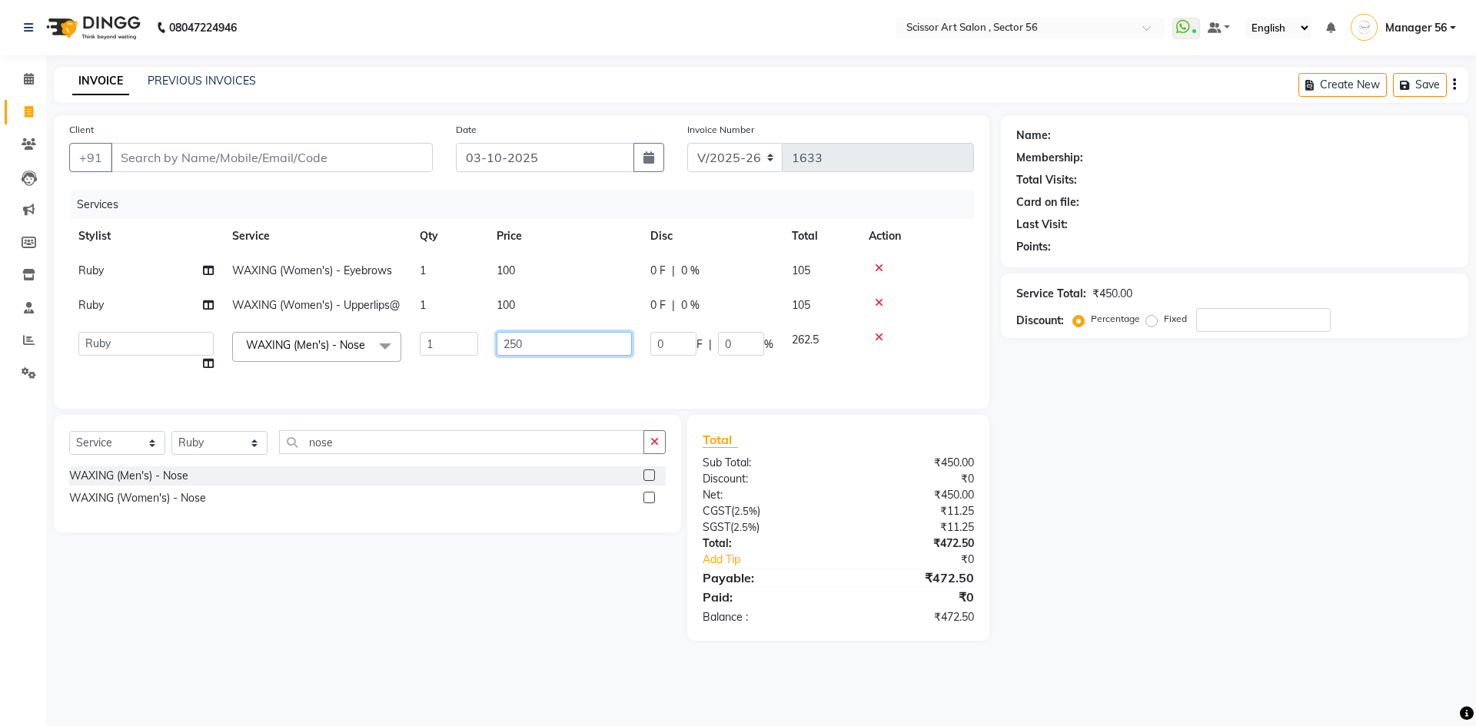
click at [584, 356] on input "250" at bounding box center [564, 344] width 135 height 24
type input "2"
type input "100"
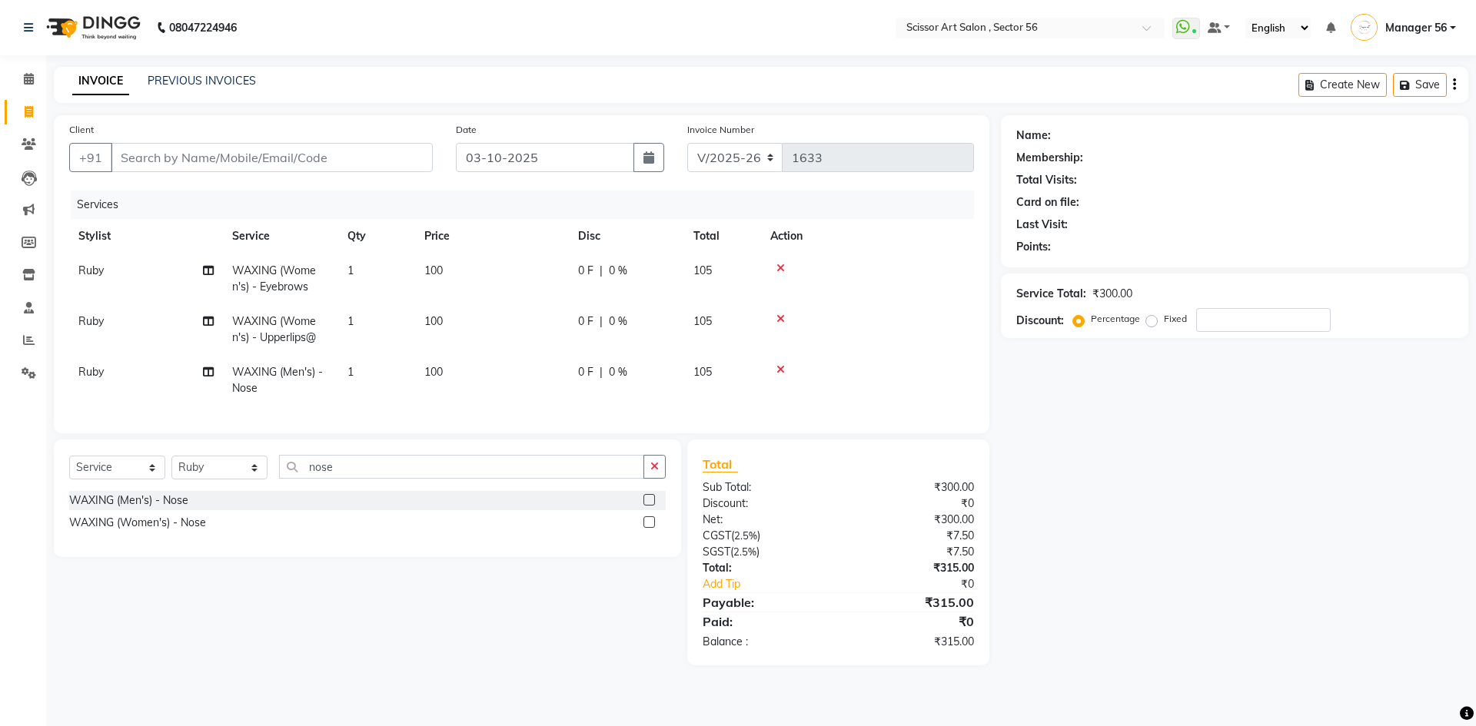
click at [1118, 523] on div "Name: Membership: Total Visits: Card on file: Last Visit: Points: Service Total…" at bounding box center [1240, 390] width 479 height 550
click at [651, 472] on icon "button" at bounding box center [654, 466] width 8 height 11
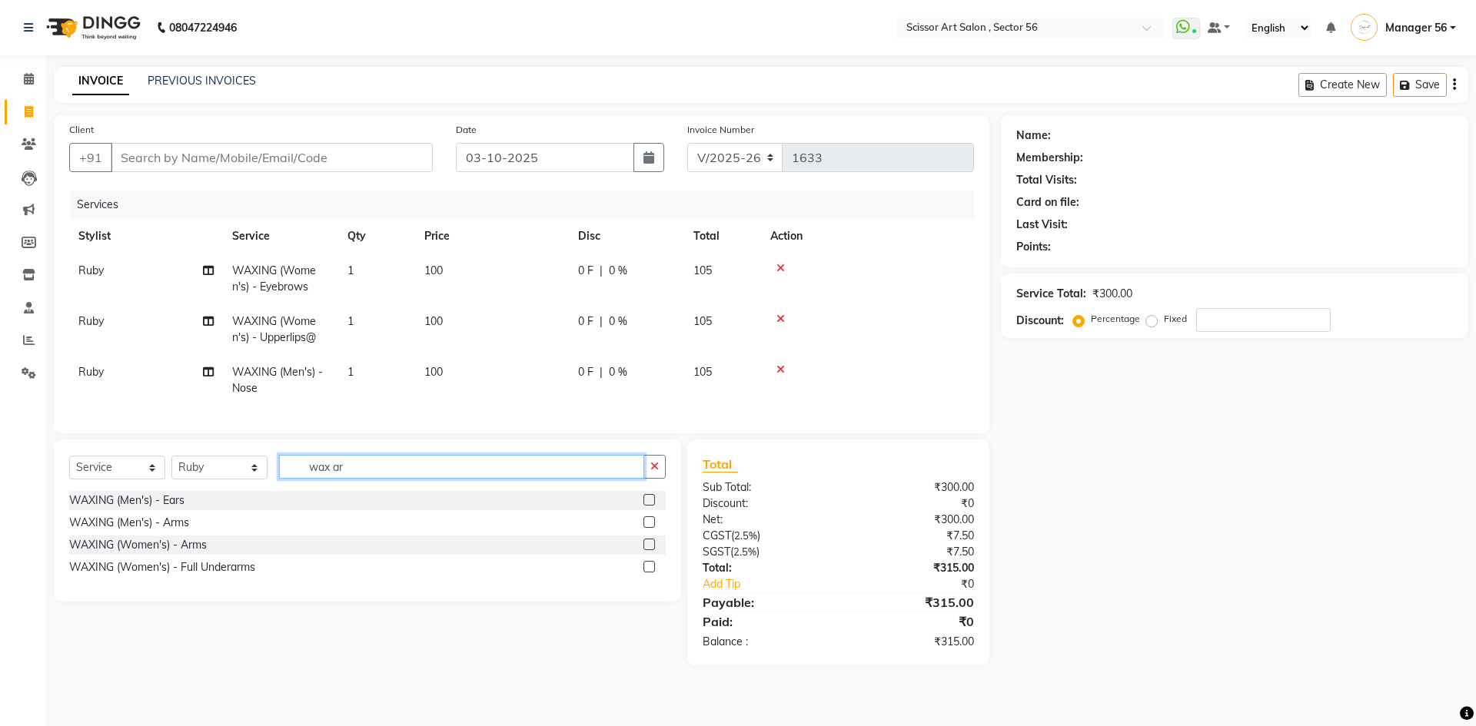
type input "wax ar"
click at [648, 550] on label at bounding box center [649, 545] width 12 height 12
click at [648, 550] on input "checkbox" at bounding box center [648, 545] width 10 height 10
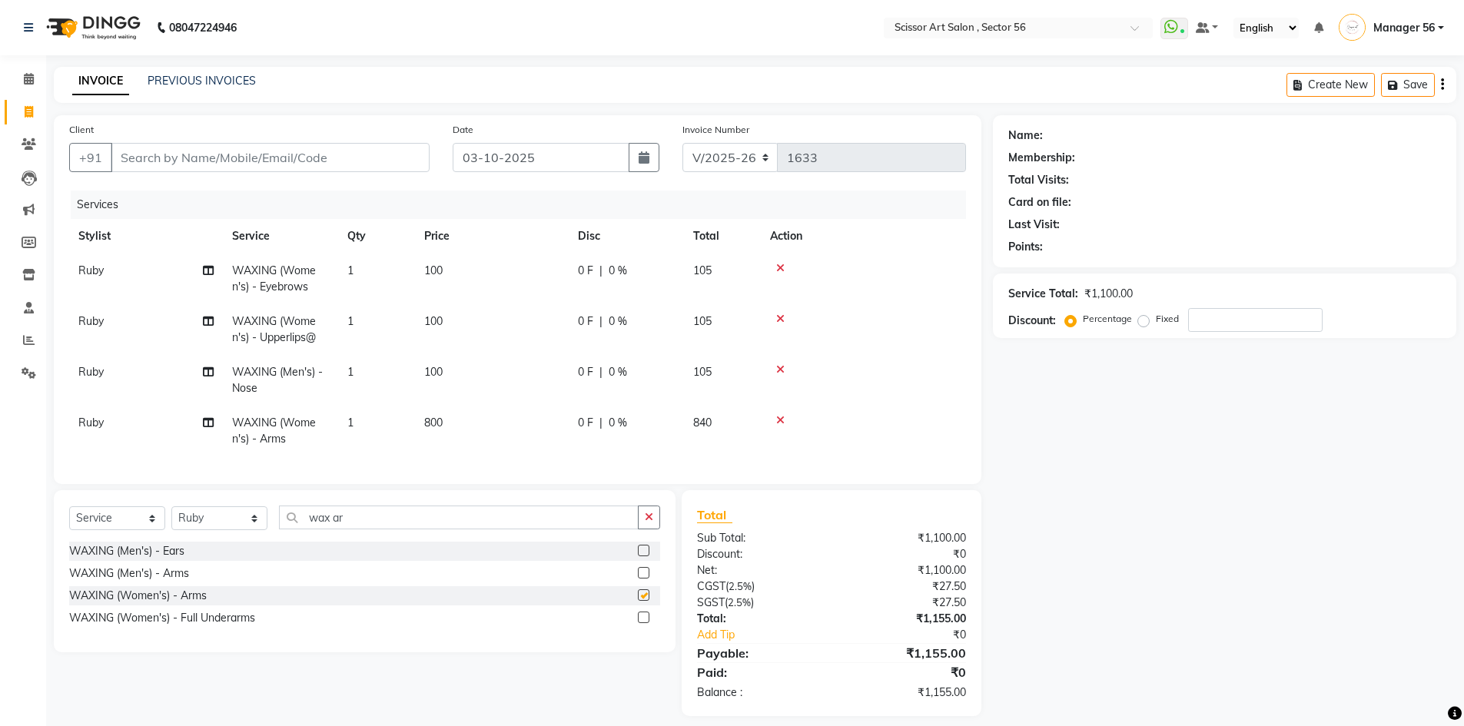
checkbox input "false"
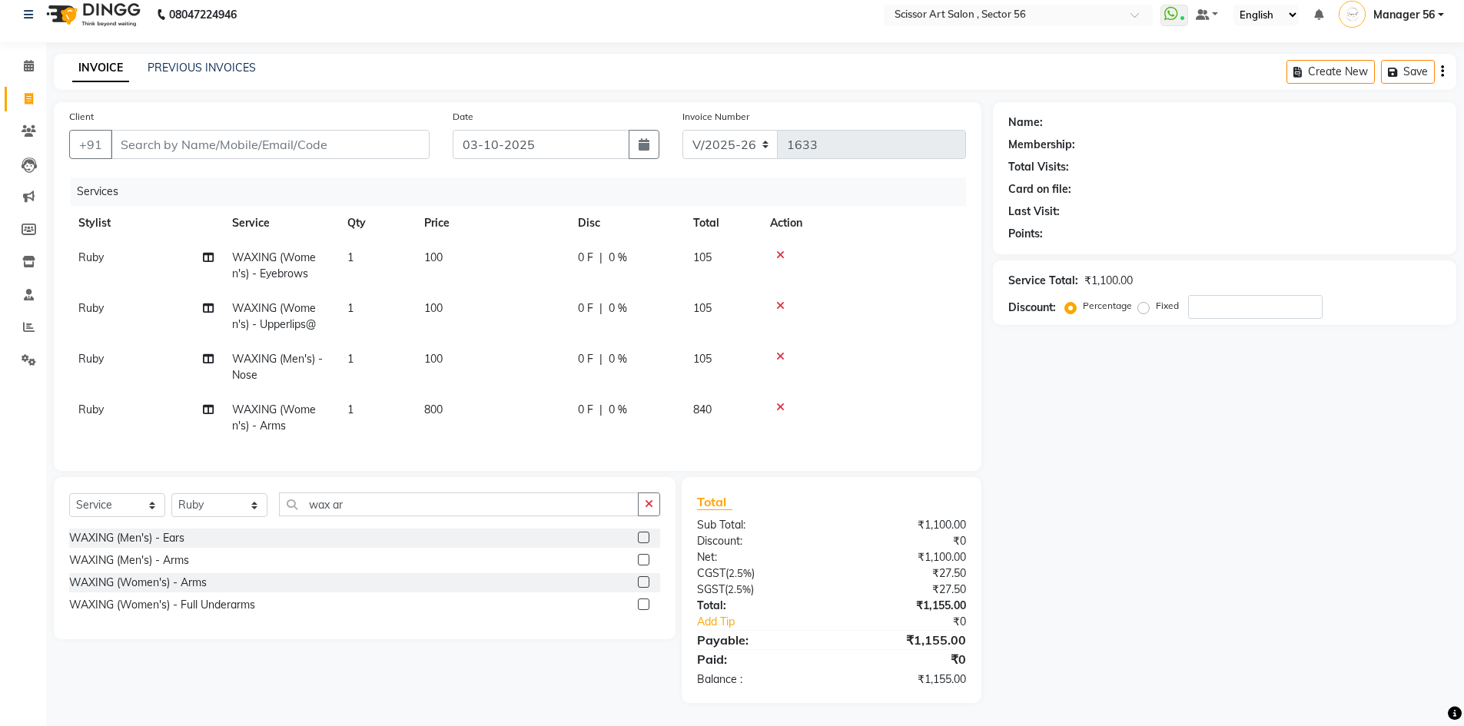
scroll to position [25, 0]
drag, startPoint x: 334, startPoint y: 135, endPoint x: 481, endPoint y: 161, distance: 150.0
click at [334, 133] on input "Client" at bounding box center [270, 144] width 319 height 29
type input "8"
type input "0"
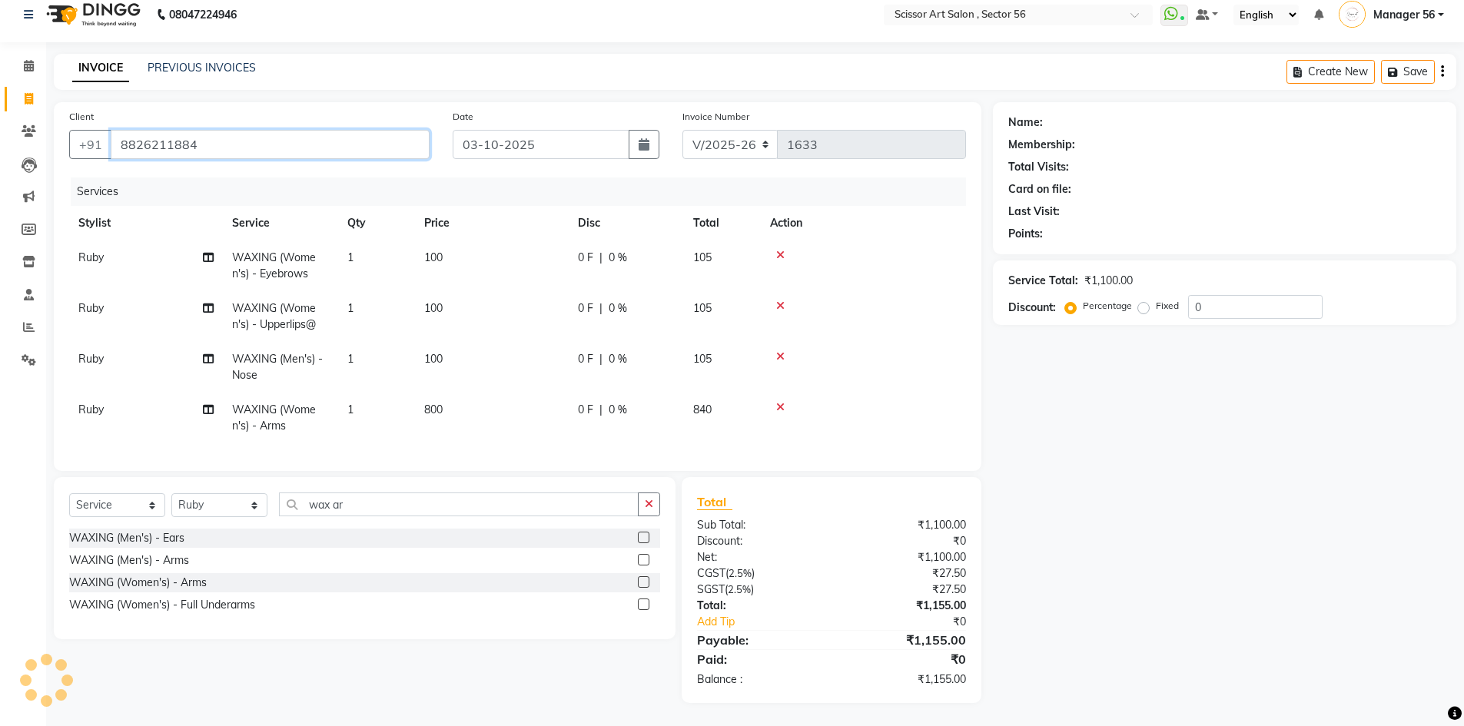
type input "8826211884"
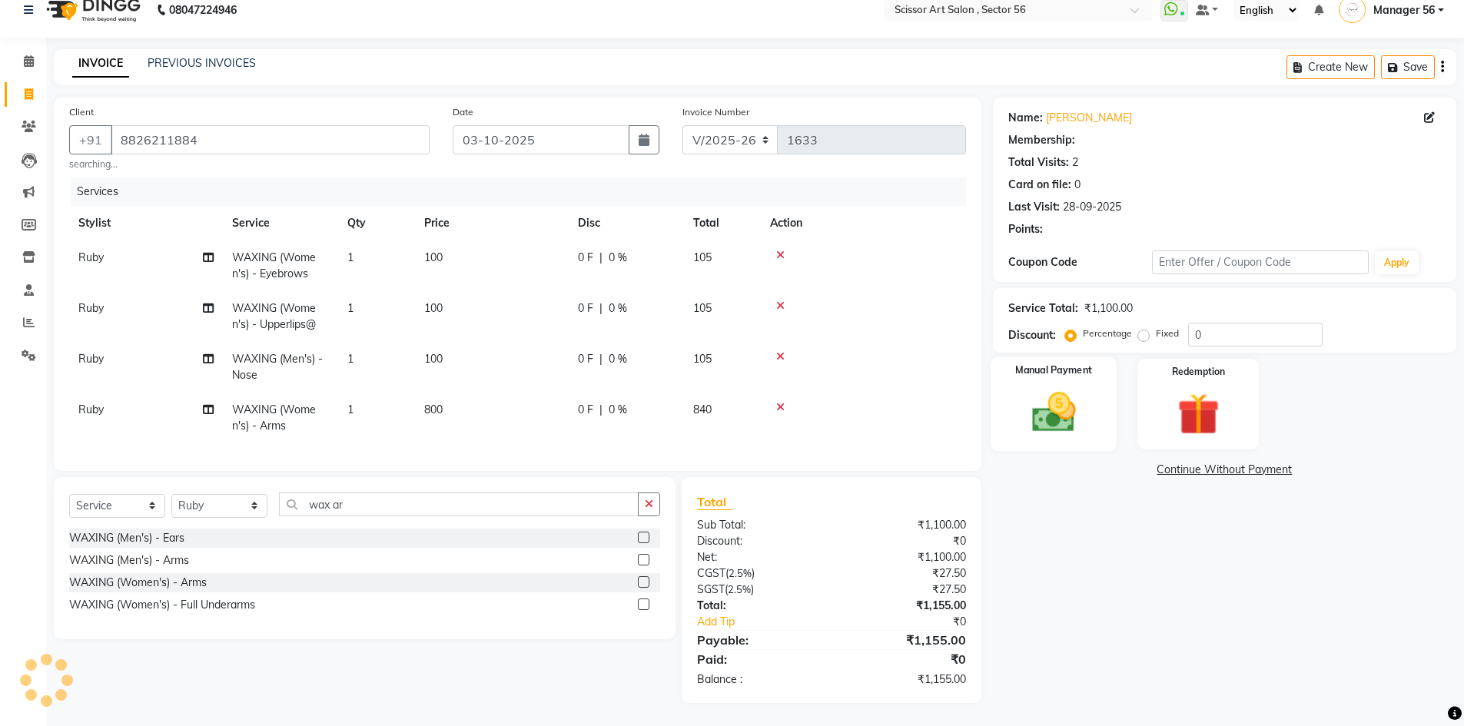
select select "1: Object"
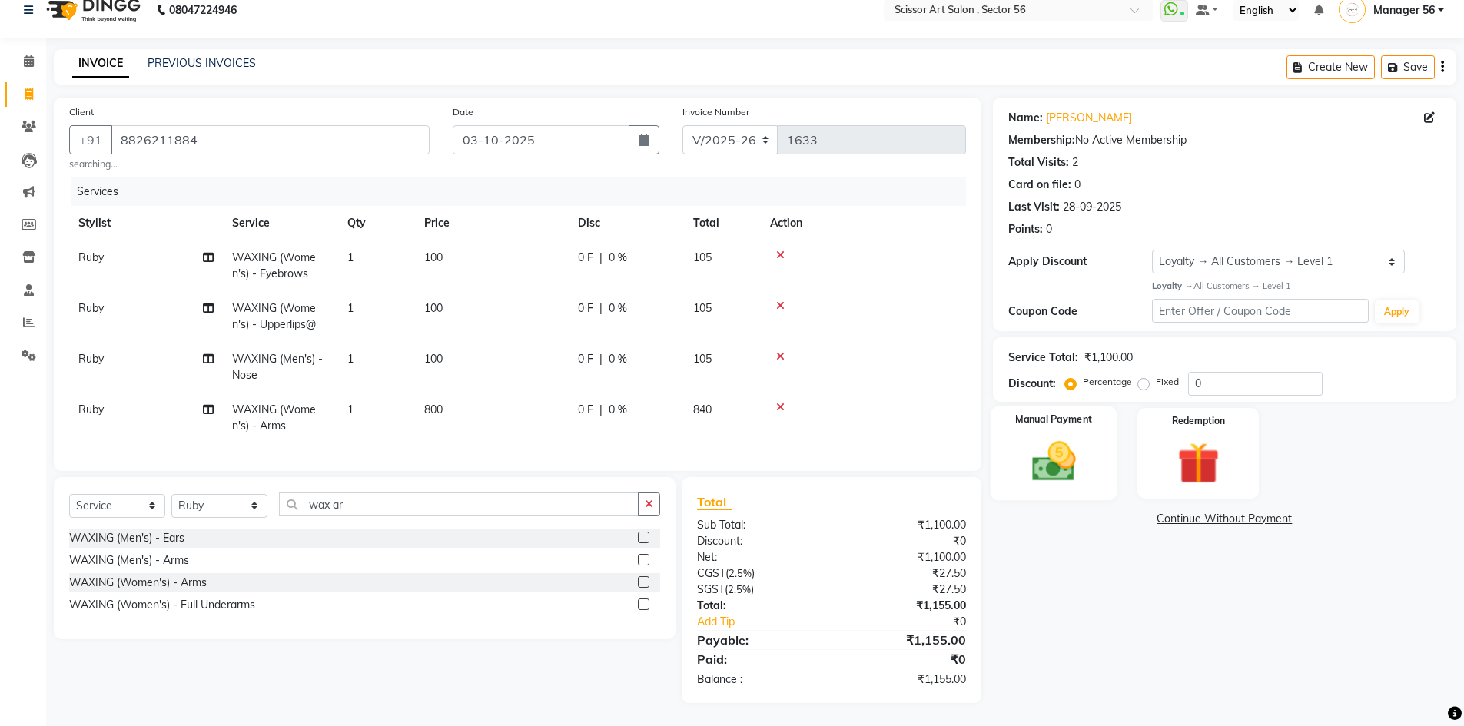
click at [1064, 456] on img at bounding box center [1053, 462] width 71 height 50
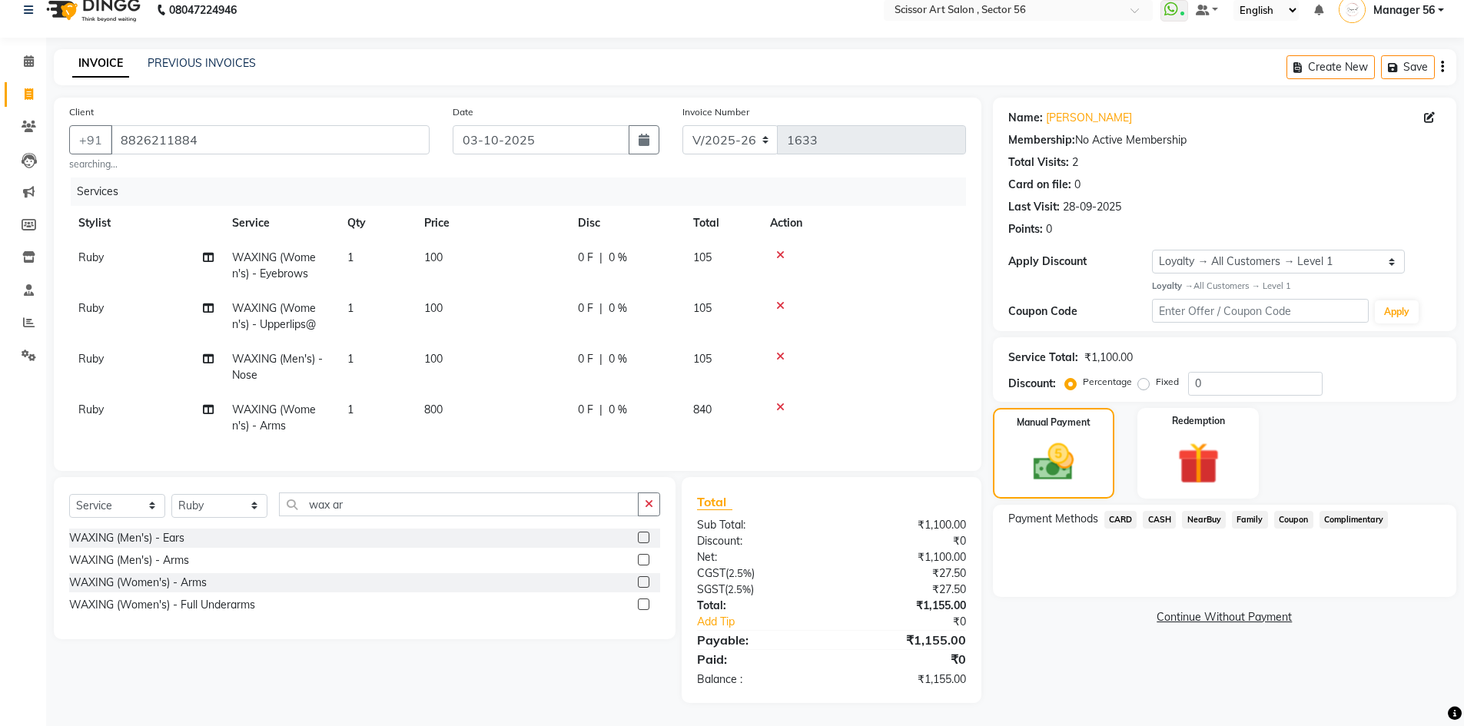
click at [1110, 513] on span "CARD" at bounding box center [1120, 520] width 33 height 18
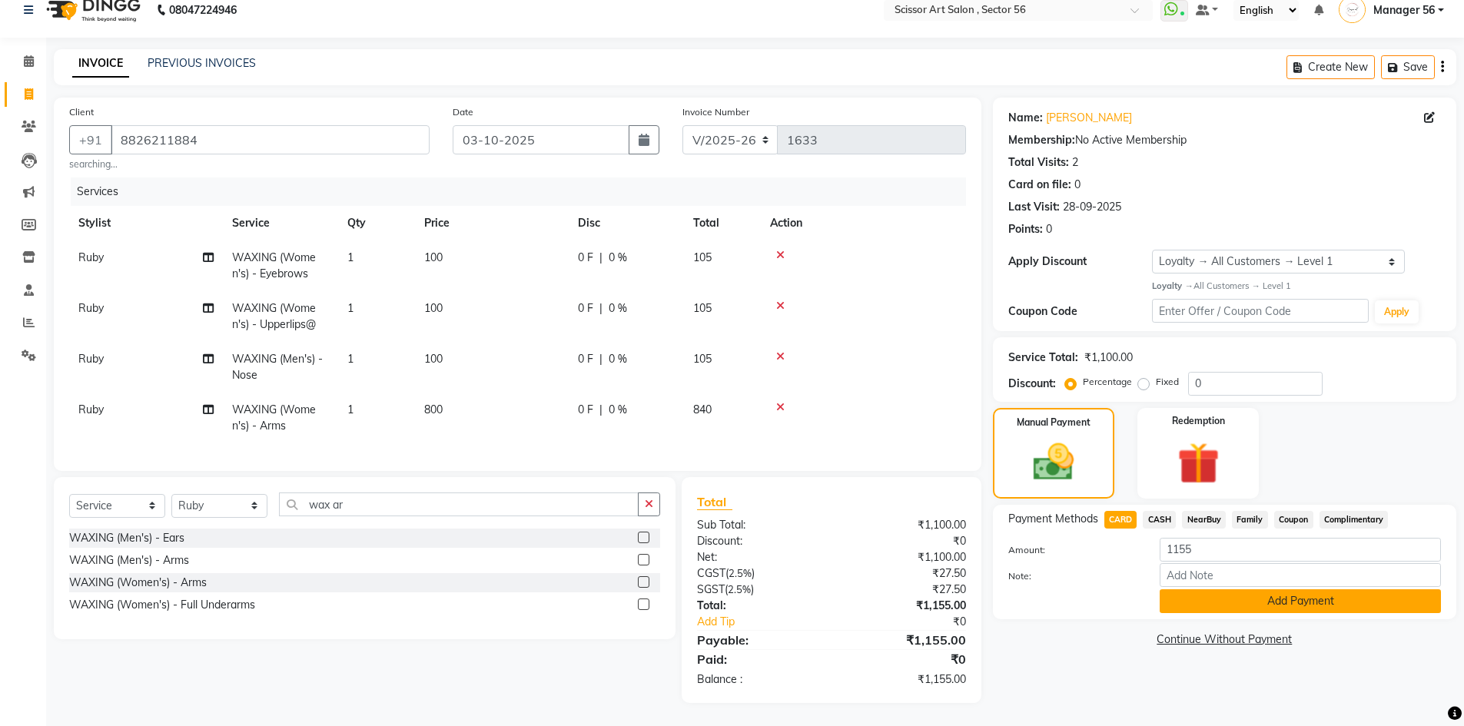
click at [1270, 605] on button "Add Payment" at bounding box center [1300, 602] width 281 height 24
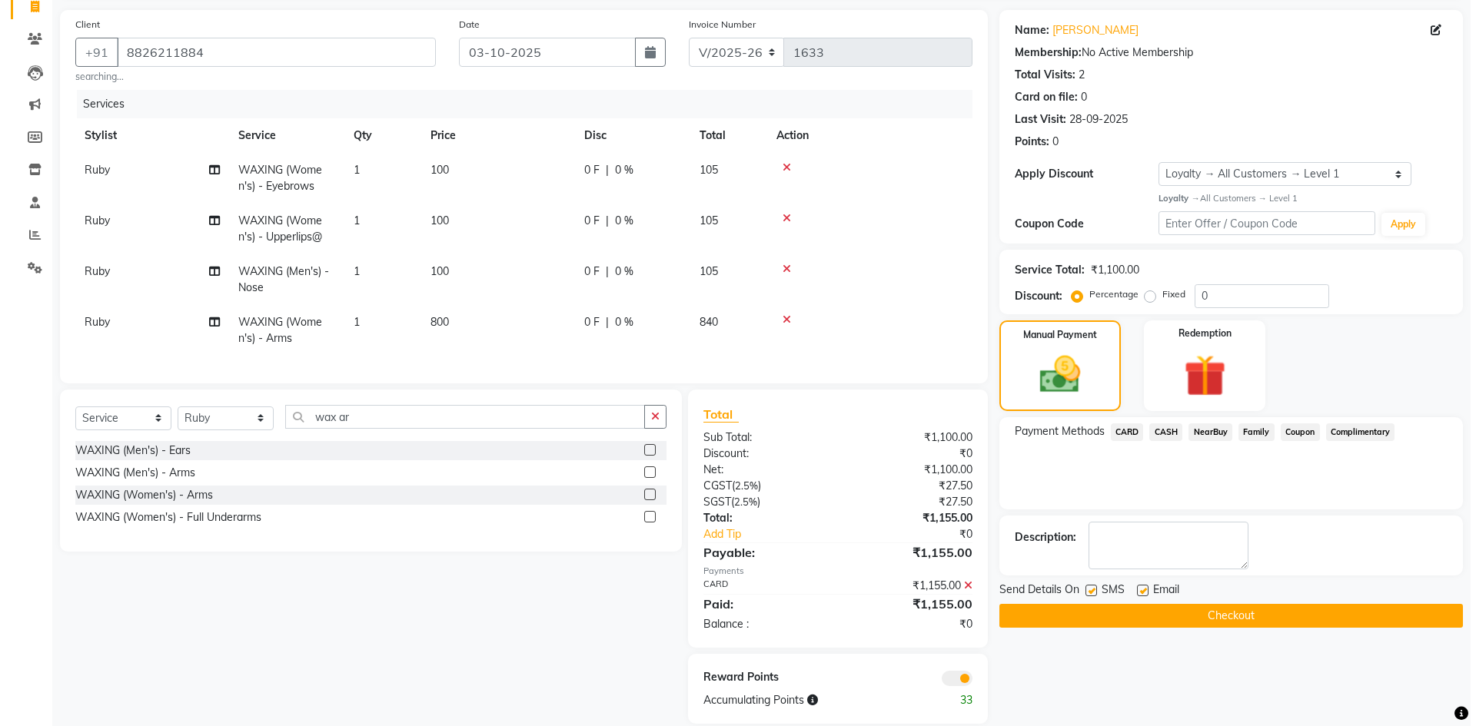
scroll to position [138, 0]
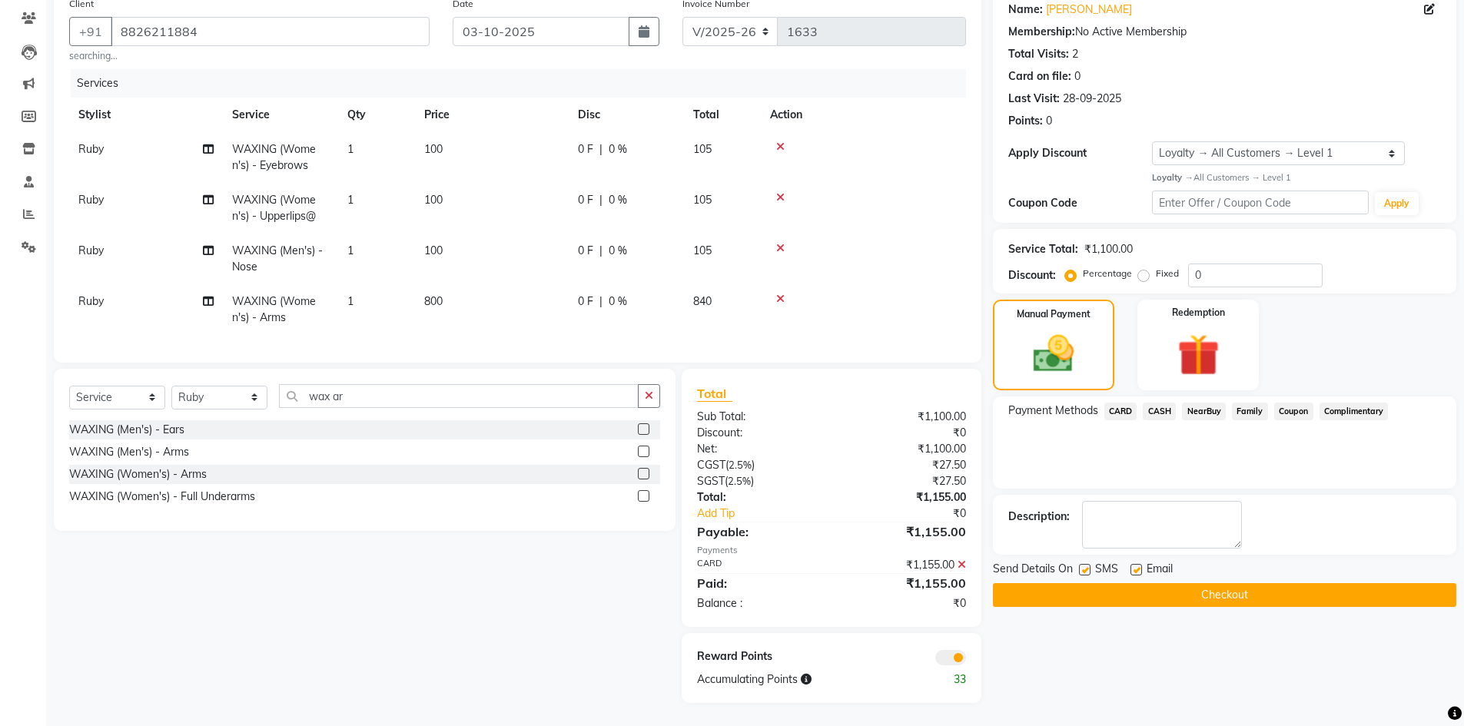
click at [945, 663] on span at bounding box center [950, 657] width 31 height 15
click at [966, 660] on input "checkbox" at bounding box center [966, 660] width 0 height 0
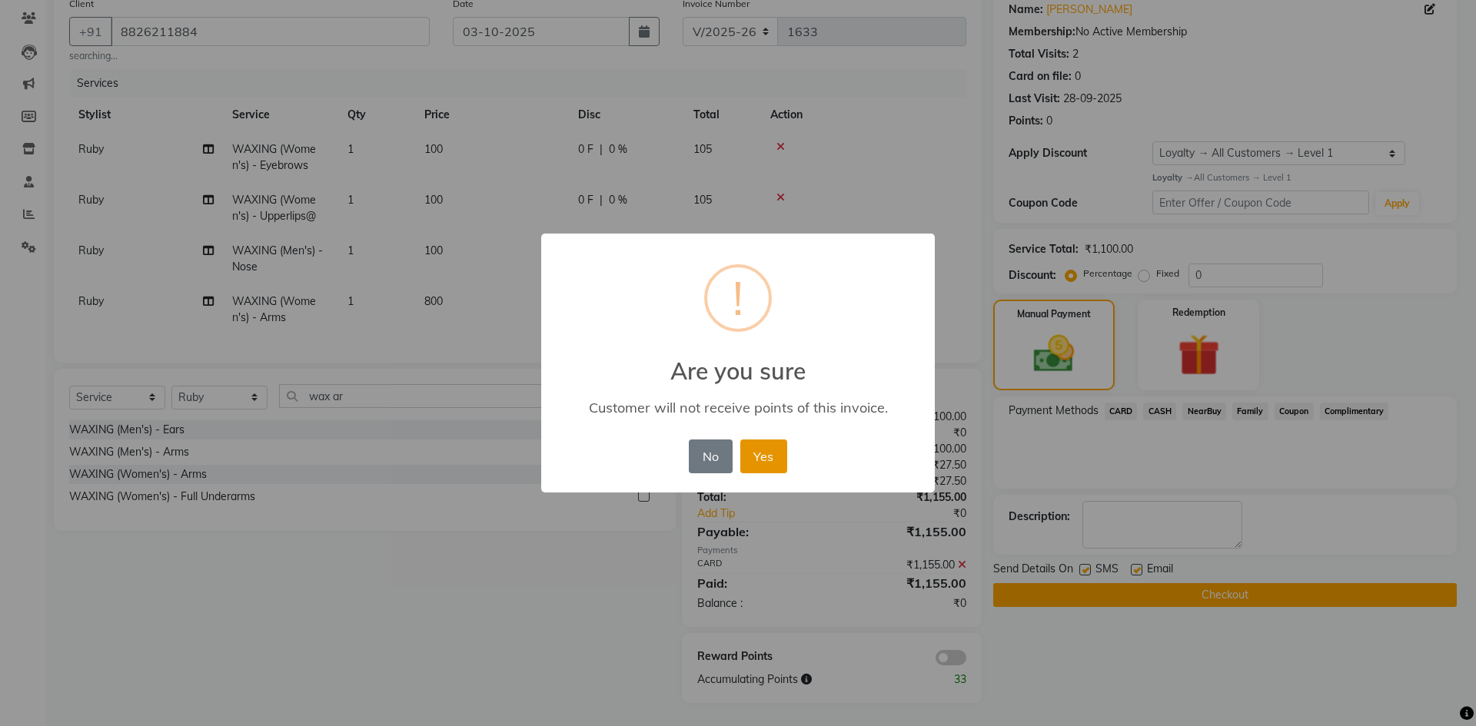
click at [776, 469] on button "Yes" at bounding box center [763, 457] width 47 height 34
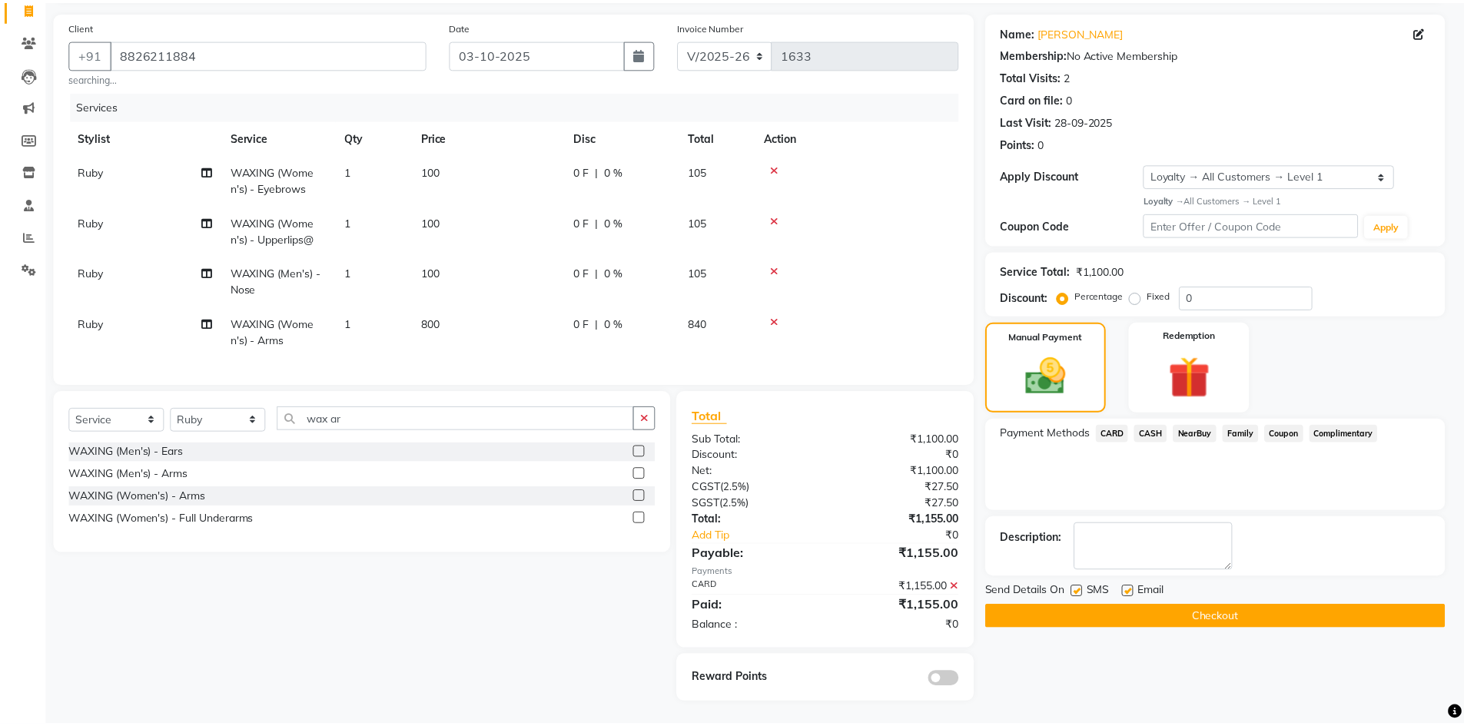
scroll to position [115, 0]
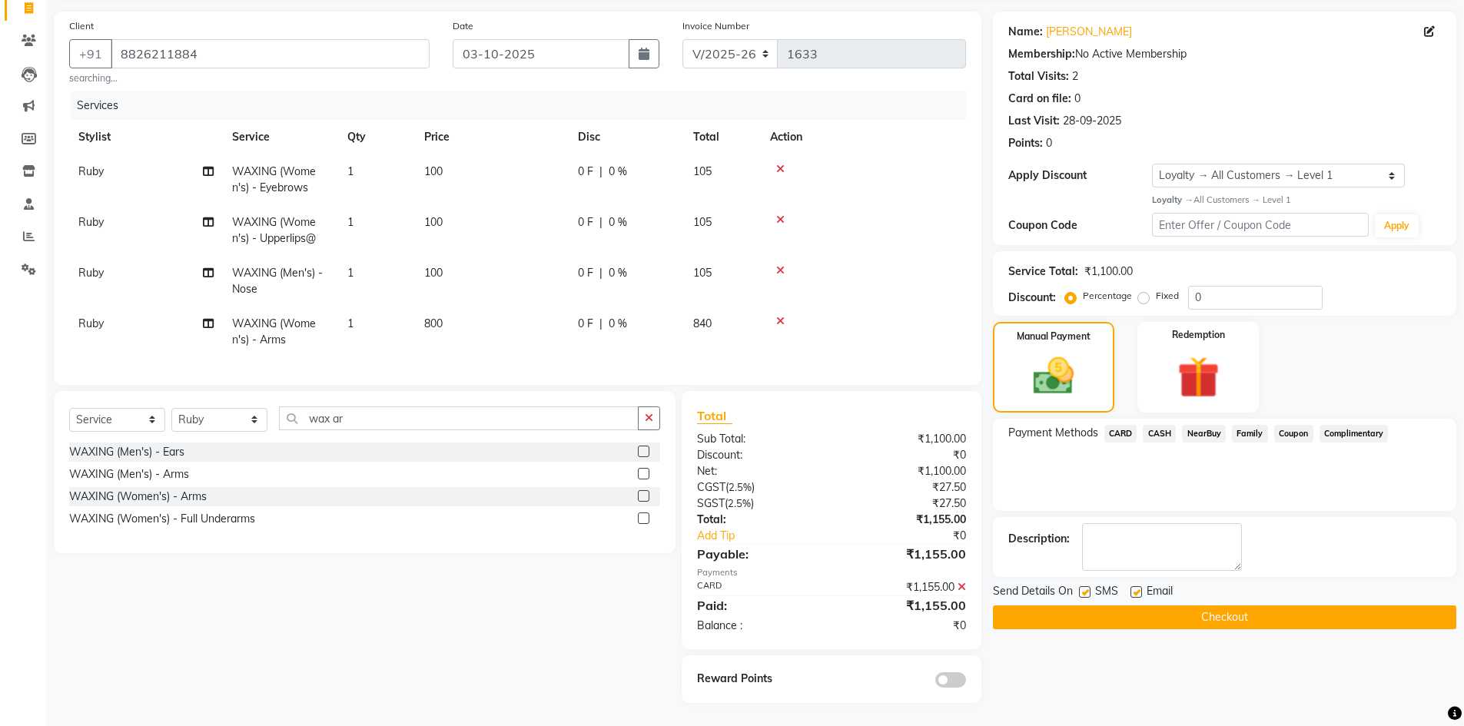
click at [1097, 611] on button "Checkout" at bounding box center [1224, 618] width 463 height 24
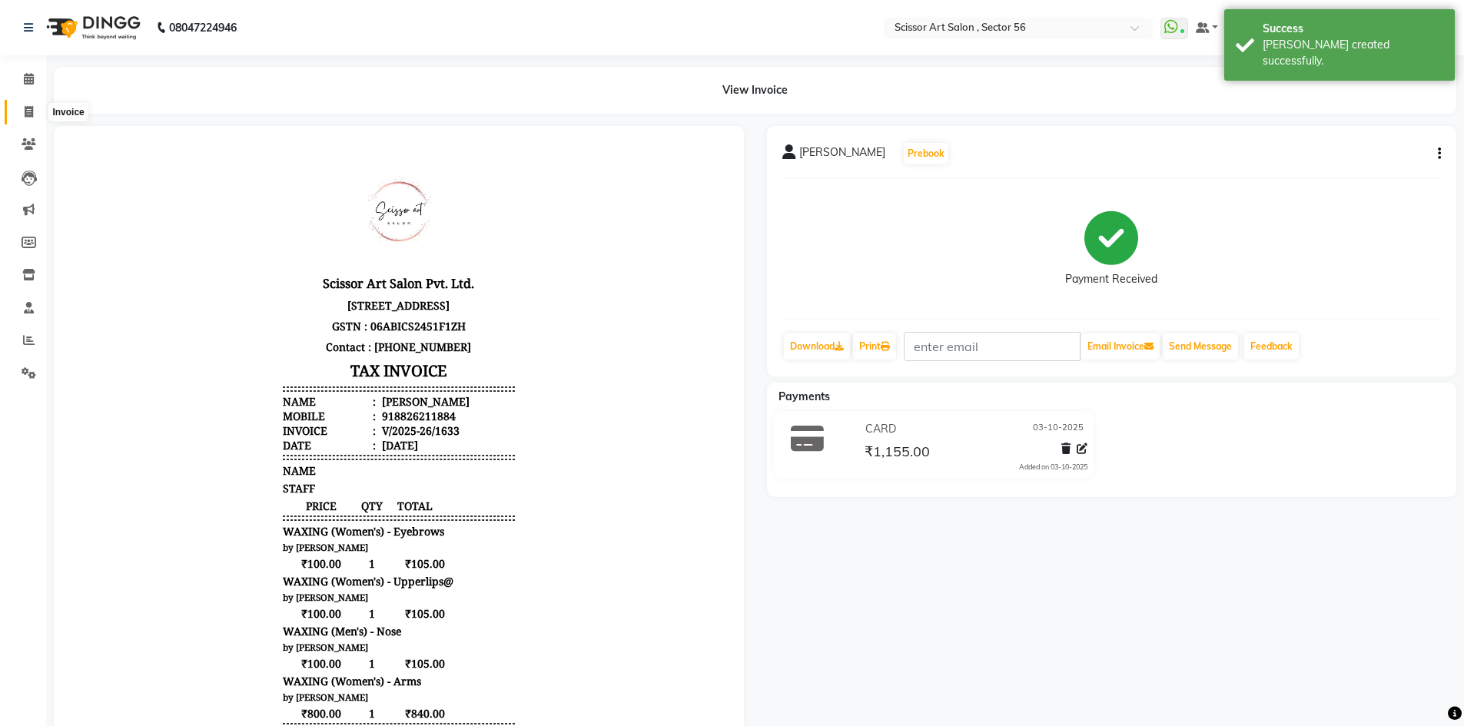
drag, startPoint x: 19, startPoint y: 111, endPoint x: 30, endPoint y: 113, distance: 11.0
click at [19, 111] on span at bounding box center [28, 113] width 27 height 18
select select "service"
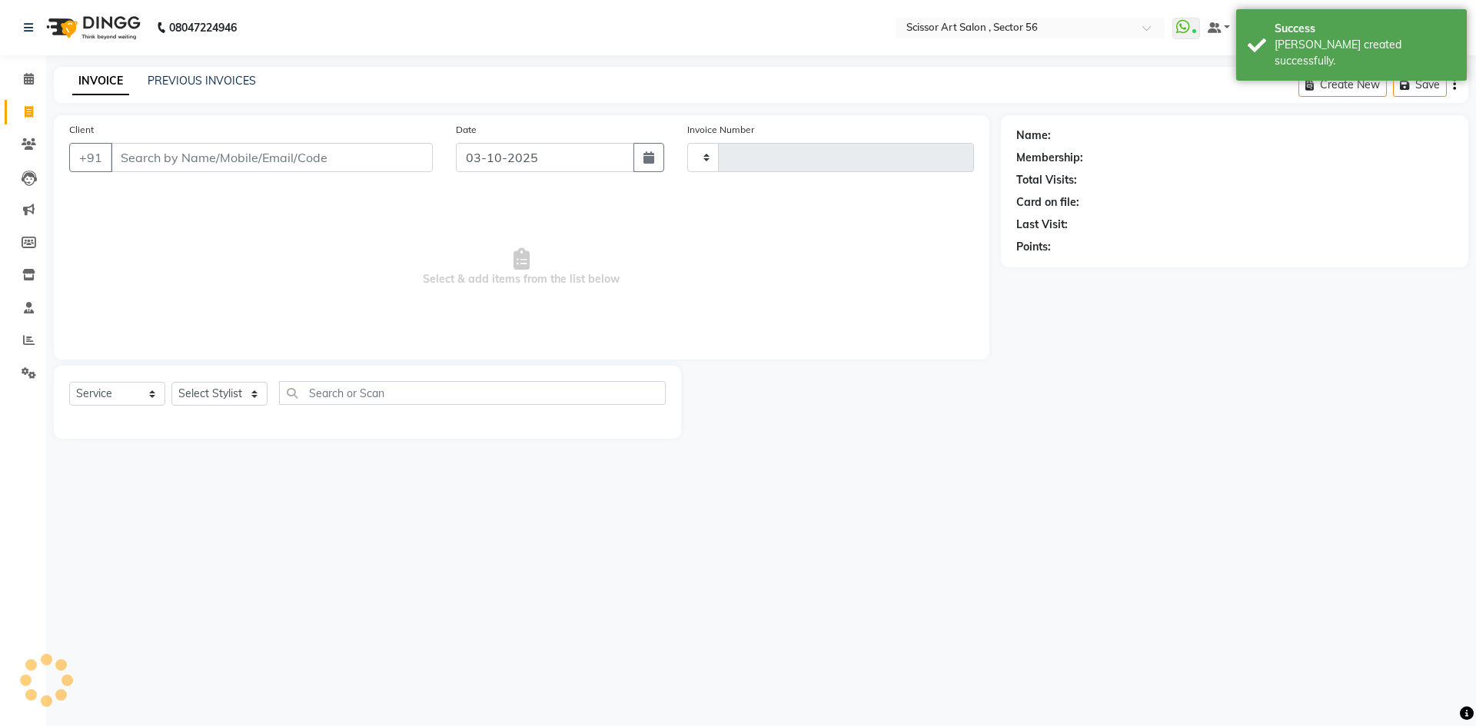
type input "1634"
select select "6185"
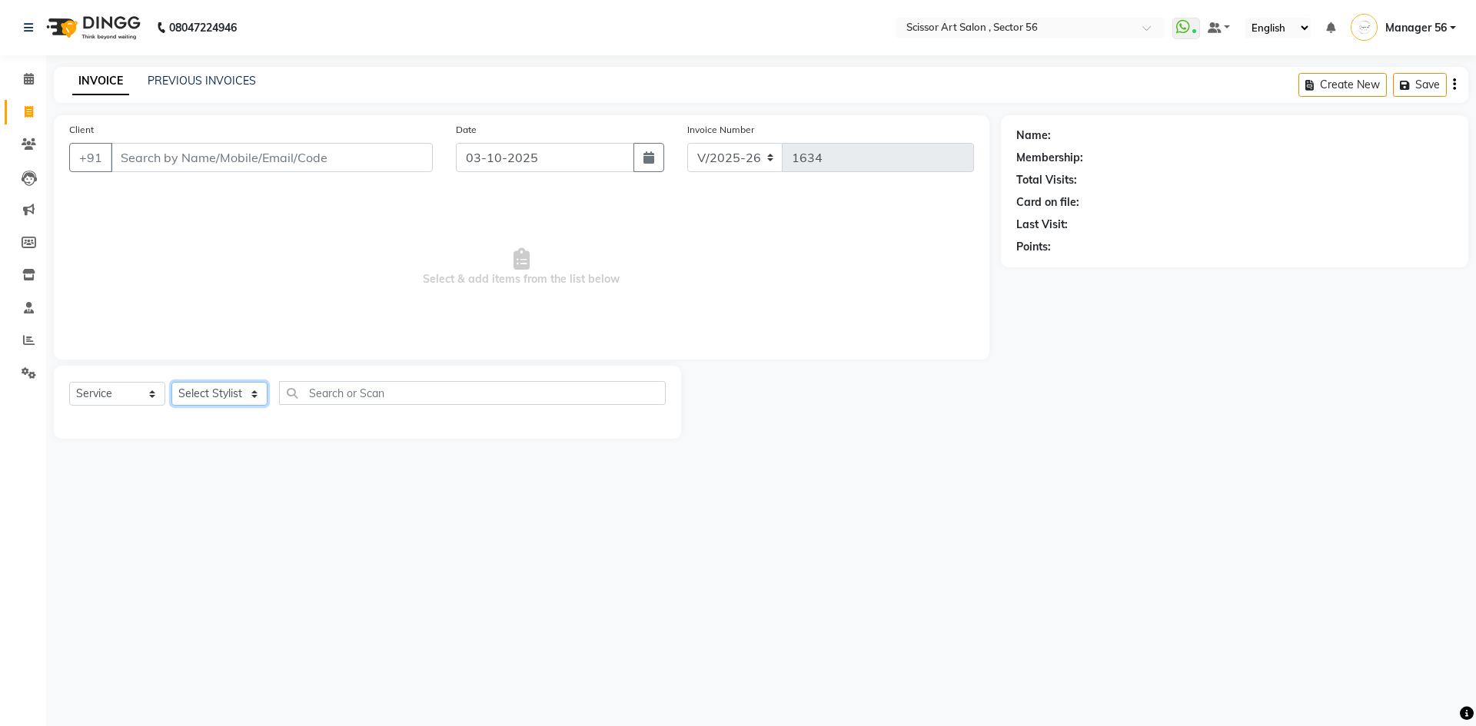
click at [186, 395] on select "Select Stylist Anees DEV DAS Kiran Manager 56 [PERSON_NAME] [PERSON_NAME] Raano…" at bounding box center [219, 394] width 96 height 24
select select "63014"
click at [171, 382] on select "Select Stylist Anees DEV DAS Kiran Manager 56 [PERSON_NAME] [PERSON_NAME] Raano…" at bounding box center [219, 394] width 96 height 24
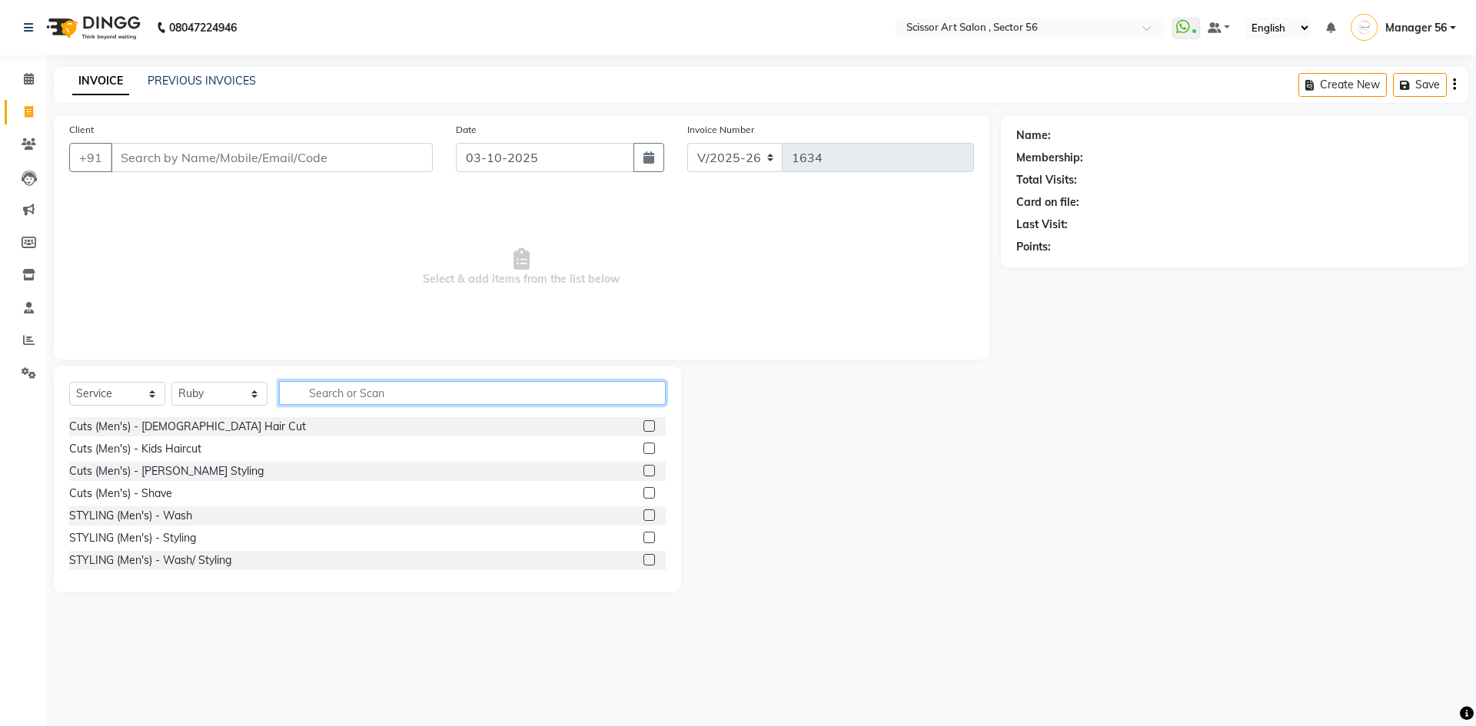
click at [322, 382] on input "text" at bounding box center [472, 393] width 387 height 24
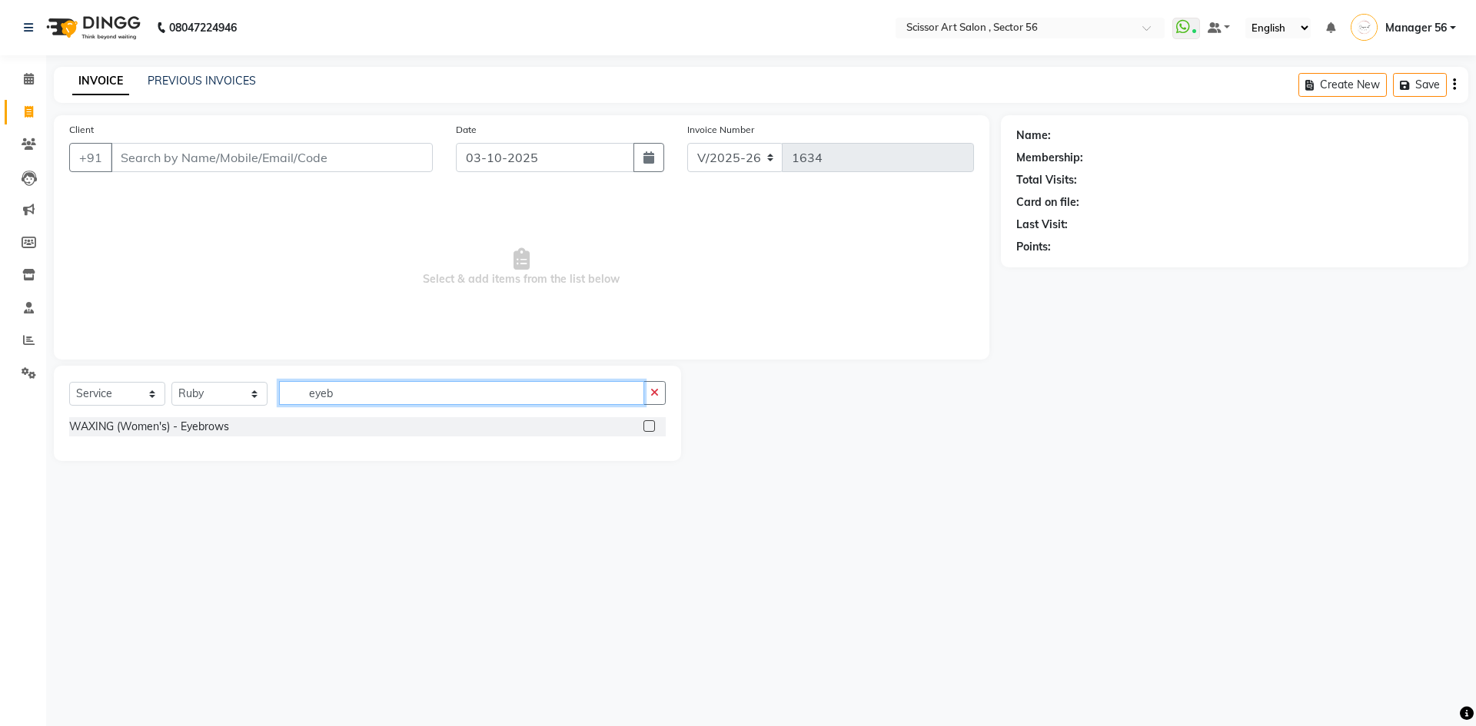
type input "eyeb"
click at [650, 423] on label at bounding box center [649, 426] width 12 height 12
click at [650, 423] on input "checkbox" at bounding box center [648, 427] width 10 height 10
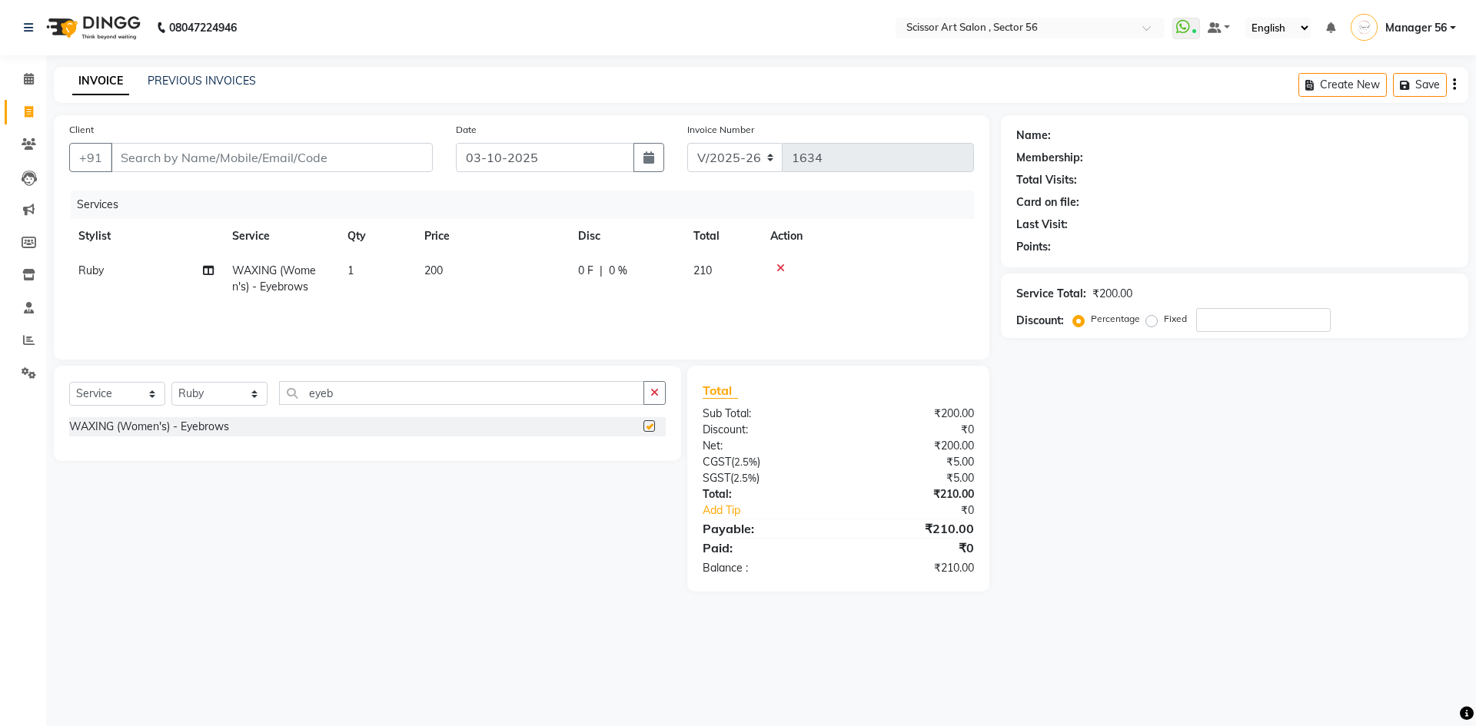
checkbox input "false"
click at [484, 271] on td "200" at bounding box center [492, 279] width 154 height 51
select select "63014"
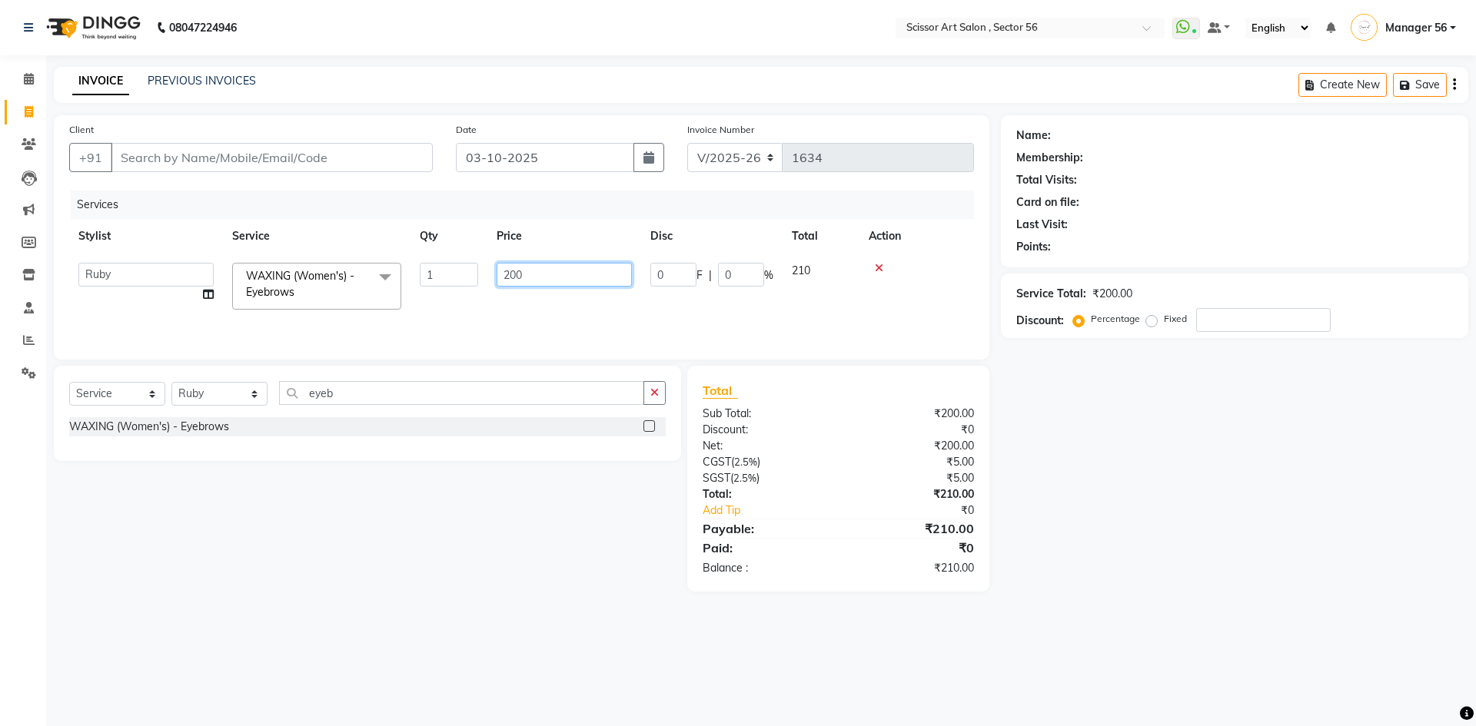
click at [510, 274] on input "200" at bounding box center [564, 275] width 135 height 24
type input "100"
click at [410, 570] on div "Select Service Product Membership Package Voucher Prepaid Gift Card Select Styl…" at bounding box center [361, 479] width 639 height 226
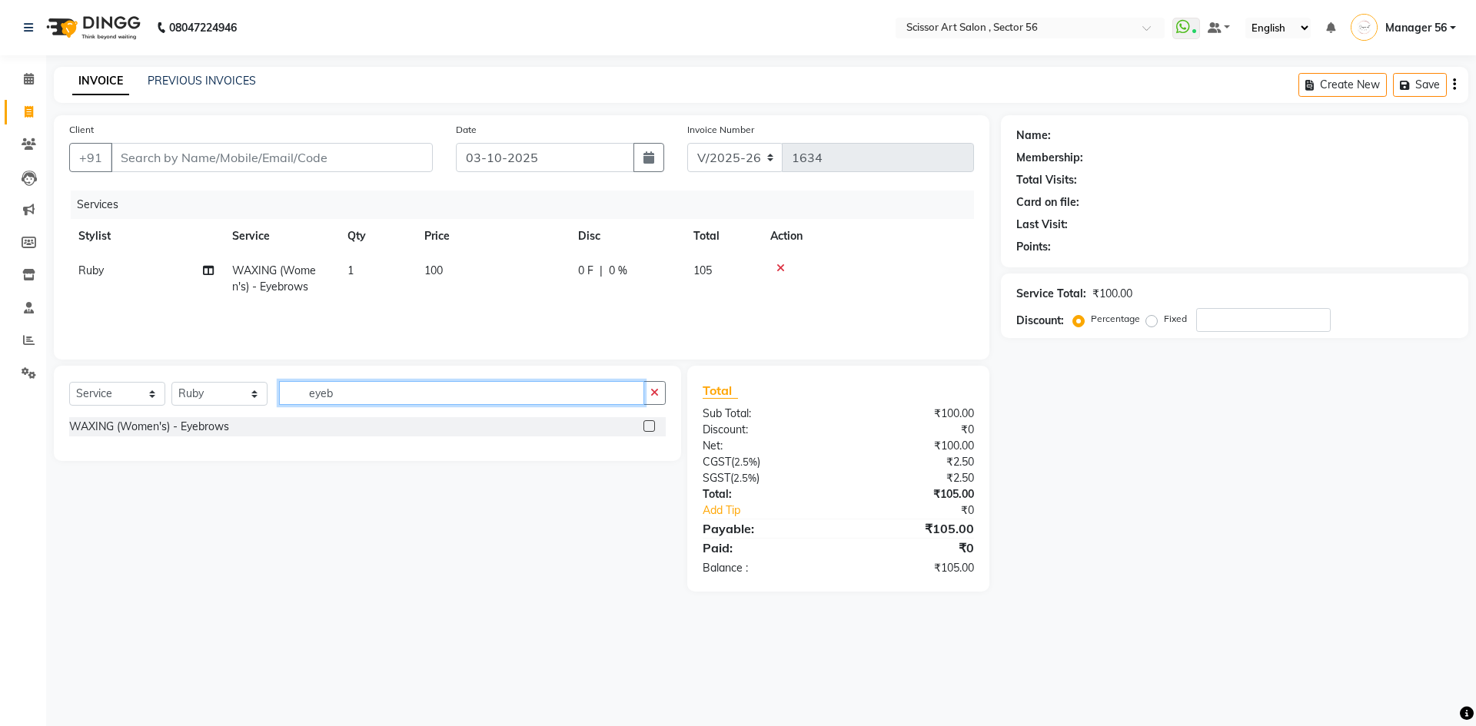
click at [411, 399] on input "eyeb" at bounding box center [461, 393] width 365 height 24
type input "e"
type input "upper"
click at [651, 428] on label at bounding box center [649, 426] width 12 height 12
click at [651, 428] on input "checkbox" at bounding box center [648, 427] width 10 height 10
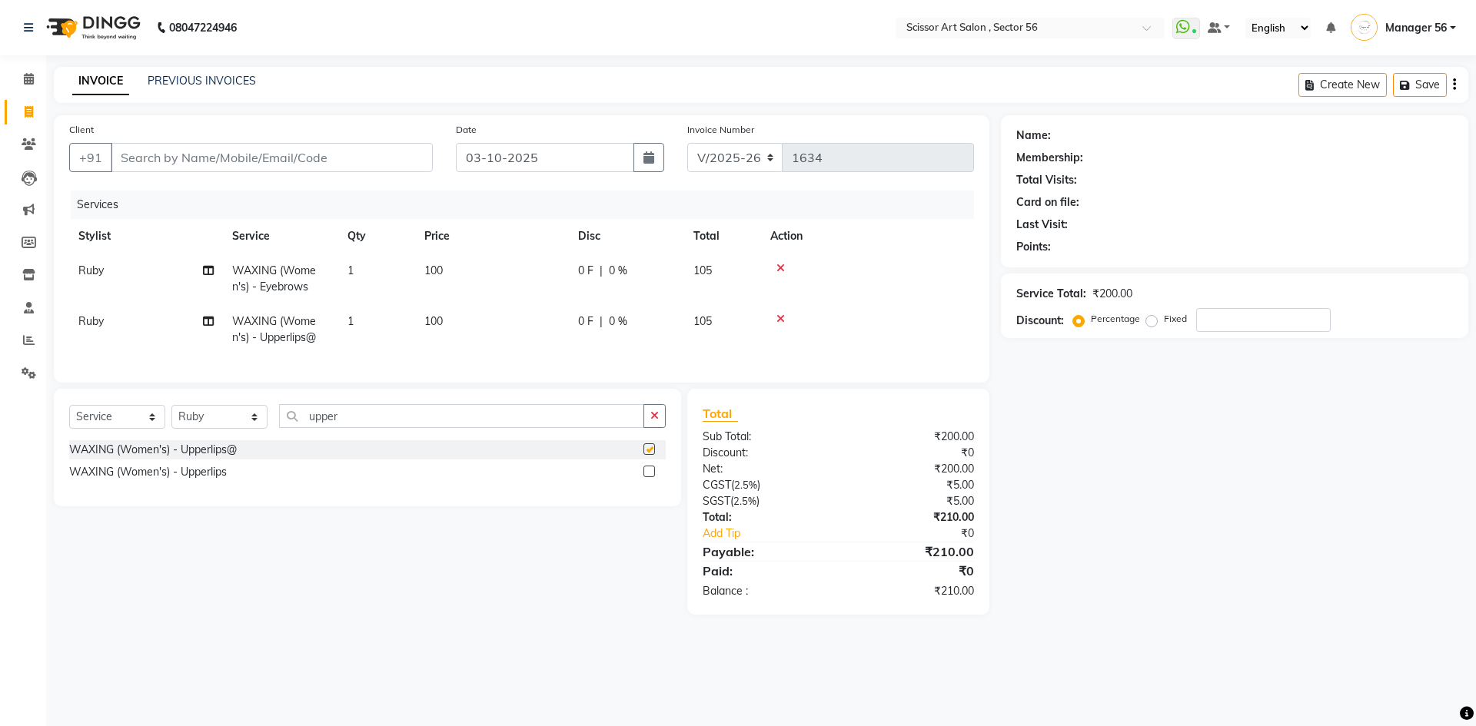
checkbox input "false"
click at [307, 164] on input "Client" at bounding box center [272, 157] width 322 height 29
type input "7"
type input "0"
type input "7738373864"
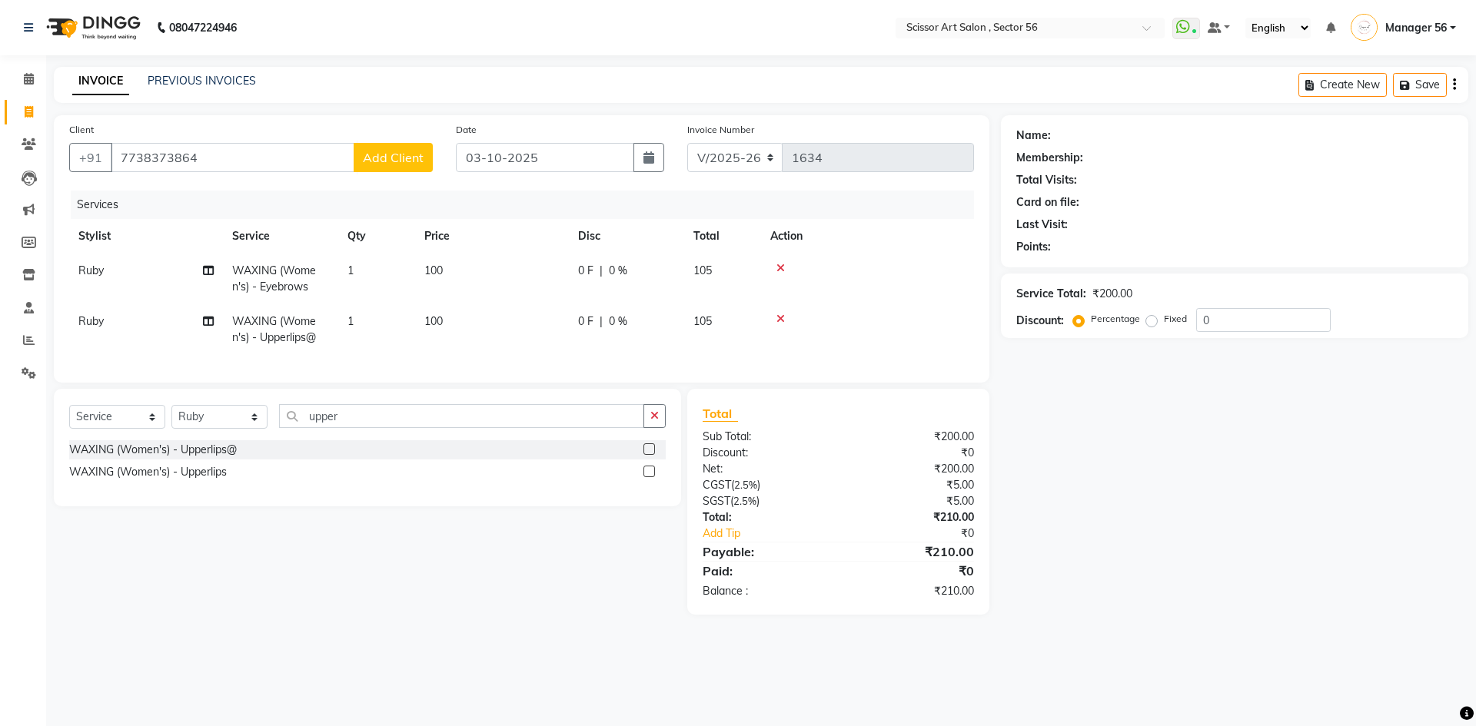
click at [386, 157] on span "Add Client" at bounding box center [393, 157] width 61 height 15
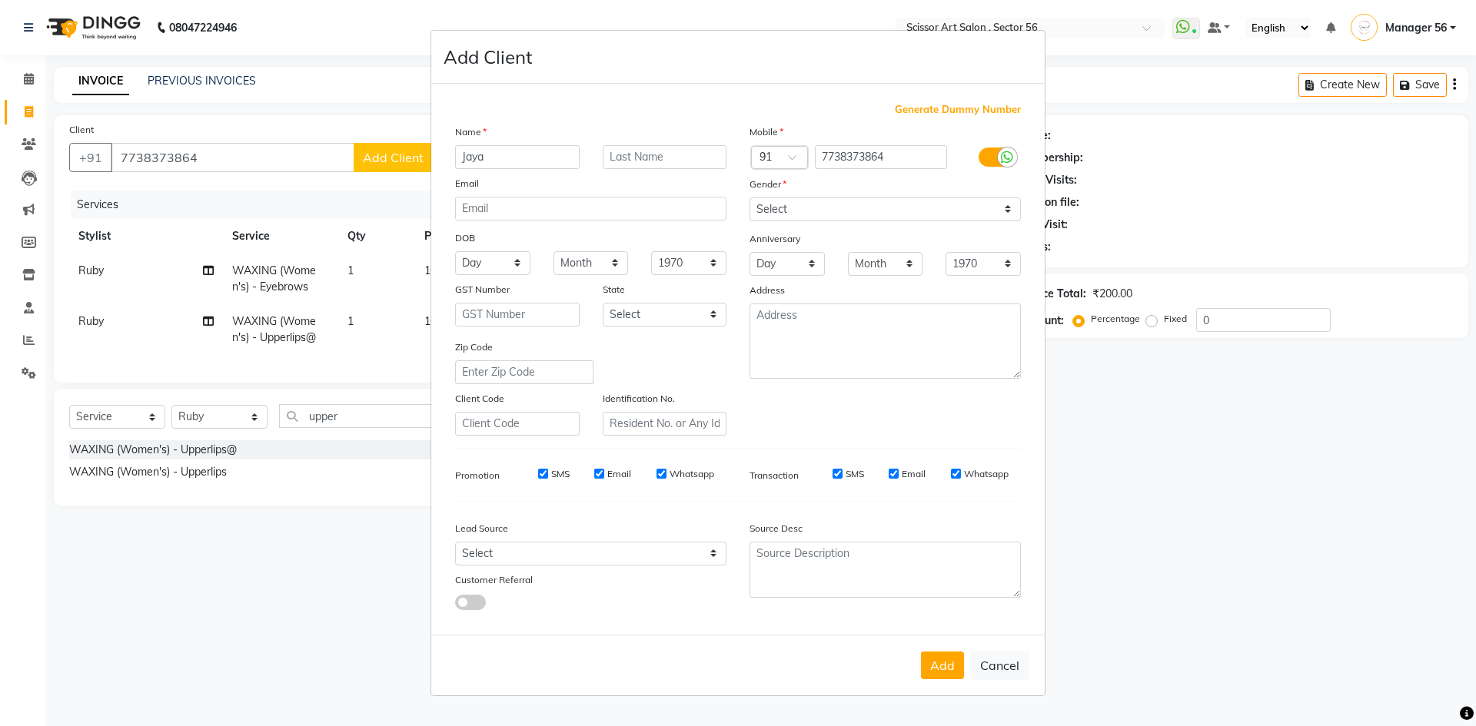
type input "Jaya"
click at [809, 210] on select "Select [DEMOGRAPHIC_DATA] [DEMOGRAPHIC_DATA] Other Prefer Not To Say" at bounding box center [884, 210] width 271 height 24
select select "[DEMOGRAPHIC_DATA]"
click at [749, 198] on select "Select [DEMOGRAPHIC_DATA] [DEMOGRAPHIC_DATA] Other Prefer Not To Say" at bounding box center [884, 210] width 271 height 24
click at [932, 676] on button "Add" at bounding box center [942, 666] width 43 height 28
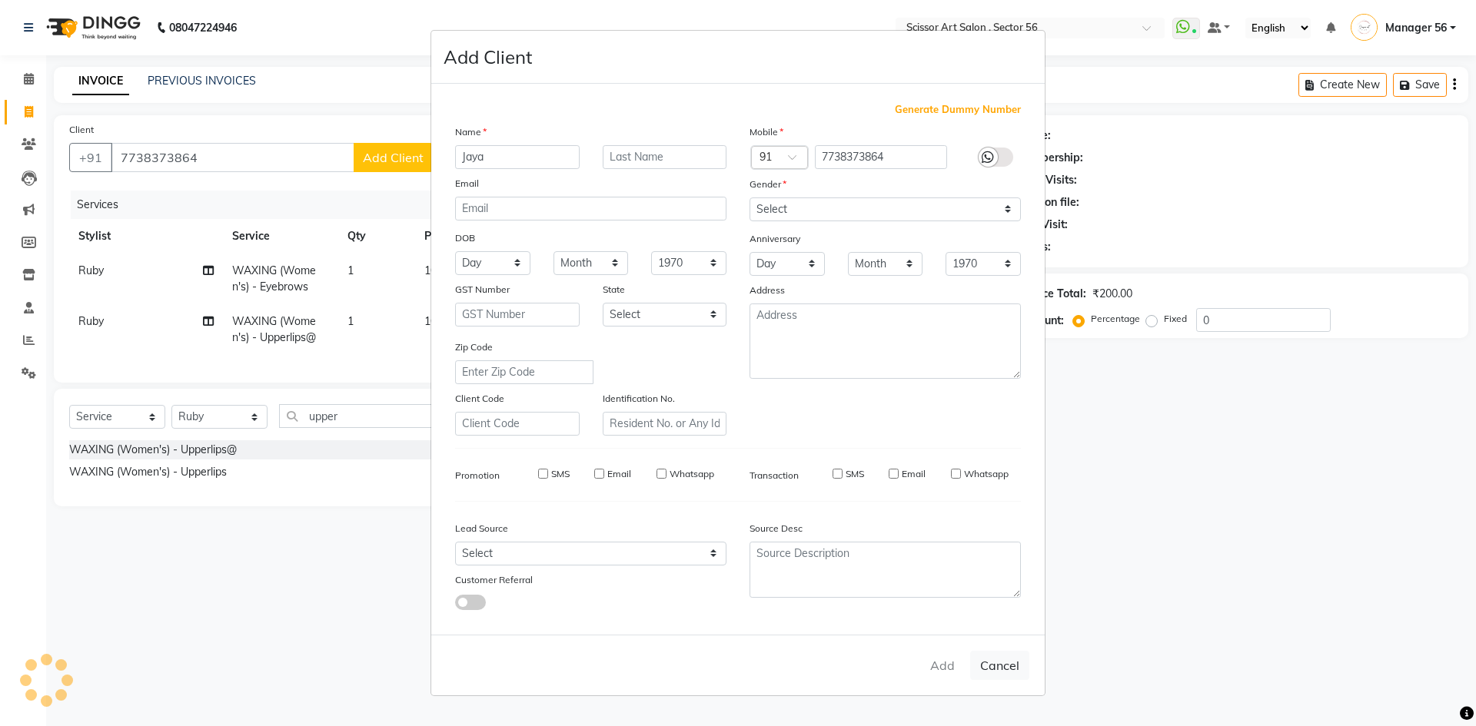
select select
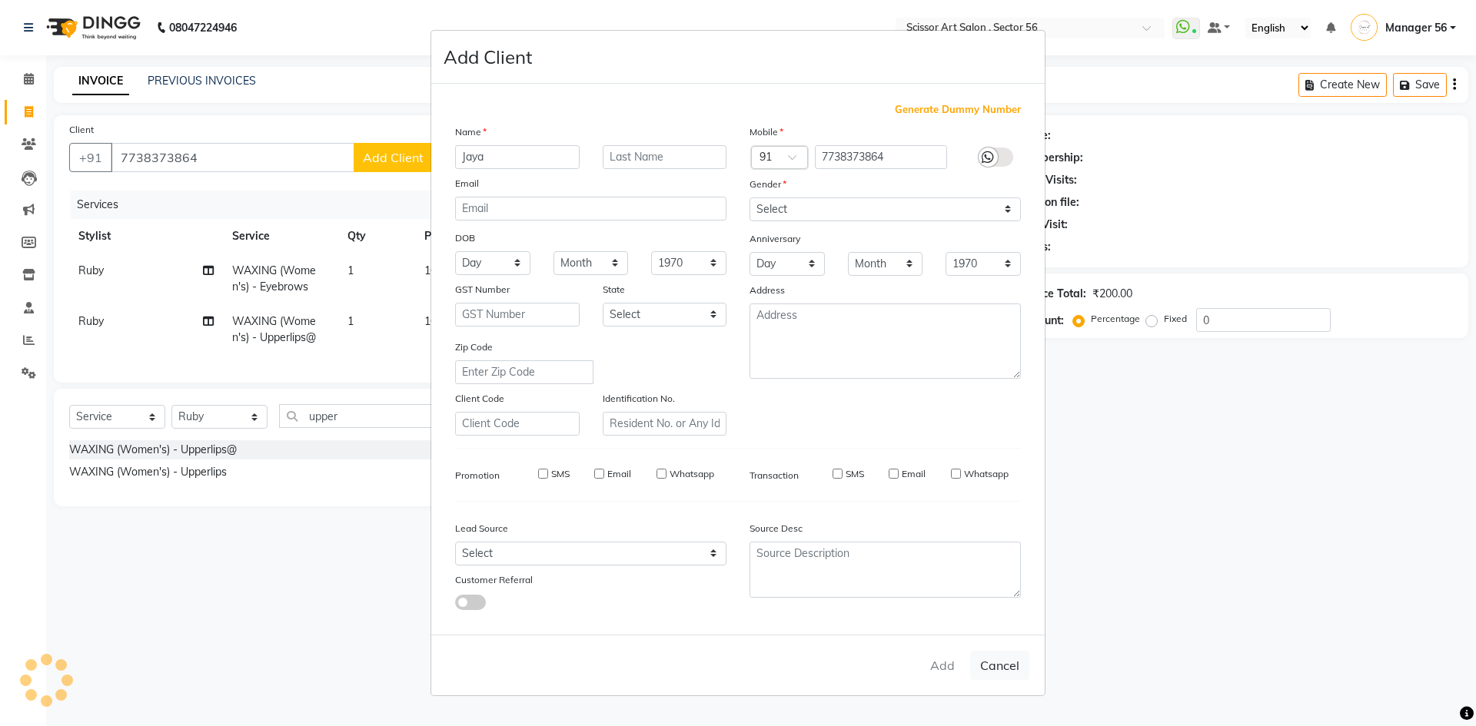
select select
checkbox input "false"
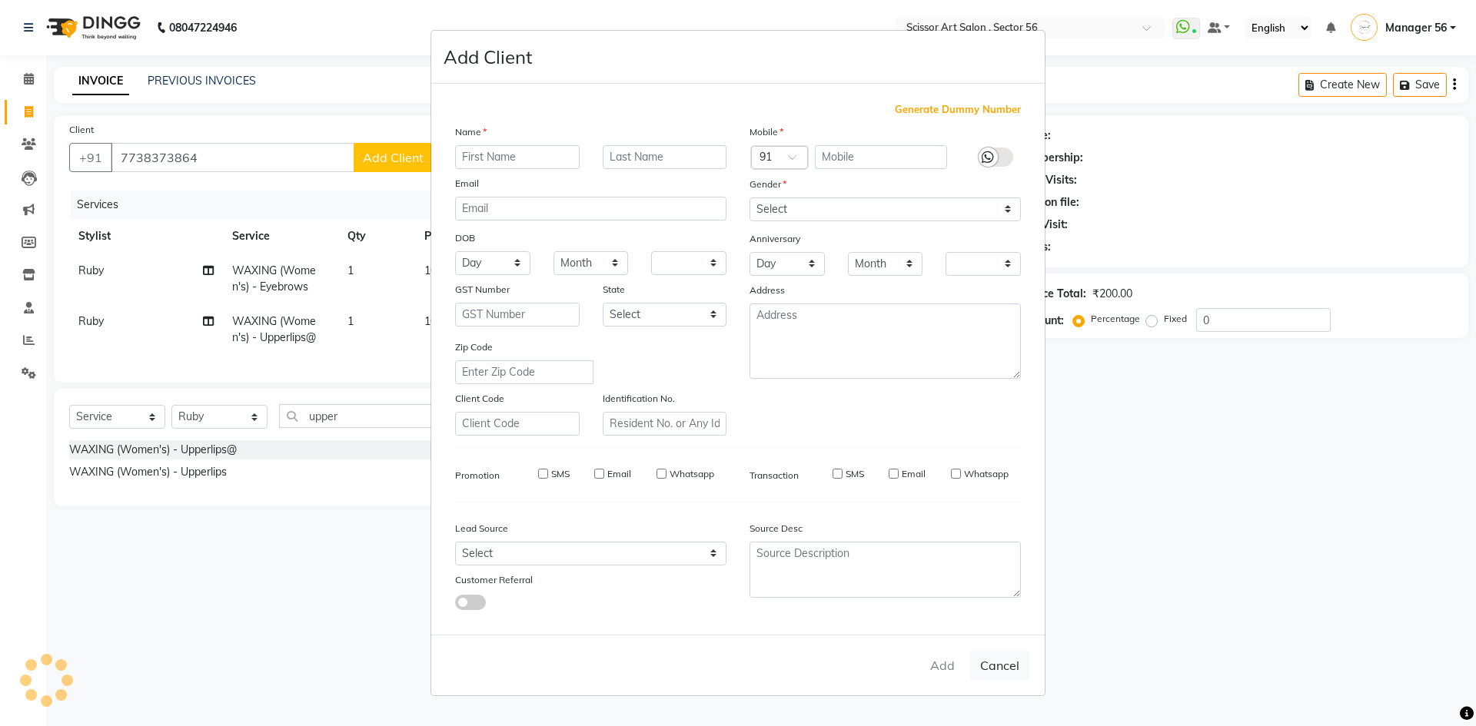
checkbox input "false"
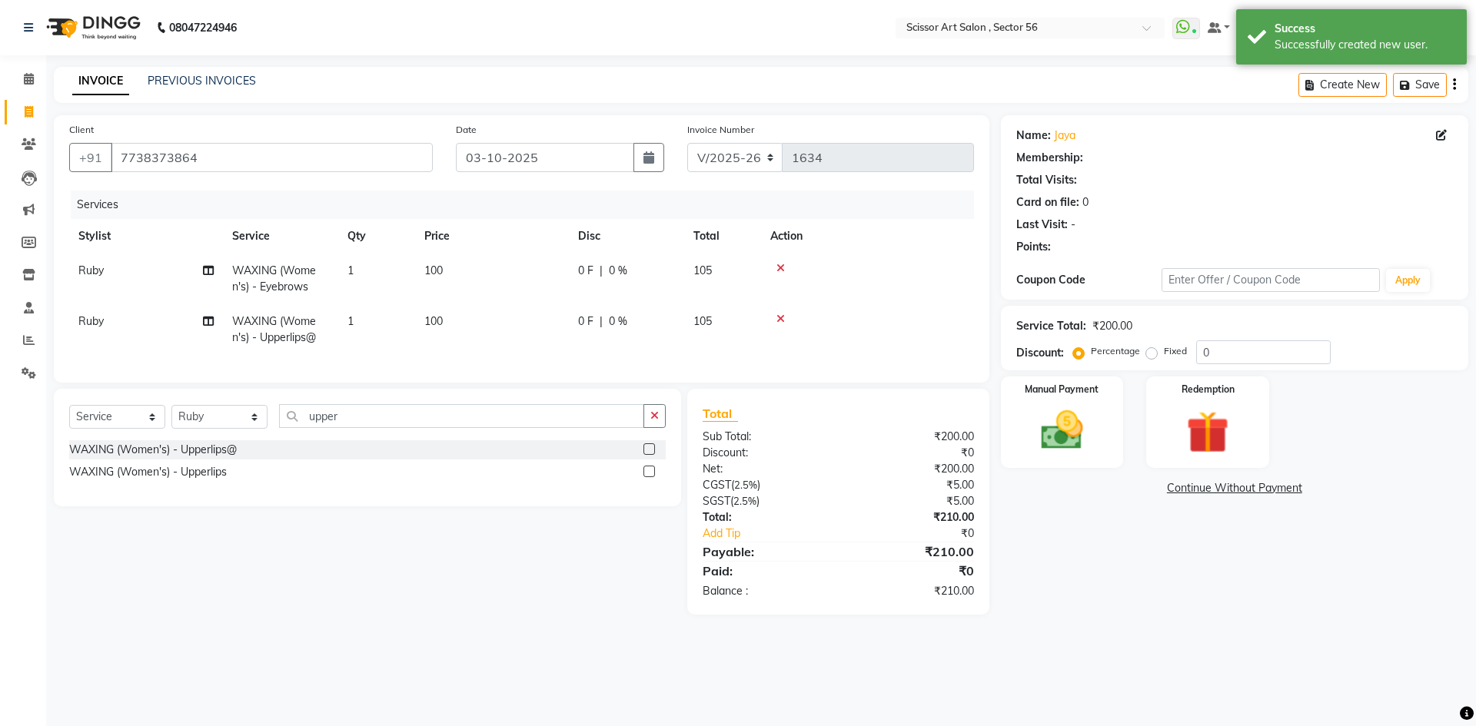
select select "1: Object"
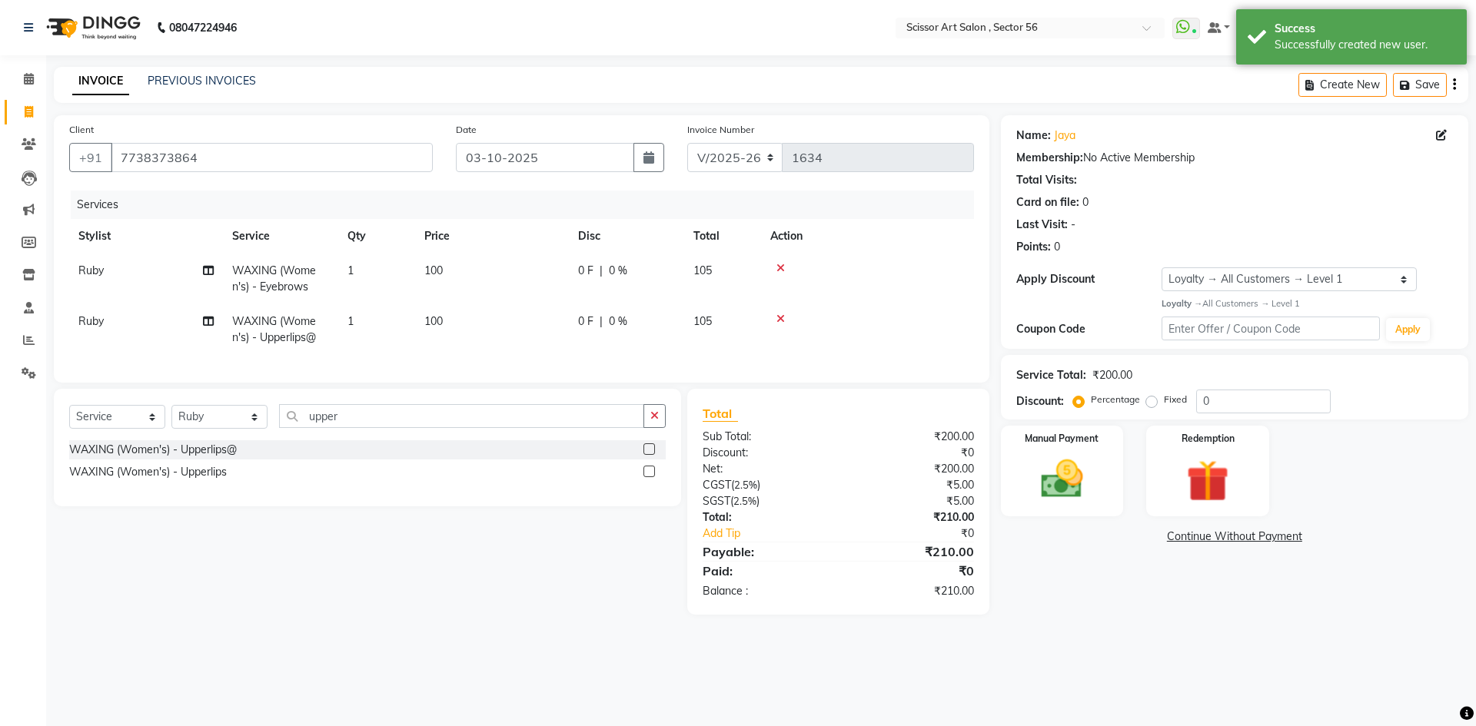
click at [1164, 399] on label "Fixed" at bounding box center [1175, 400] width 23 height 14
click at [1149, 399] on input "Fixed" at bounding box center [1154, 399] width 11 height 11
radio input "true"
click at [1197, 398] on input "0" at bounding box center [1263, 402] width 135 height 24
click at [1209, 609] on div "Name: Jaya Membership: No Active Membership Total Visits: Card on file: 0 Last …" at bounding box center [1240, 365] width 479 height 500
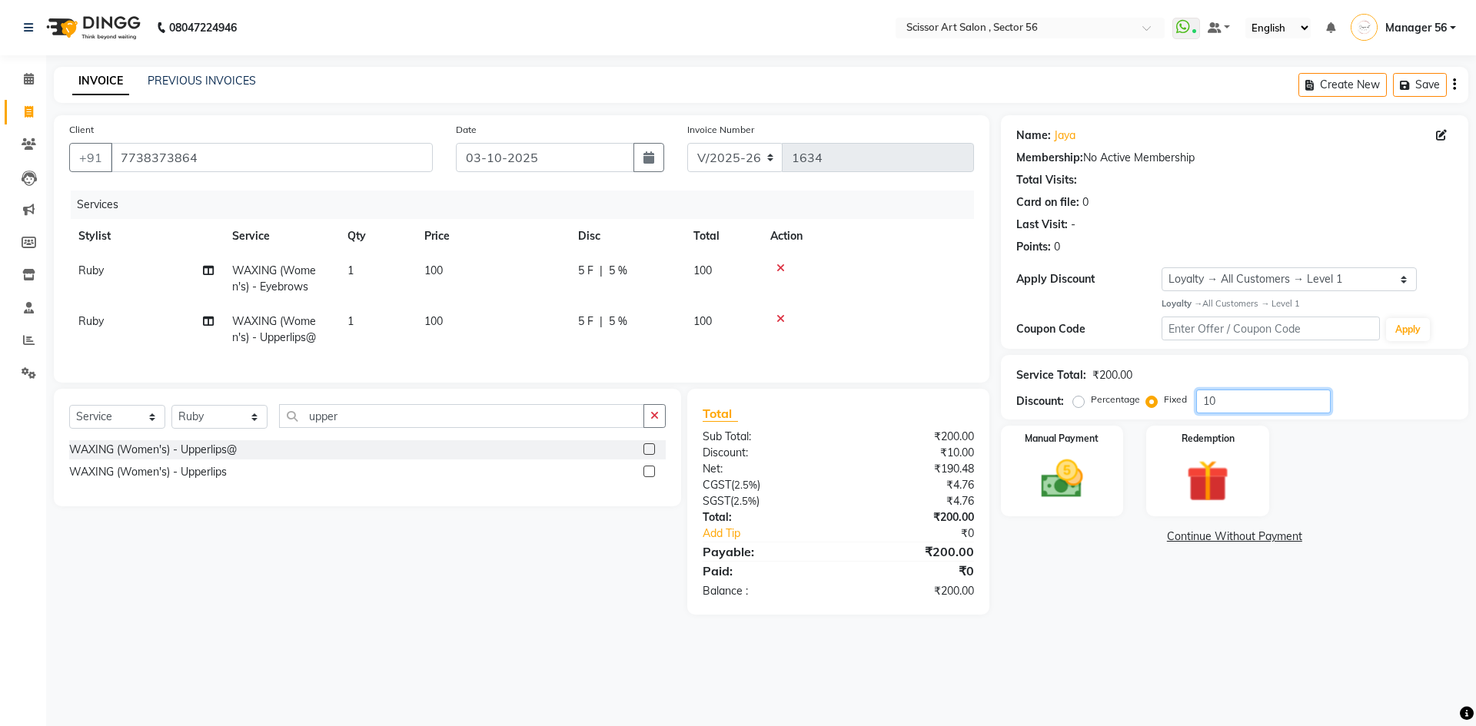
click at [1233, 400] on input "10" at bounding box center [1263, 402] width 135 height 24
type input "1"
click at [1163, 587] on div "Name: Jaya Membership: No Active Membership Total Visits: Card on file: 0 Last …" at bounding box center [1240, 365] width 479 height 500
click at [1090, 506] on div "Manual Payment" at bounding box center [1062, 470] width 128 height 95
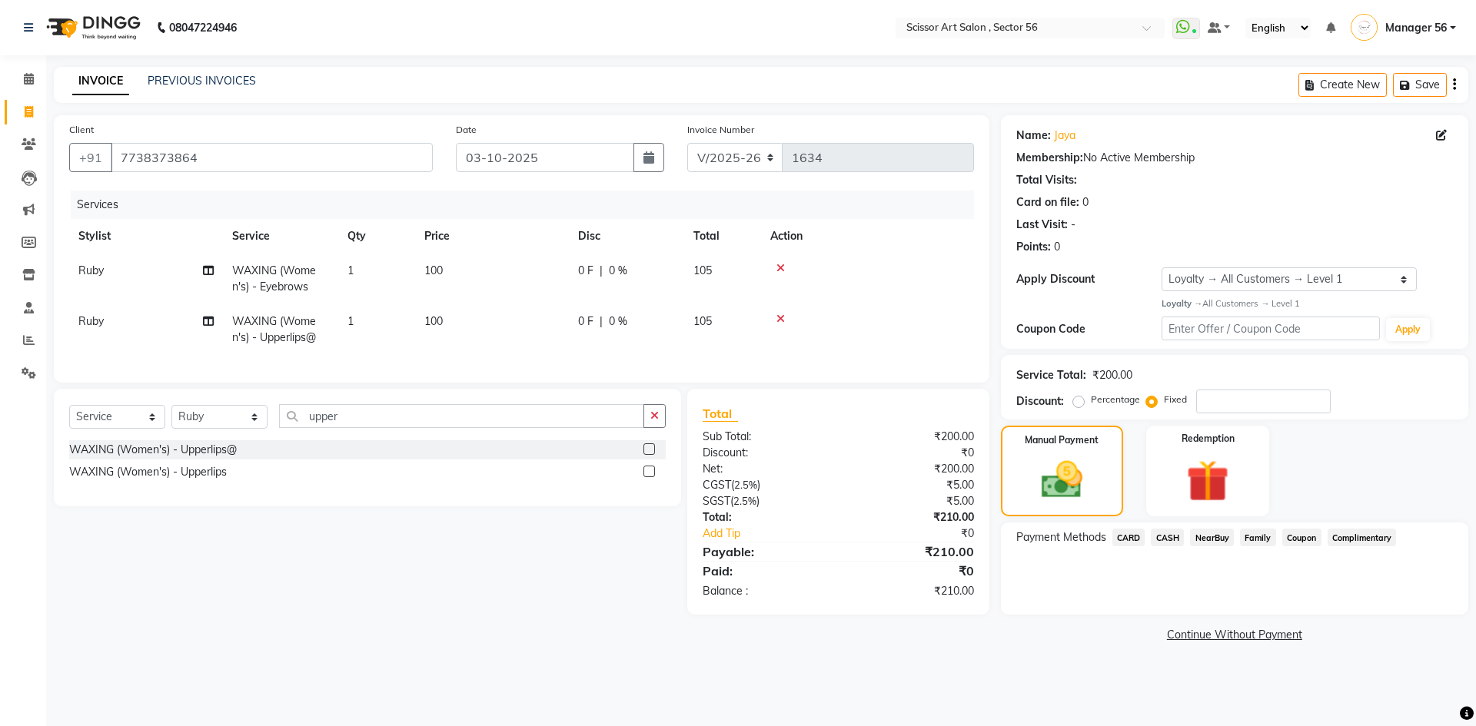
click at [1124, 533] on span "CARD" at bounding box center [1128, 538] width 33 height 18
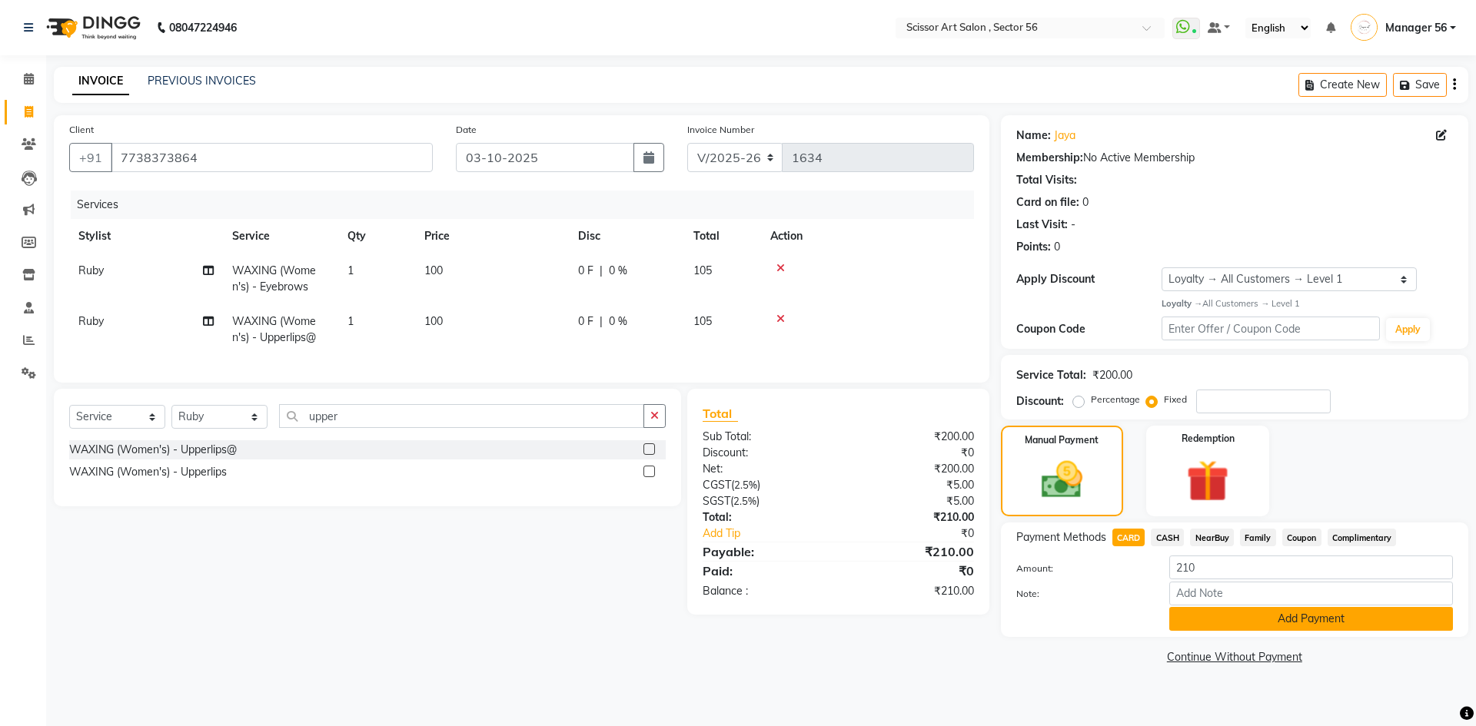
click at [1191, 613] on button "Add Payment" at bounding box center [1311, 619] width 284 height 24
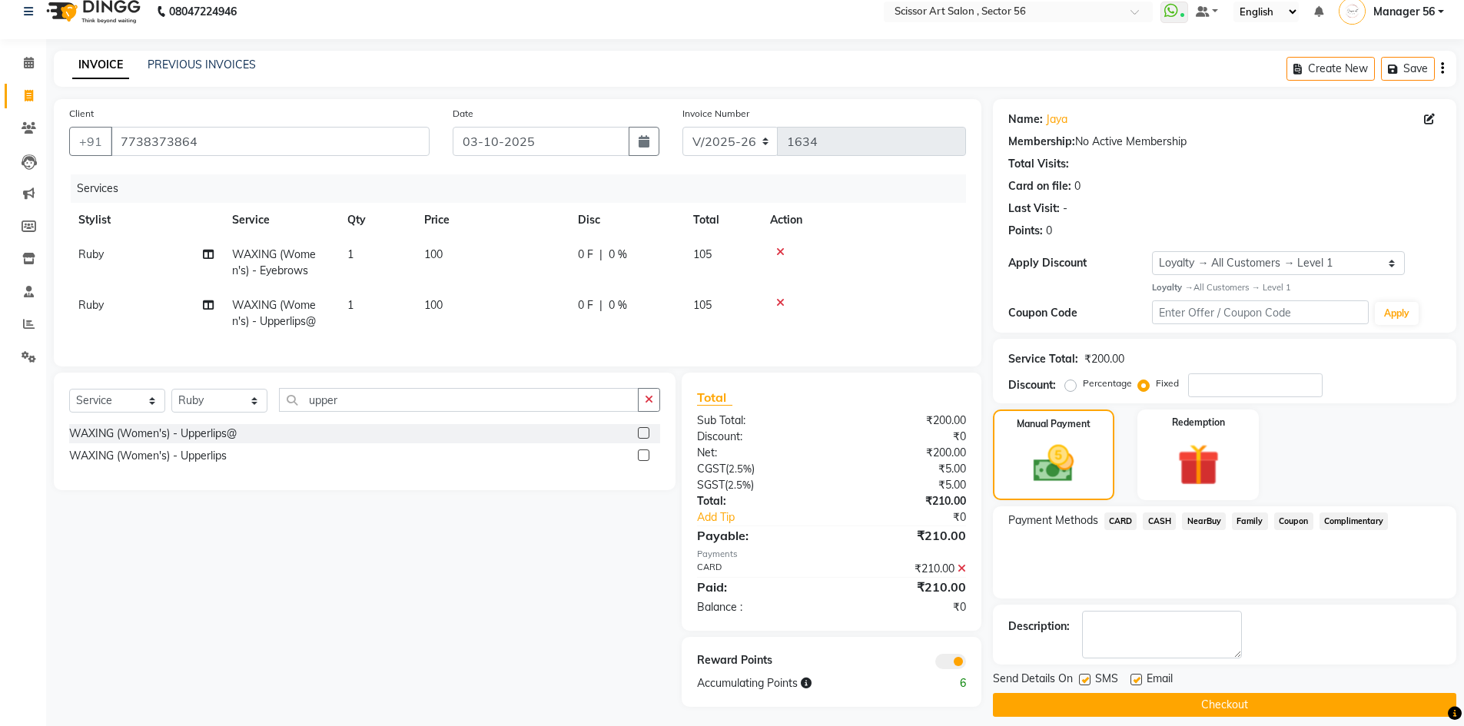
scroll to position [32, 0]
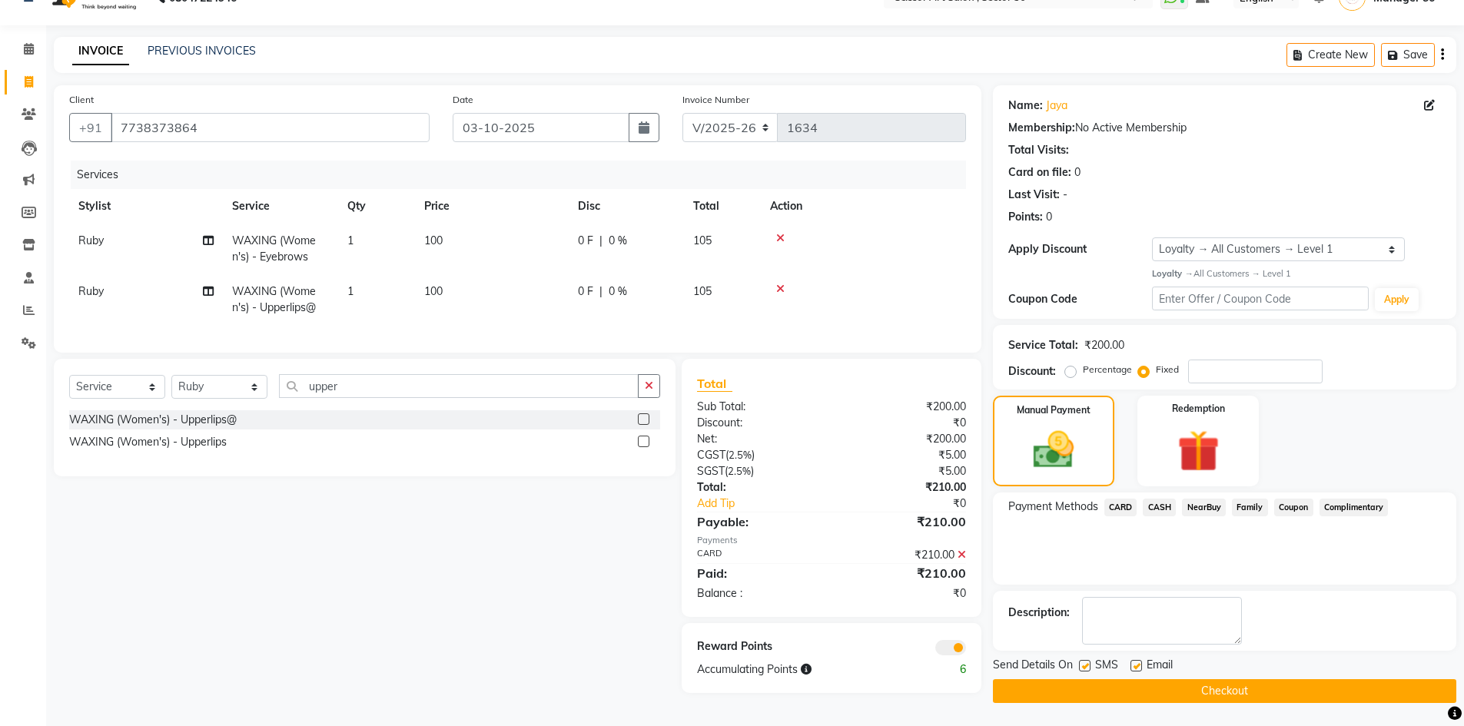
click at [1177, 693] on button "Checkout" at bounding box center [1224, 691] width 463 height 24
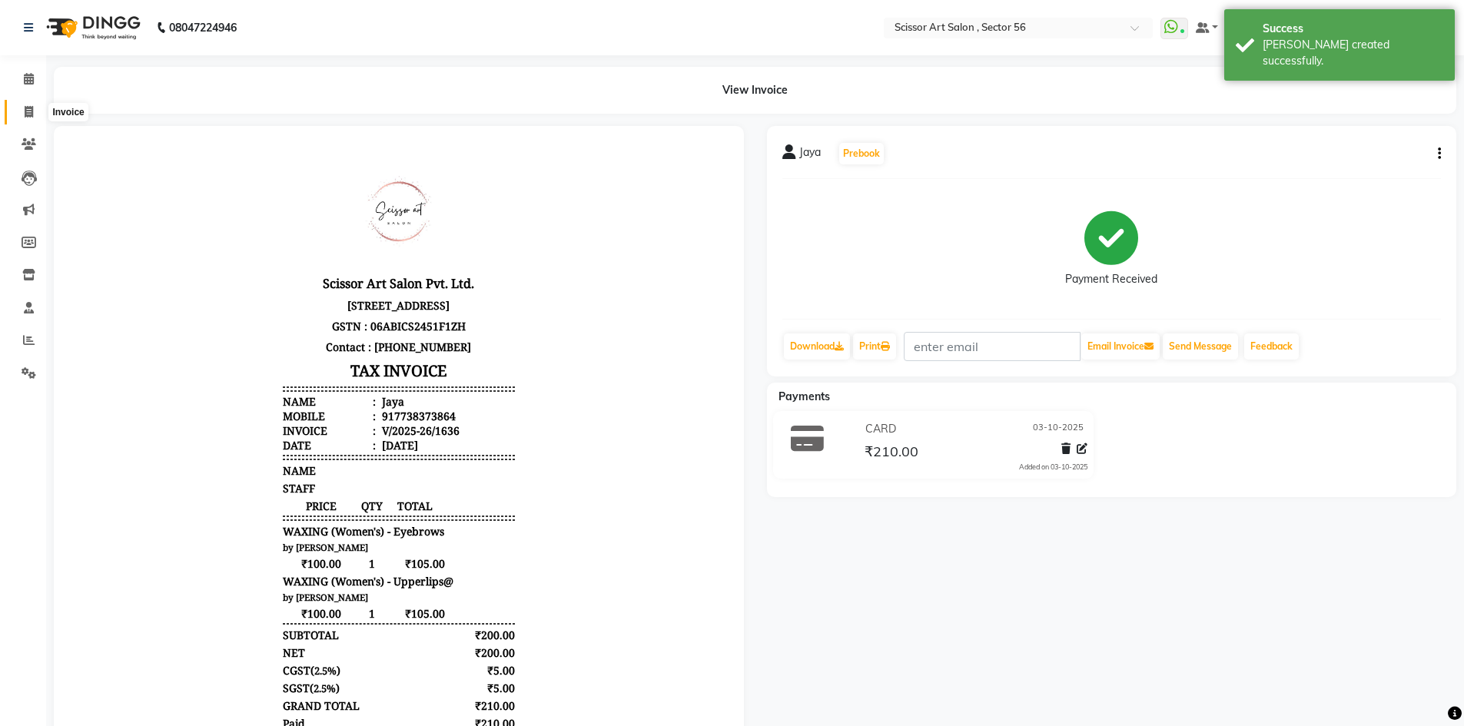
click at [31, 114] on icon at bounding box center [29, 112] width 8 height 12
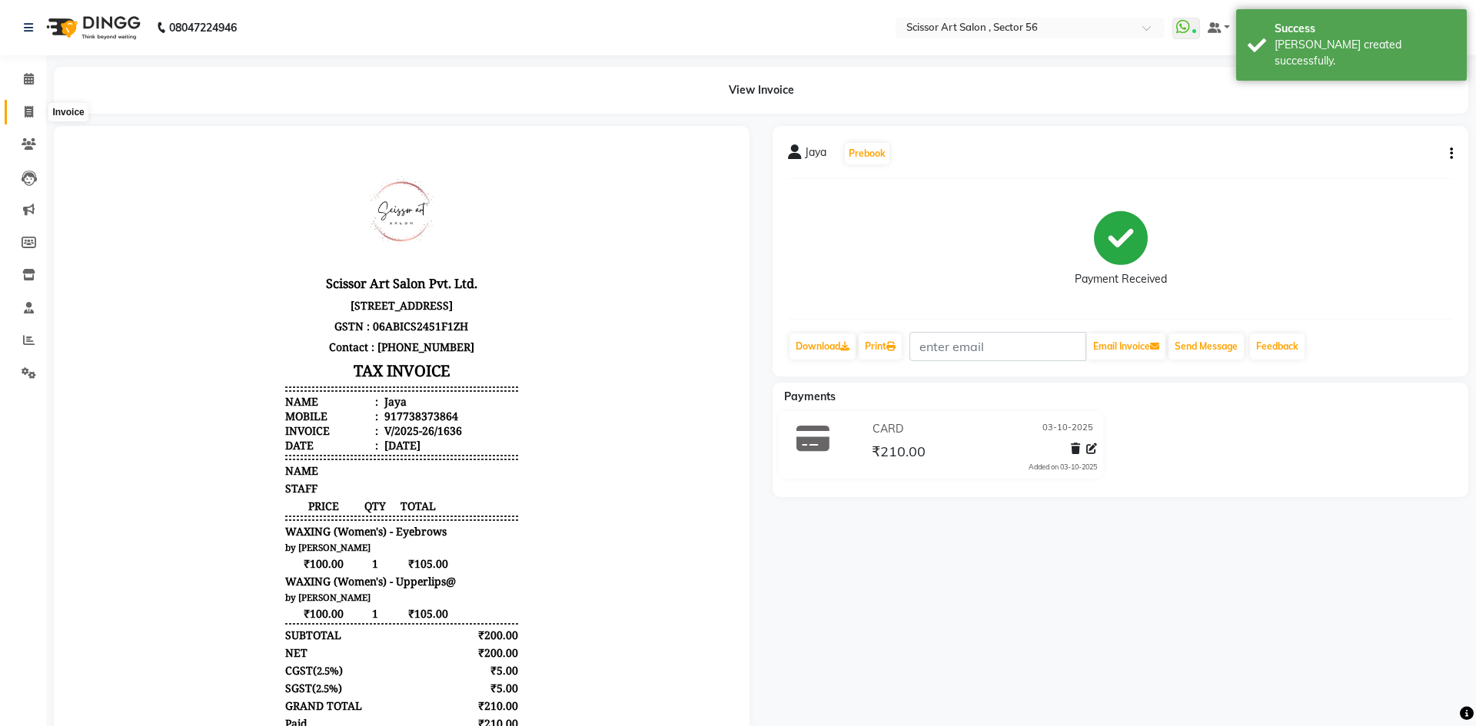
select select "service"
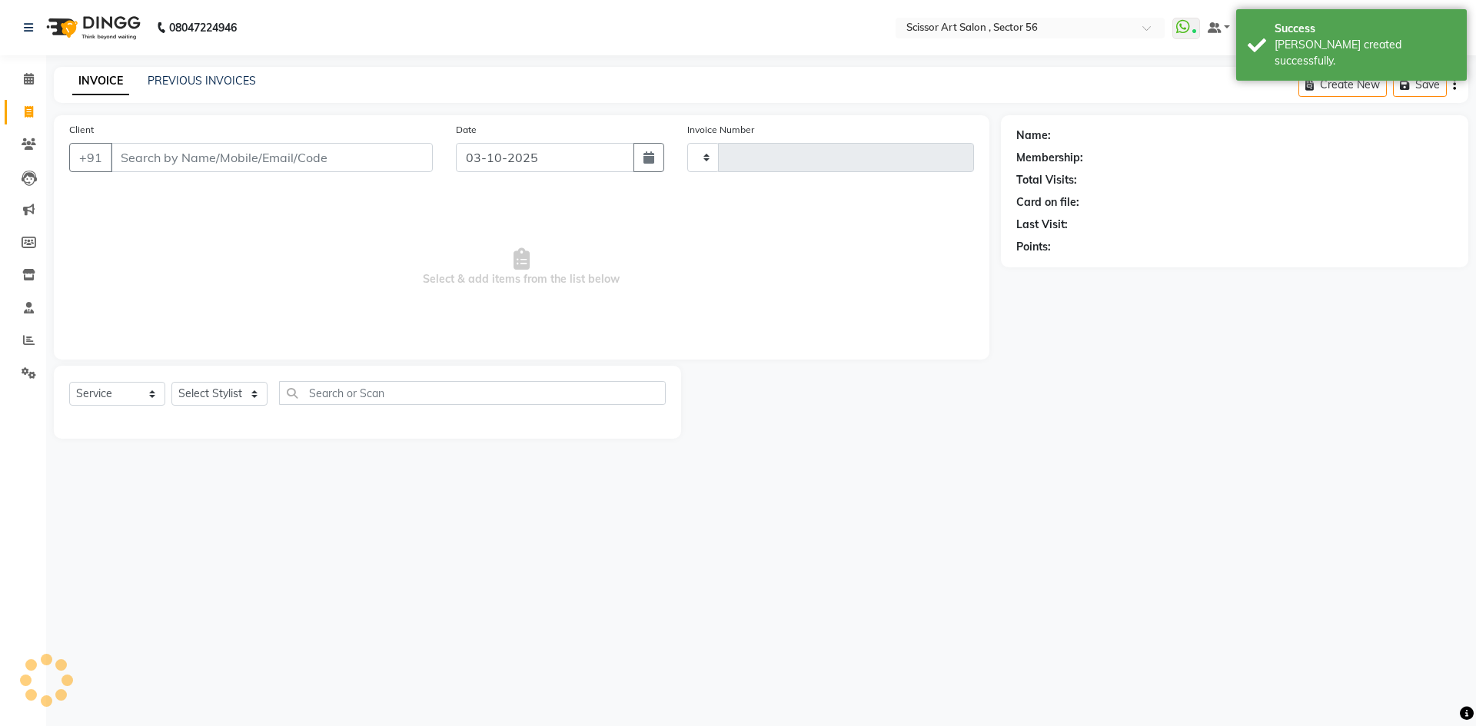
type input "1637"
select select "6185"
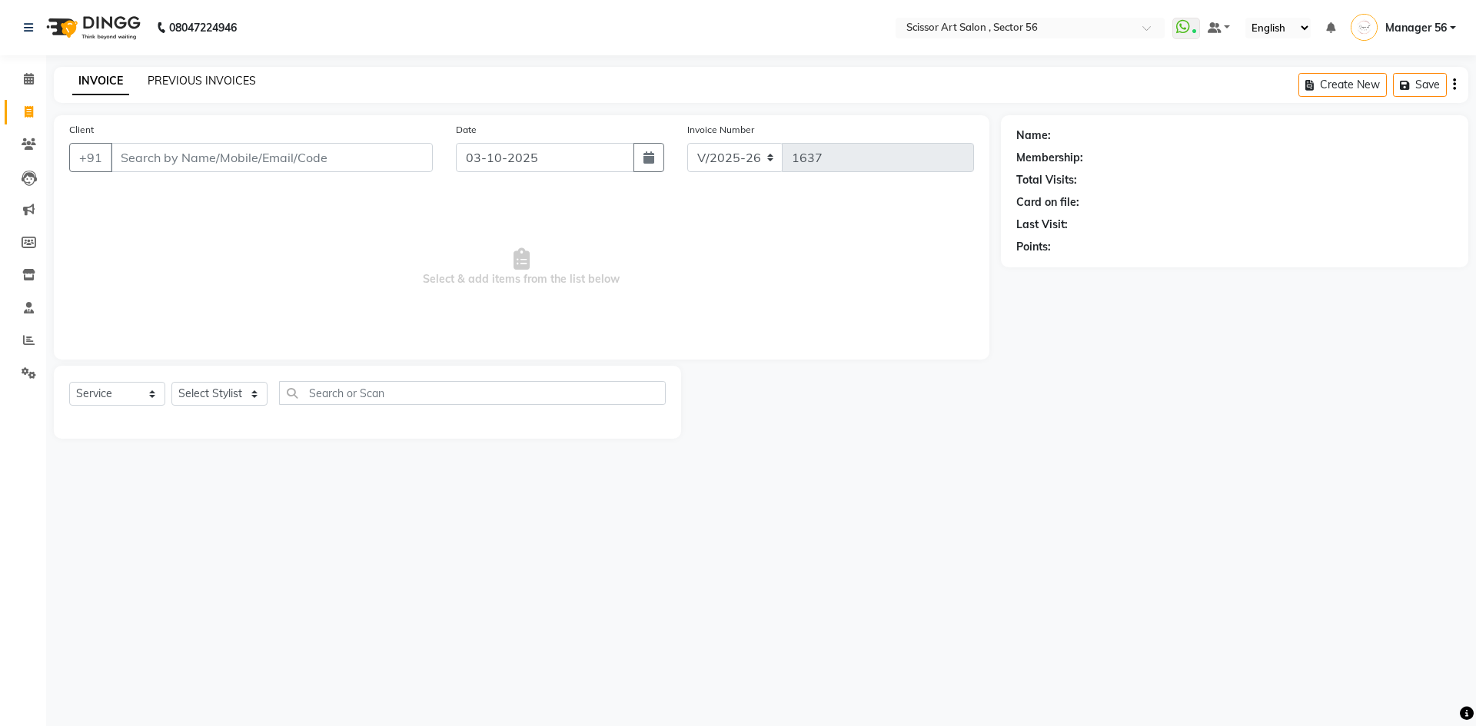
click at [229, 80] on link "PREVIOUS INVOICES" at bounding box center [202, 81] width 108 height 14
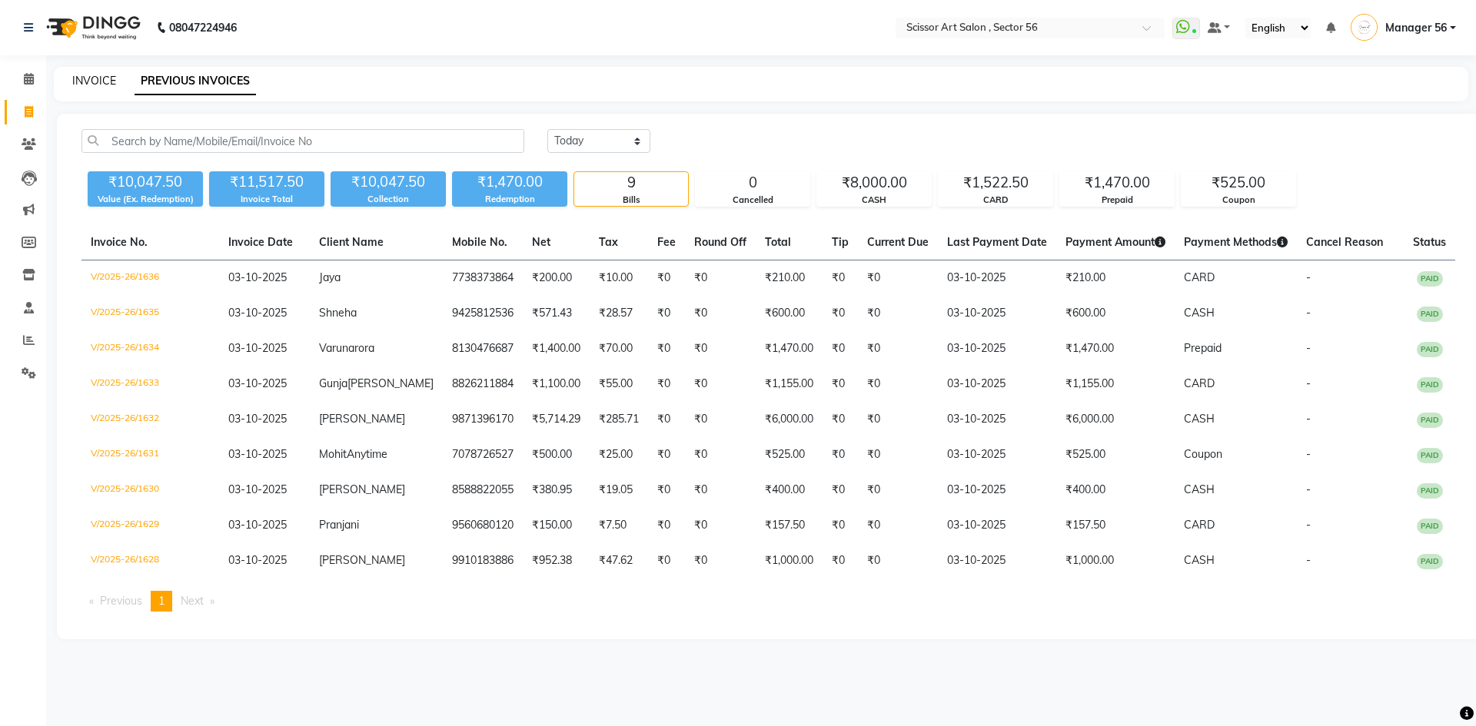
click at [103, 74] on link "INVOICE" at bounding box center [94, 81] width 44 height 14
select select "service"
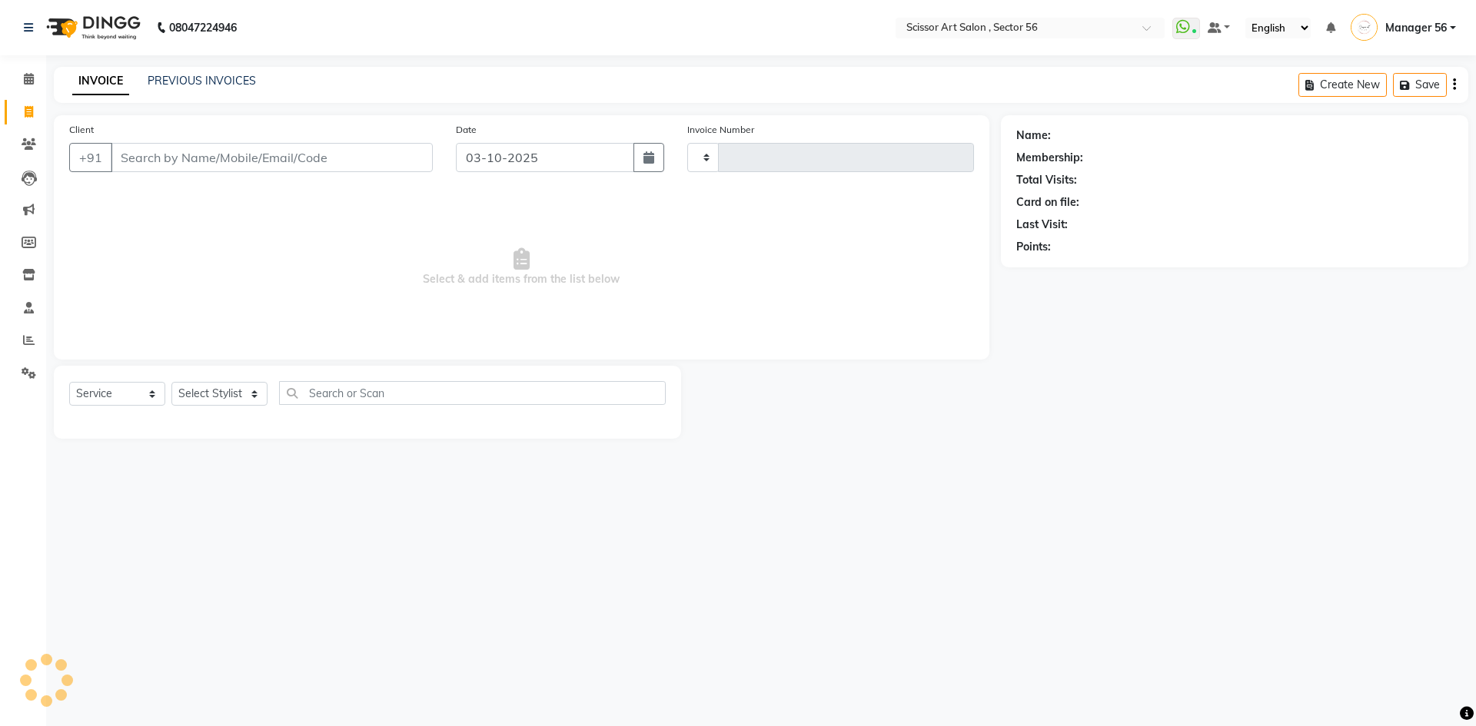
type input "1637"
select select "6185"
click at [25, 370] on icon at bounding box center [29, 373] width 15 height 12
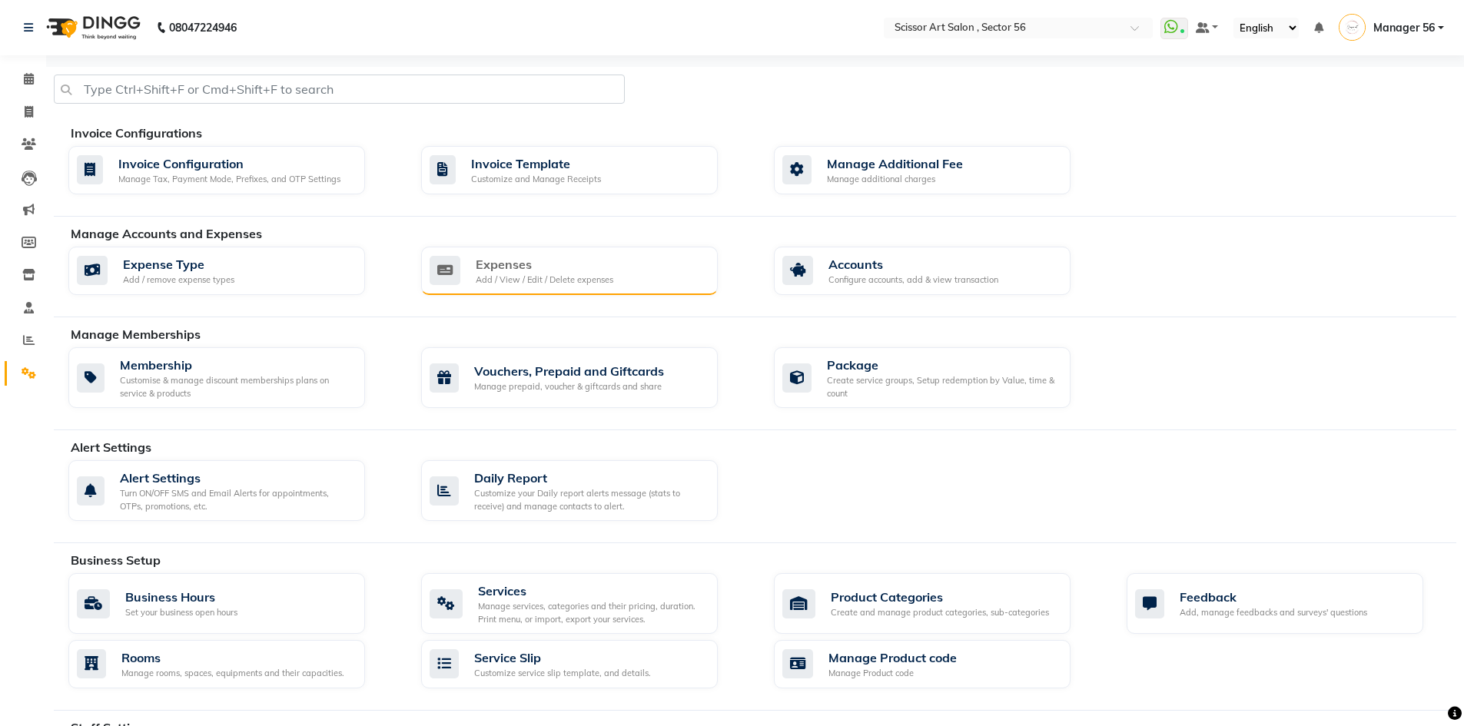
click at [516, 274] on div "Add / View / Edit / Delete expenses" at bounding box center [545, 280] width 138 height 13
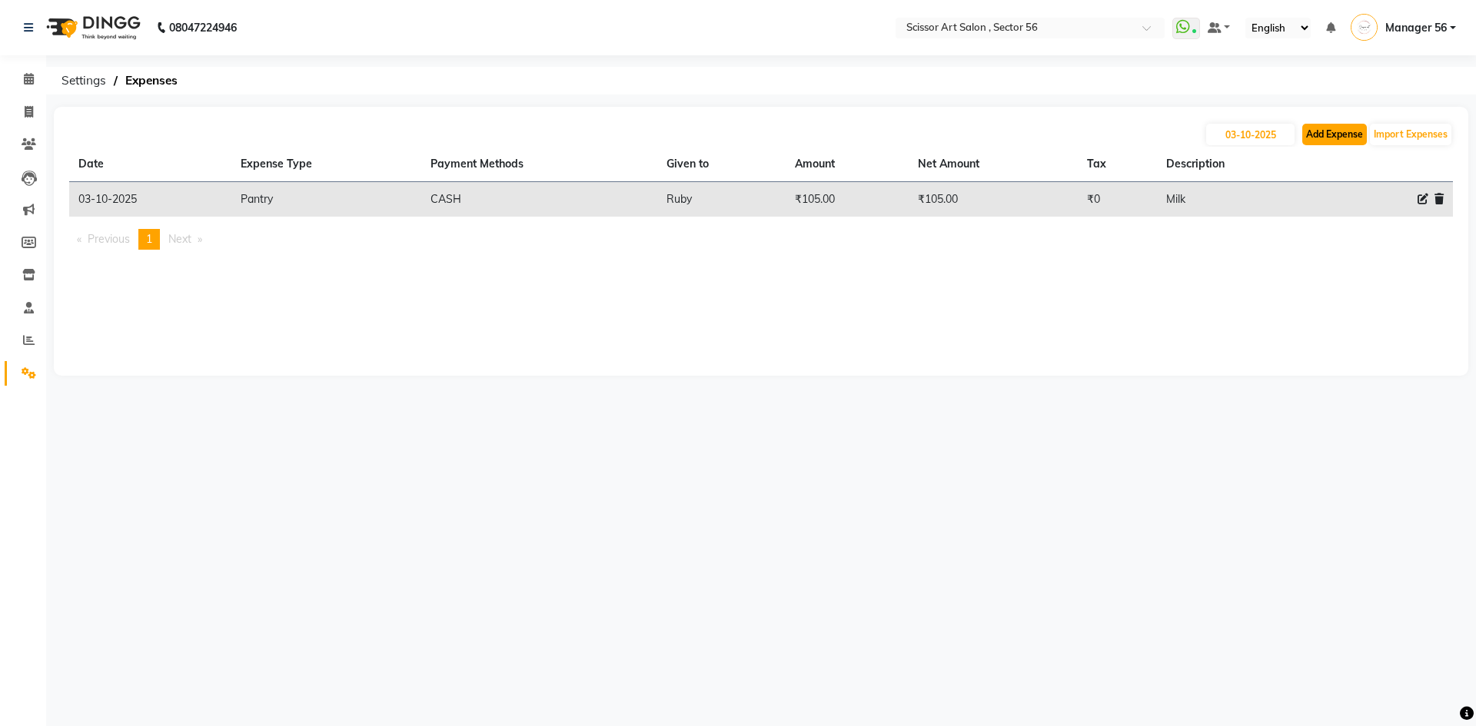
click at [1347, 134] on button "Add Expense" at bounding box center [1334, 135] width 65 height 22
select select "1"
select select "5170"
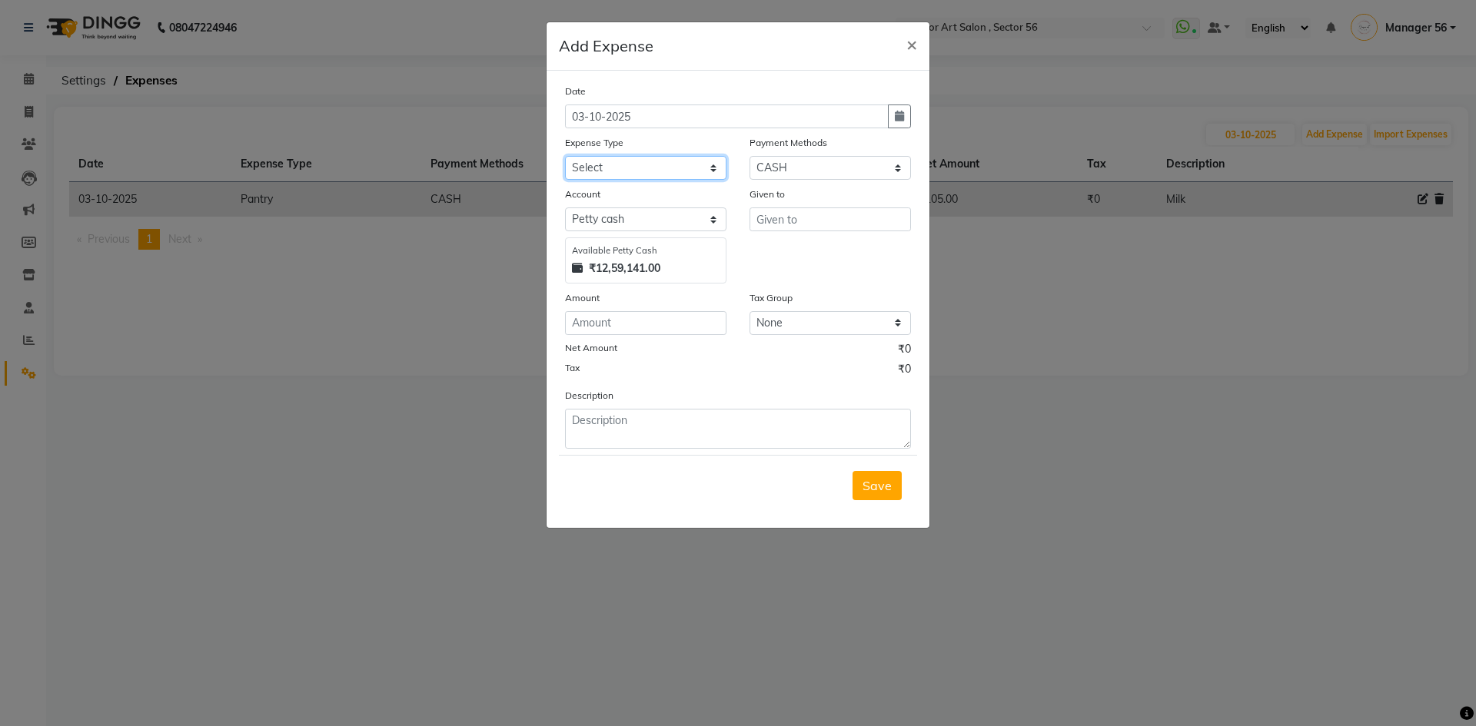
click at [621, 165] on select "Select Advance Salary Bank charges Car maintenance Cash transfer to bank Cash t…" at bounding box center [645, 168] width 161 height 24
select select "22490"
click at [565, 156] on select "Select Advance Salary Bank charges Car maintenance Cash transfer to bank Cash t…" at bounding box center [645, 168] width 161 height 24
click at [795, 217] on input "text" at bounding box center [829, 220] width 161 height 24
type input "Monika mam"
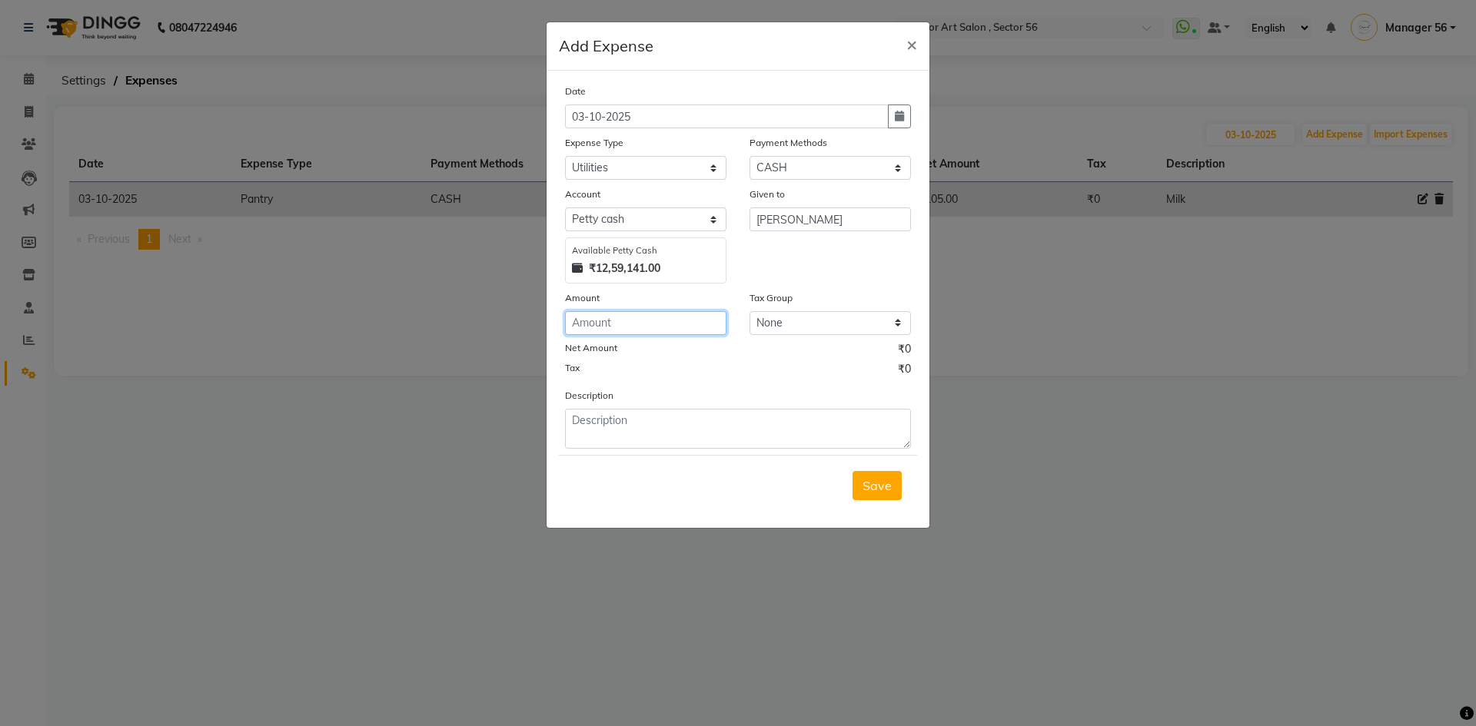
click at [664, 317] on input "number" at bounding box center [645, 323] width 161 height 24
type input "500"
click at [679, 430] on textarea at bounding box center [738, 429] width 346 height 40
type textarea "p"
type textarea "Monika's mam personal"
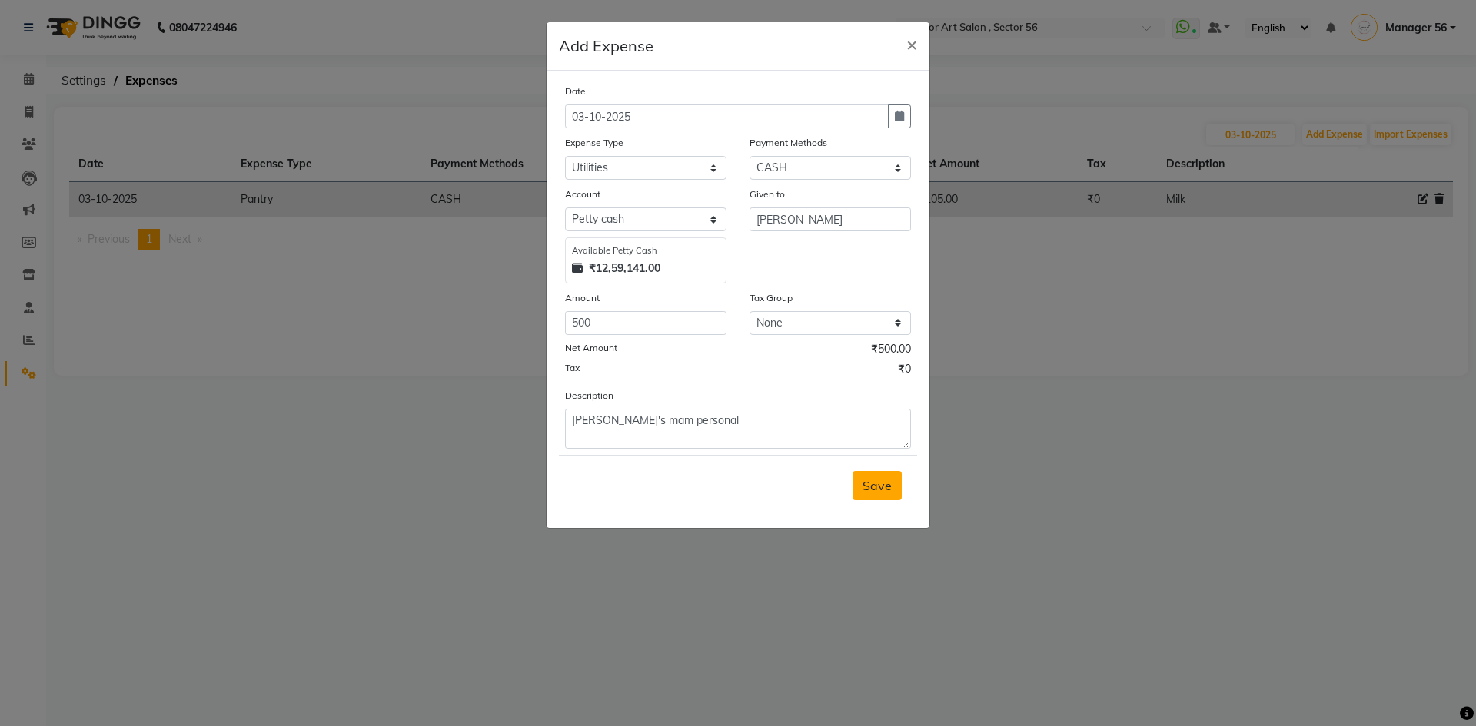
click at [895, 491] on button "Save" at bounding box center [876, 485] width 49 height 29
